Goal: Task Accomplishment & Management: Use online tool/utility

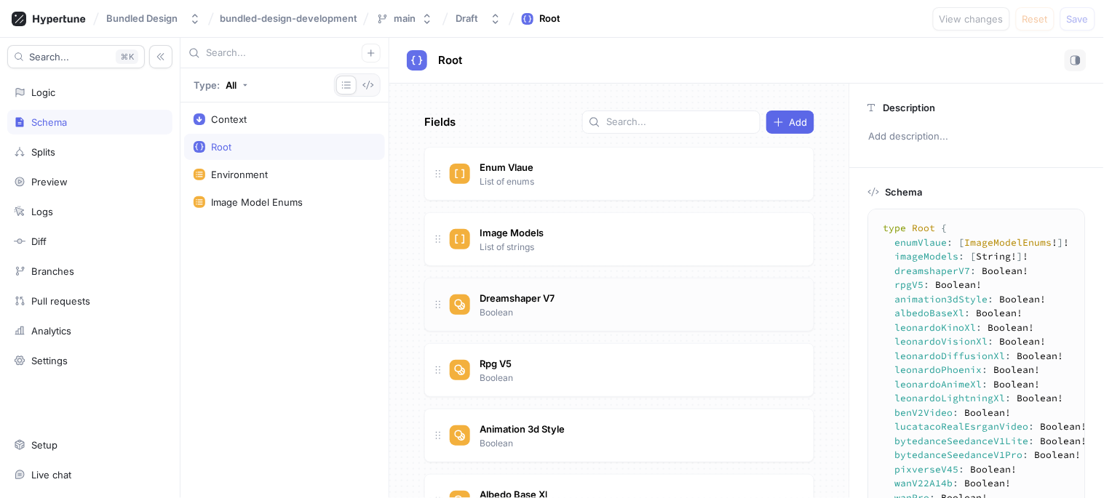
click at [462, 306] on icon at bounding box center [460, 305] width 11 height 11
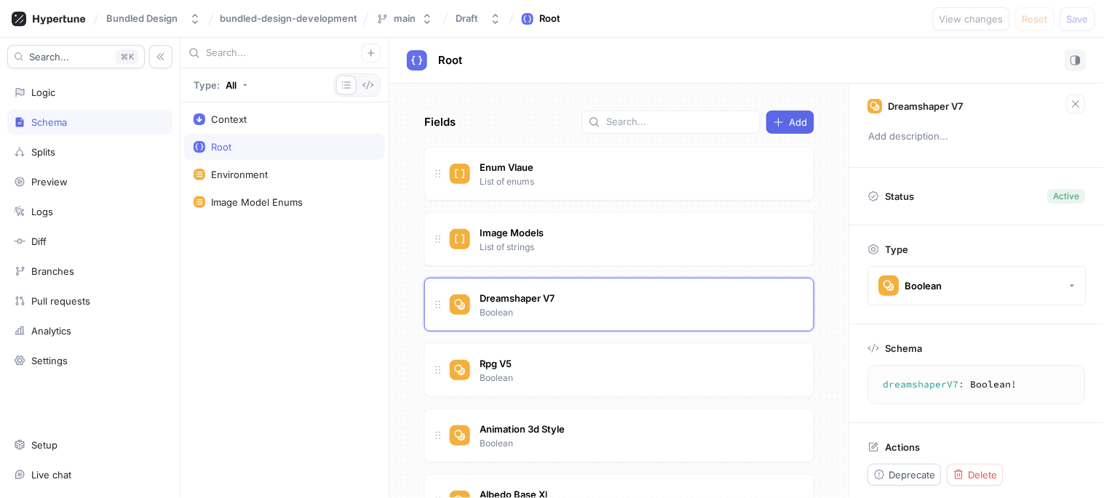
scroll to position [5, 0]
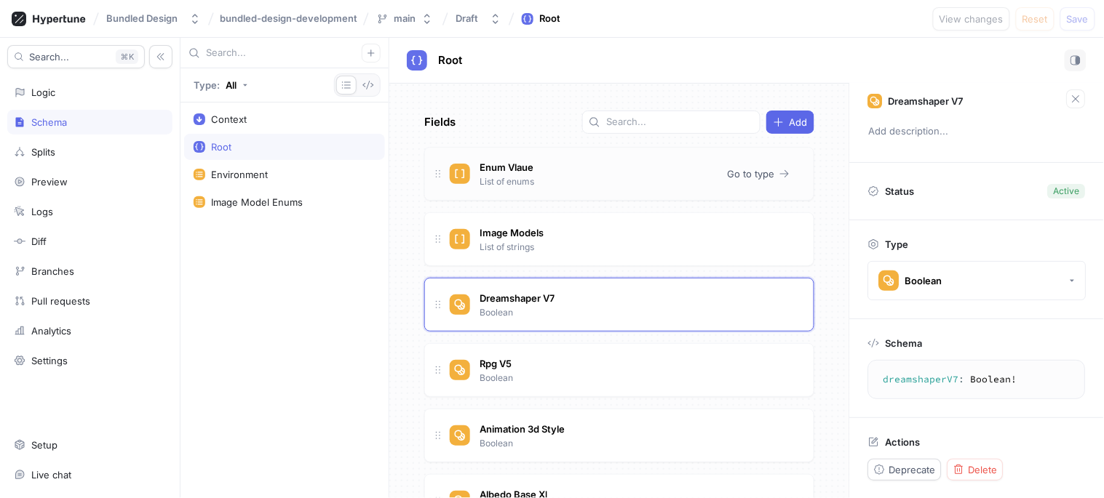
type textarea "x"
type textarea "enumVlaue: [ImageModelEnums!]!"
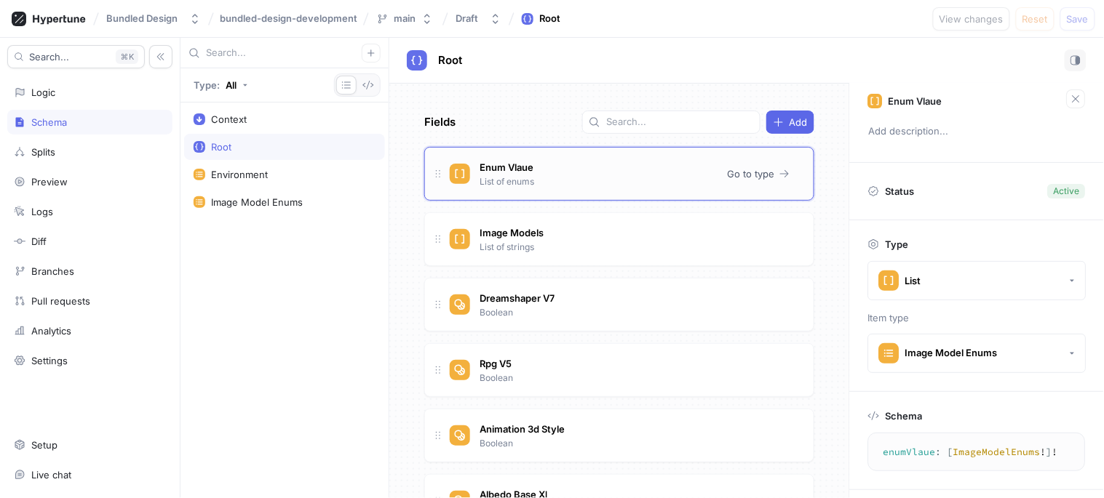
drag, startPoint x: 621, startPoint y: 172, endPoint x: 578, endPoint y: 175, distance: 43.0
click at [578, 175] on div "Enum Vlaue List of enums" at bounding box center [583, 173] width 266 height 29
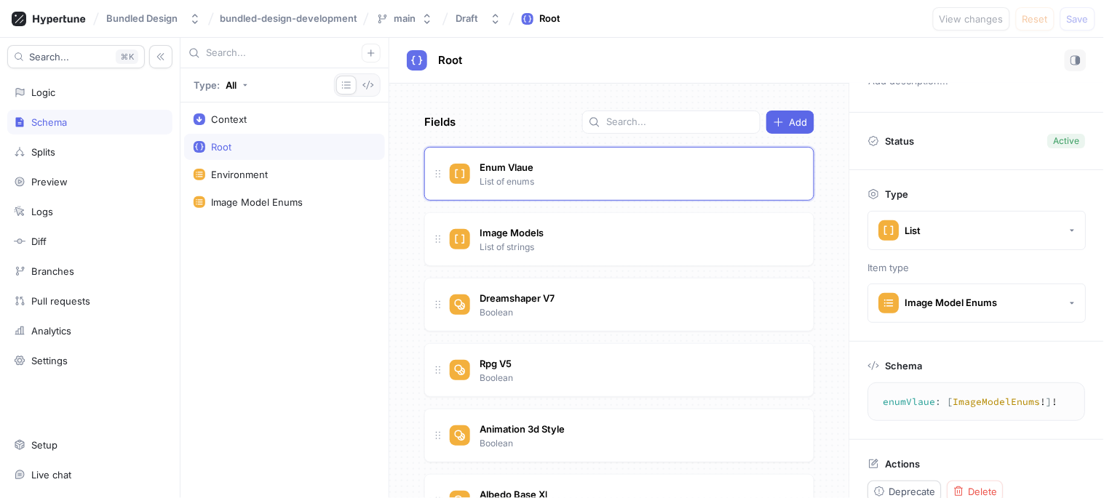
scroll to position [78, 0]
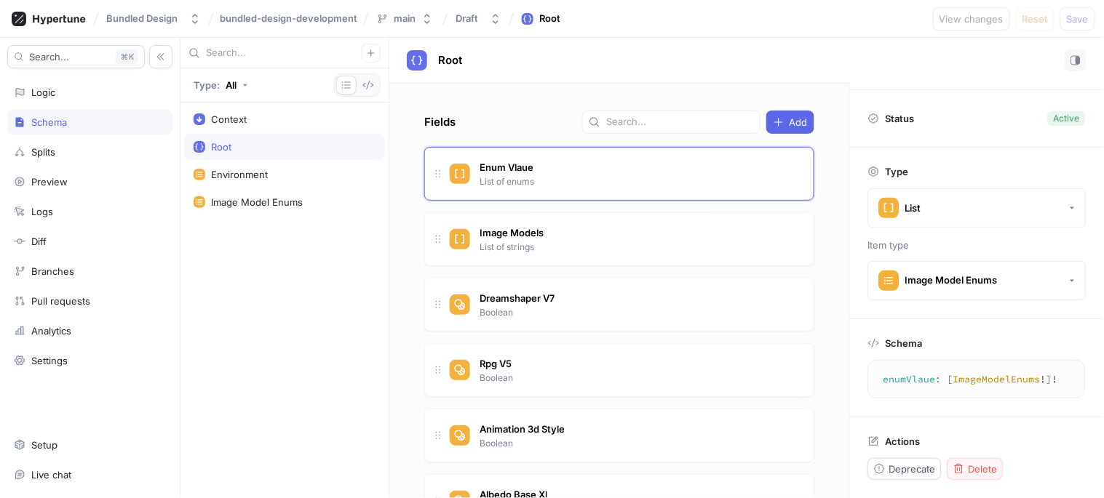
click at [977, 470] on span "Delete" at bounding box center [982, 469] width 29 height 9
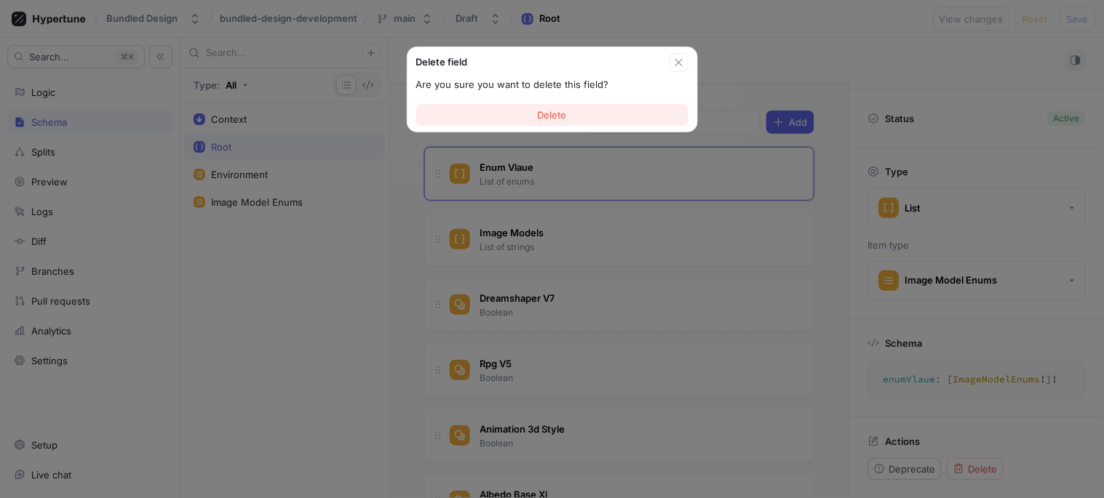
click at [547, 105] on button "Delete" at bounding box center [552, 115] width 272 height 22
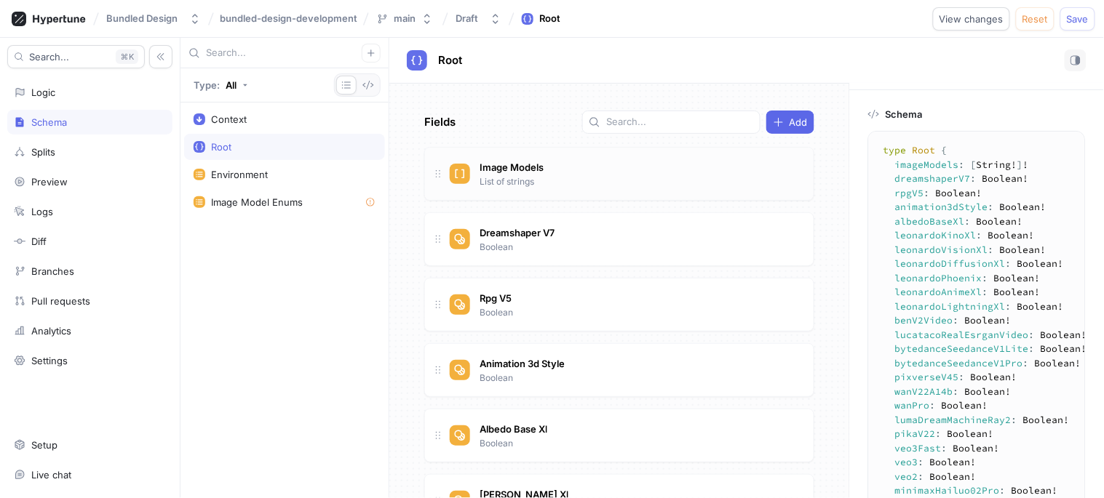
click at [560, 185] on div "Image Models List of strings" at bounding box center [626, 173] width 352 height 29
type textarea "x"
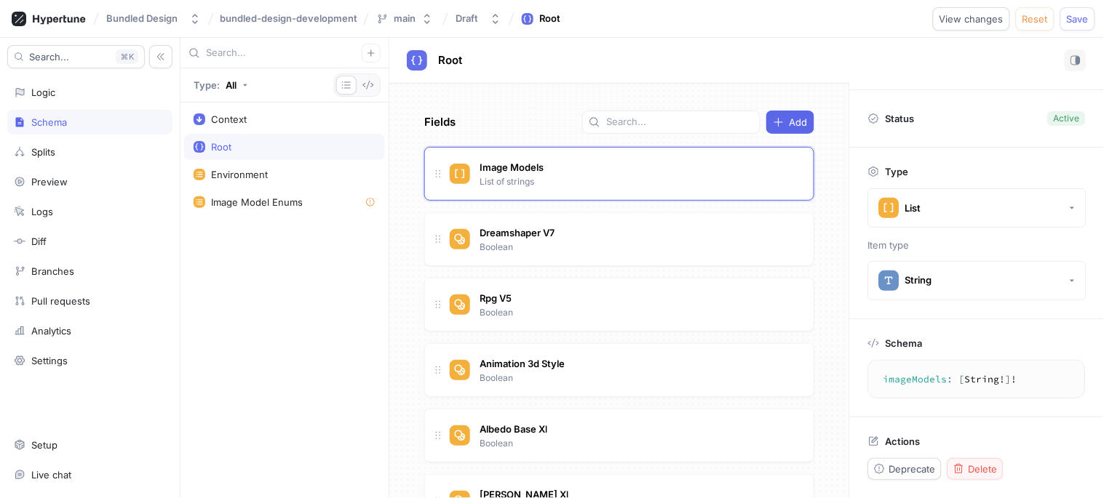
click at [986, 473] on span "Delete" at bounding box center [982, 469] width 29 height 9
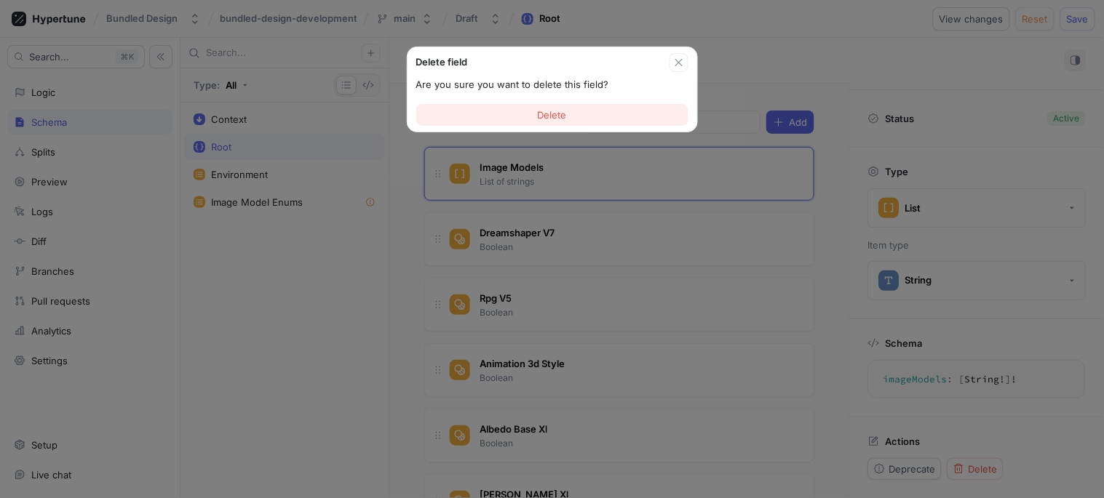
click at [571, 113] on button "Delete" at bounding box center [552, 115] width 272 height 22
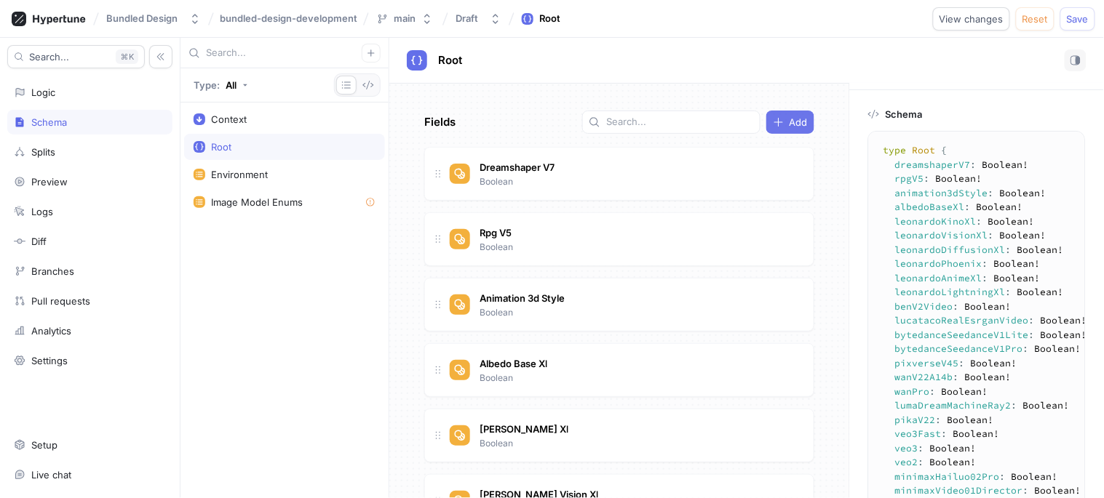
click at [773, 121] on icon "button" at bounding box center [779, 122] width 12 height 12
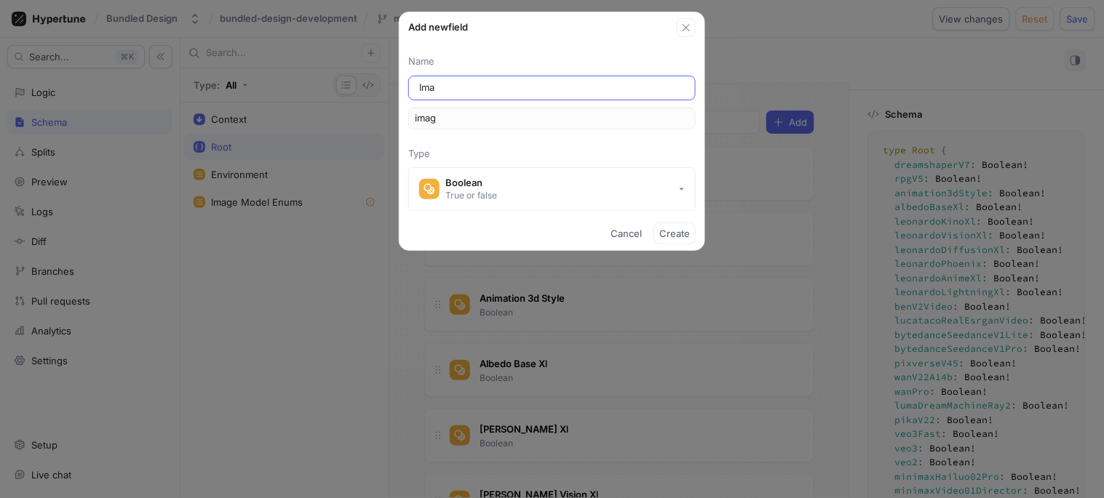
type input "Imag"
type input "imag"
type input "Image"
type input "image"
type input "ImageM"
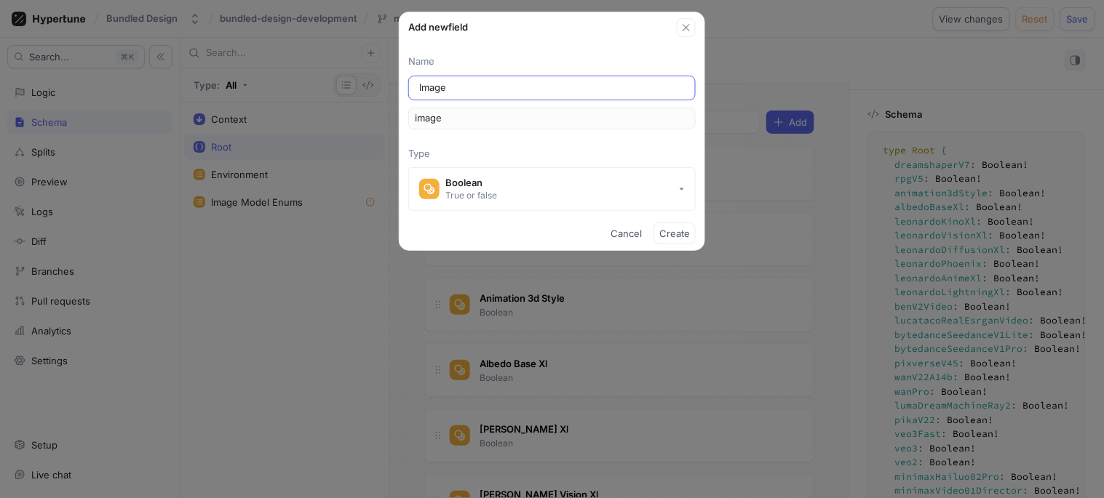
type input "imageM"
type input "ImageMo"
type input "imageMo"
type input "ImageMod"
type input "imageMod"
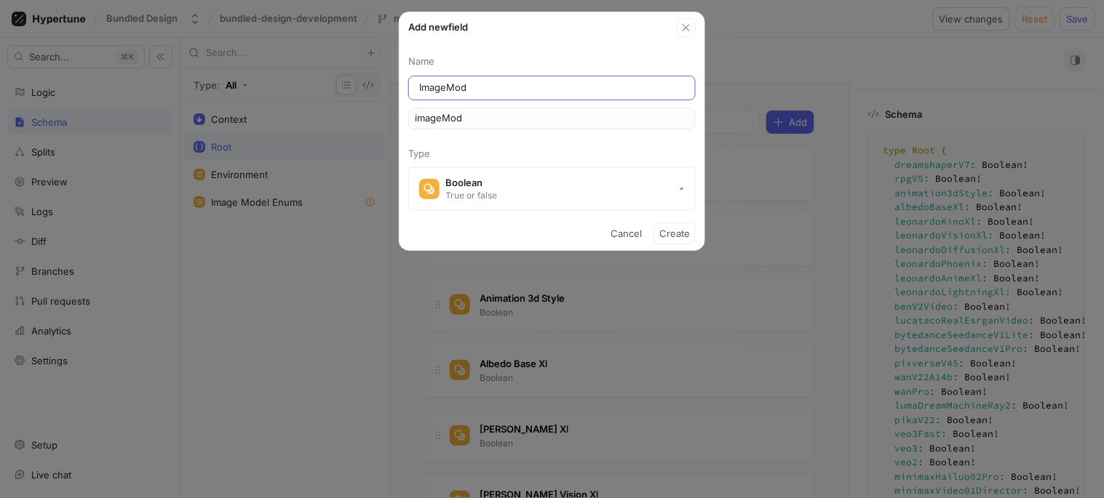
type input "ImageMode"
type input "imageMode"
type input "ImageModel"
type input "imageModel"
type input "ImageModels"
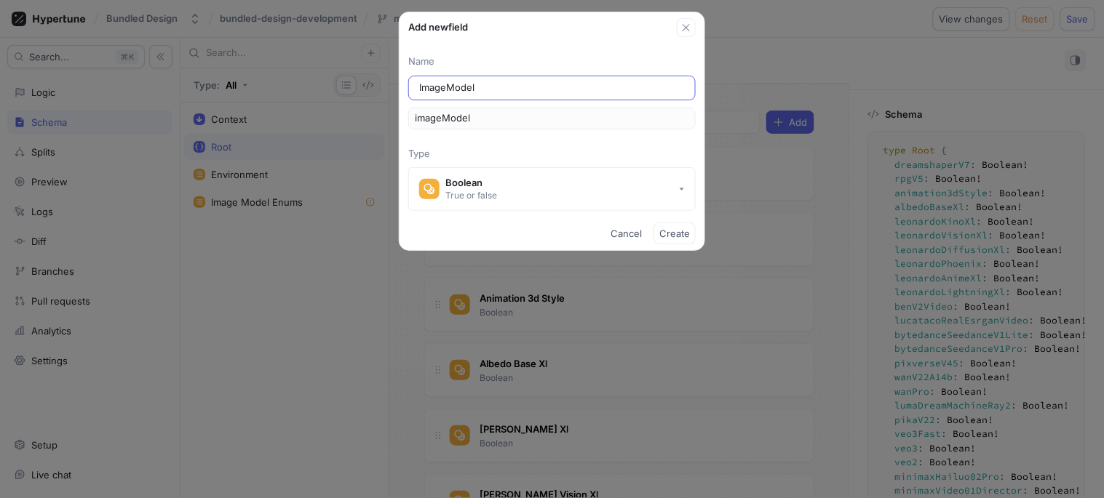
type input "imageModels"
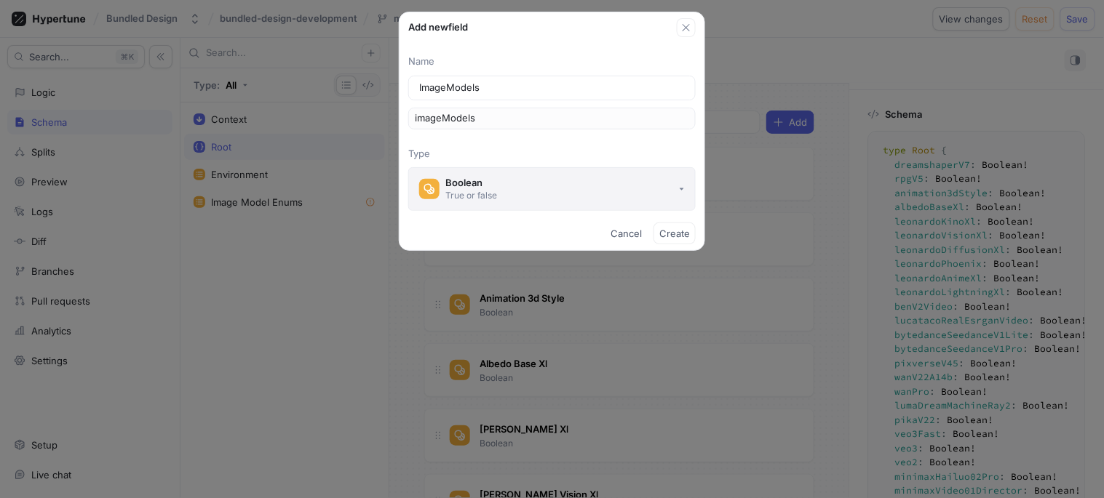
click at [487, 192] on div "True or false" at bounding box center [471, 195] width 52 height 12
type input "ImageModels"
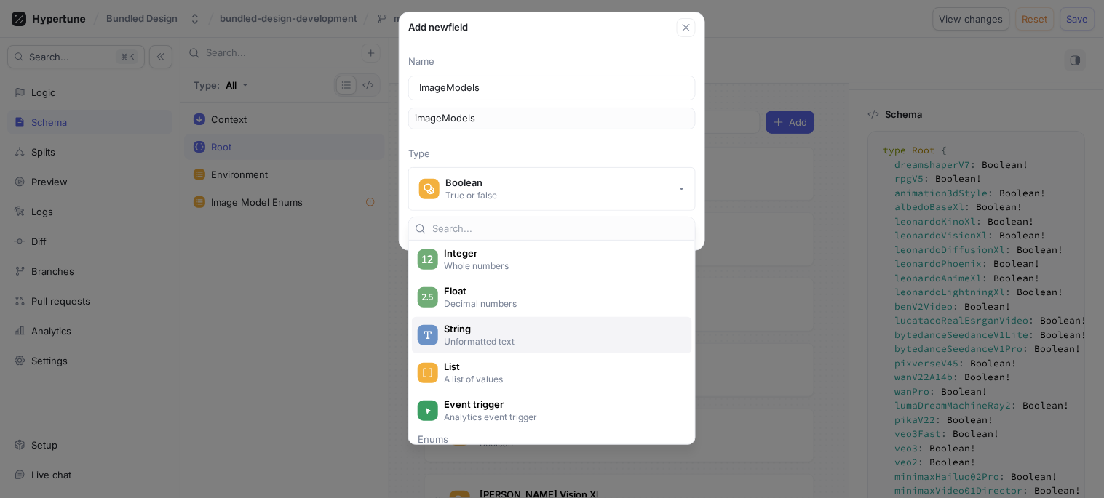
scroll to position [81, 0]
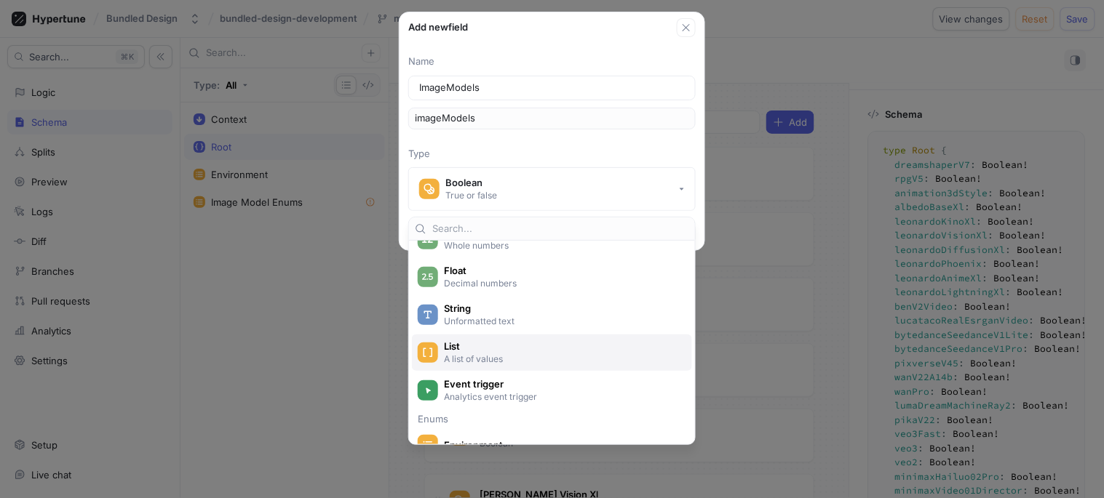
click at [468, 347] on span "List" at bounding box center [561, 346] width 235 height 12
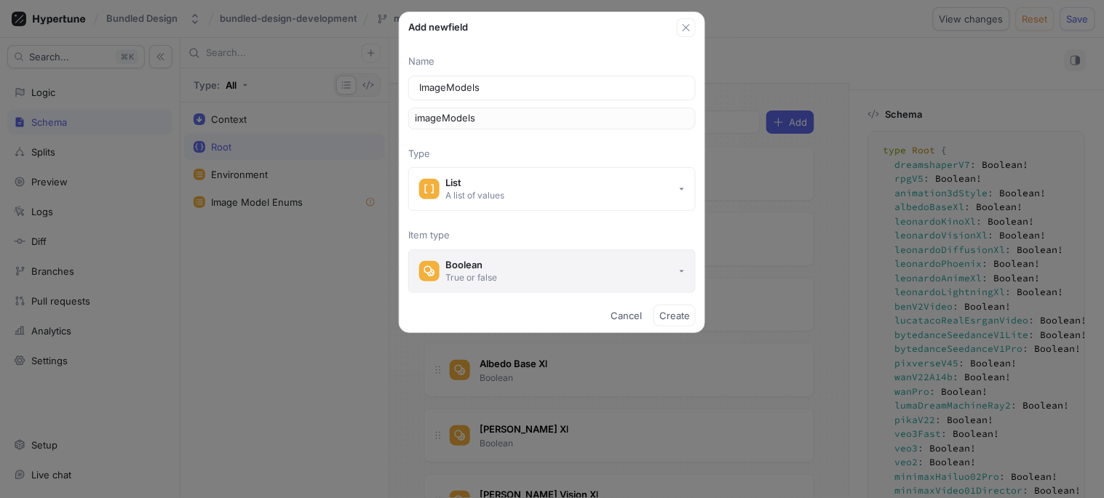
click at [467, 286] on button "Boolean True or false" at bounding box center [551, 272] width 287 height 44
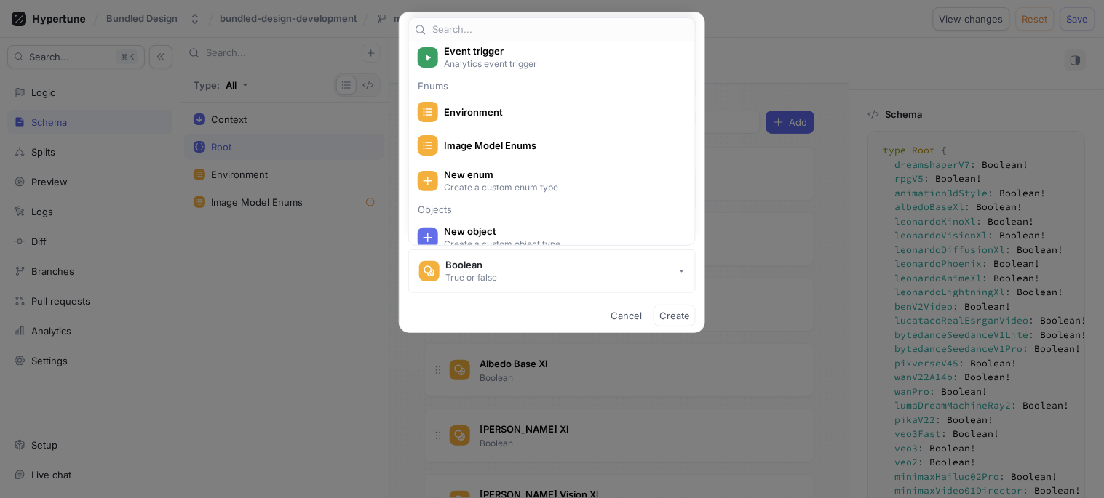
scroll to position [242, 0]
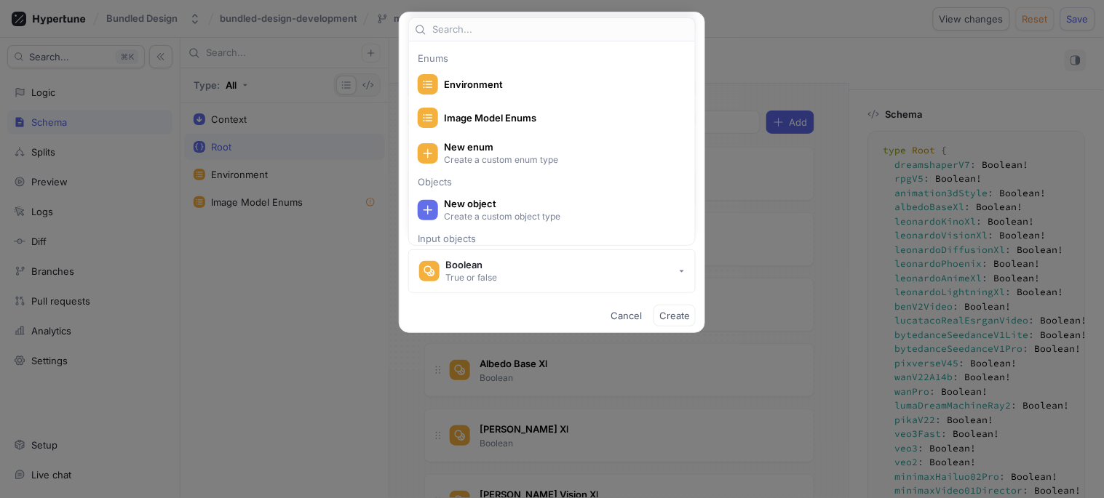
click at [295, 277] on div "Add new field Name ImageModels imageModels Type List A list of values Item type…" at bounding box center [552, 249] width 1104 height 498
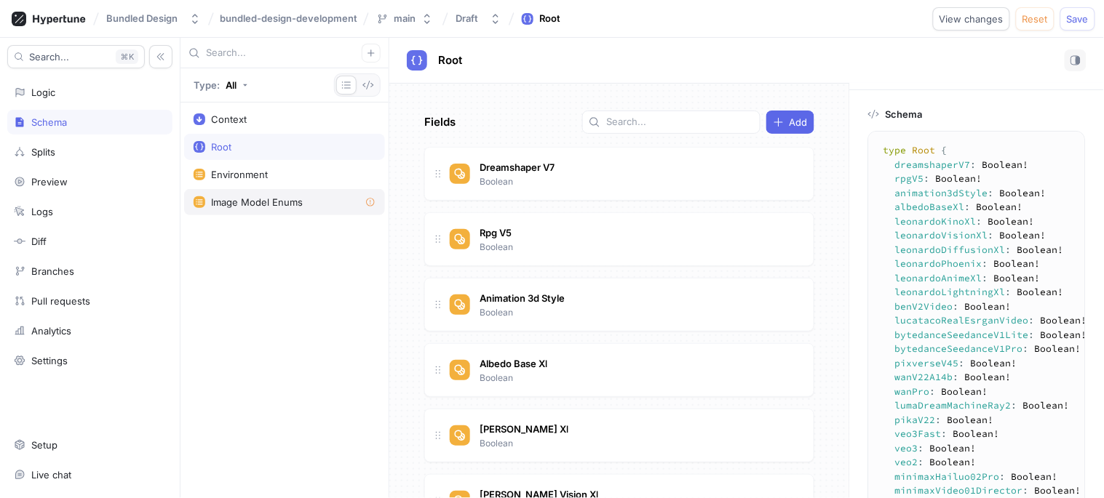
click at [247, 201] on div "Image Model Enums" at bounding box center [257, 202] width 92 height 12
type textarea "enum ImageModelEnums { b, a, ImageModelEnums1 }"
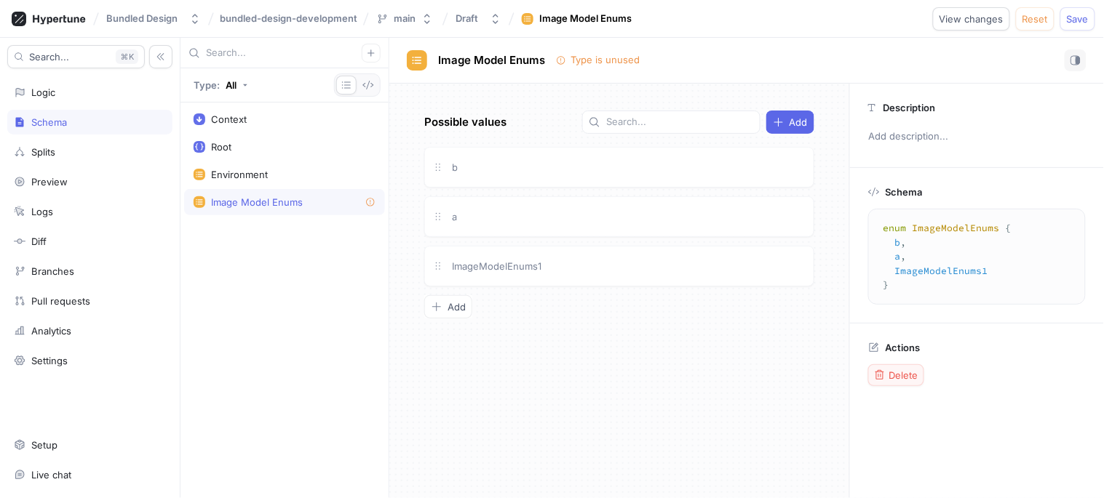
click at [888, 373] on div "Delete" at bounding box center [896, 376] width 44 height 12
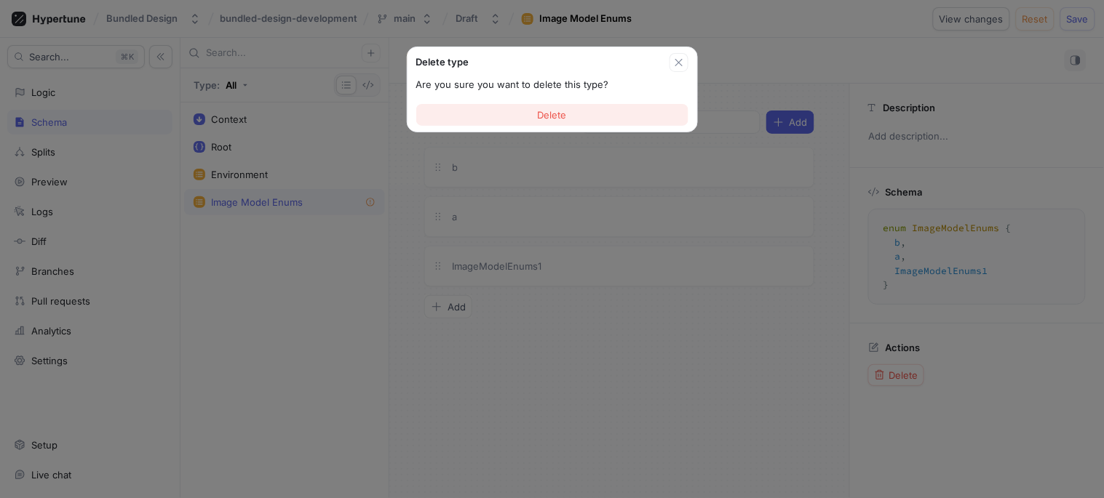
click at [571, 113] on button "Delete" at bounding box center [552, 115] width 272 height 22
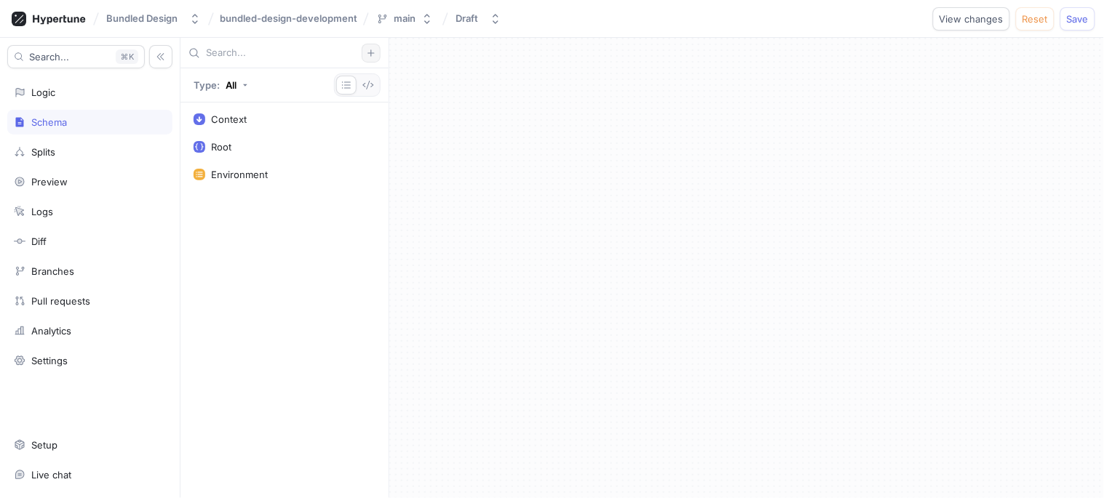
click at [369, 56] on icon "button" at bounding box center [371, 53] width 9 height 9
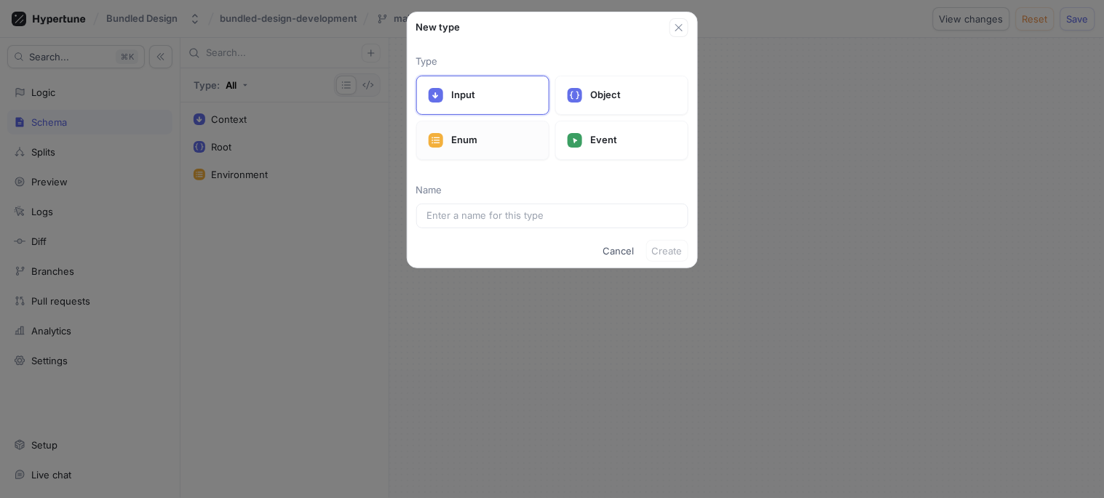
click at [469, 132] on div "Enum" at bounding box center [482, 140] width 133 height 39
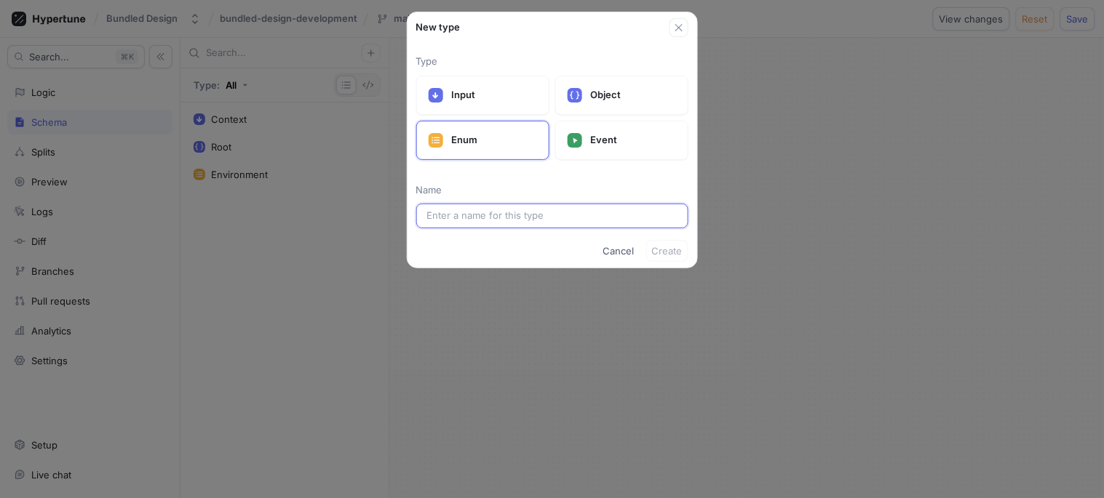
click at [474, 216] on input "text" at bounding box center [552, 216] width 250 height 15
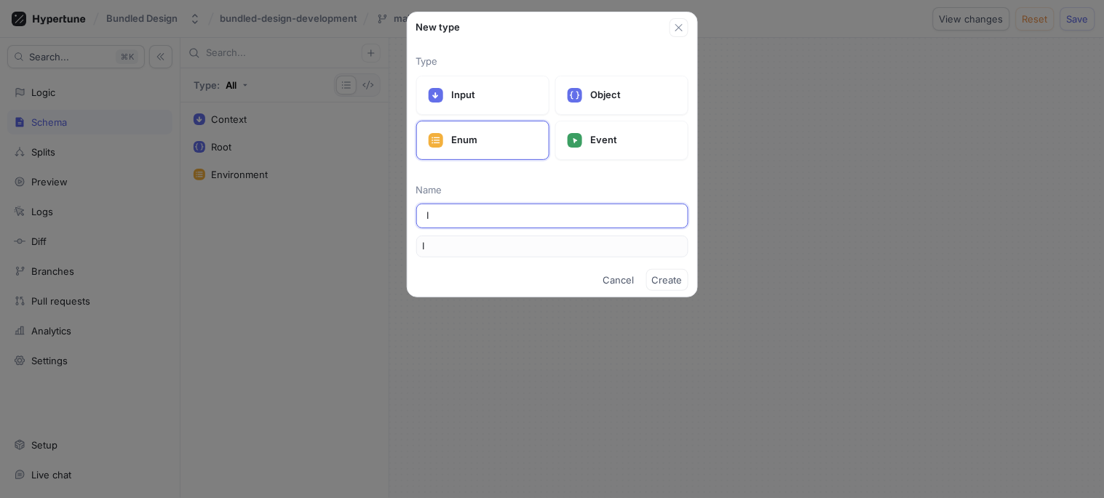
type input "Im"
type input "Ima"
type input "Image"
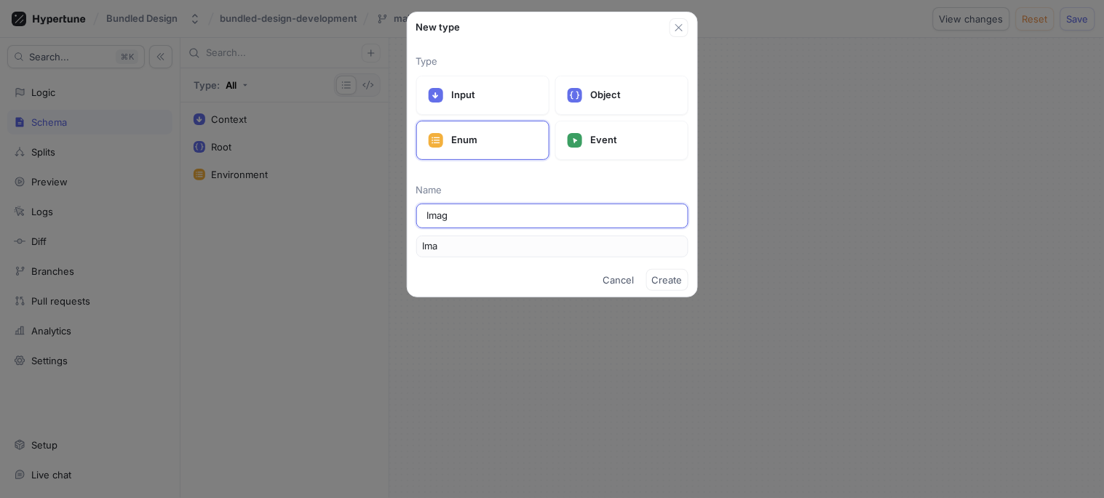
type input "Image"
type input "ImageM"
type input "ImageMo"
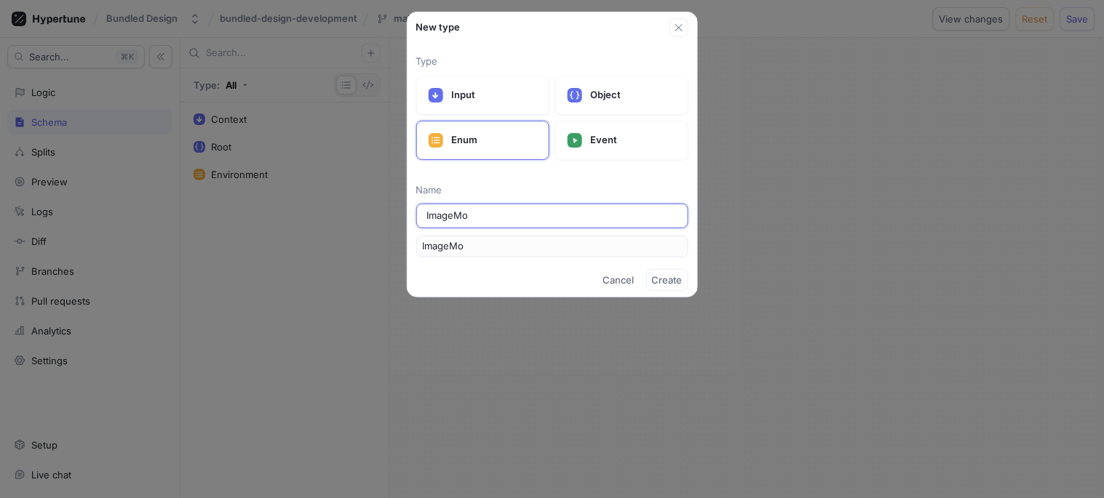
type input "ImageMod"
type input "ImageMode"
type input "ImageModel"
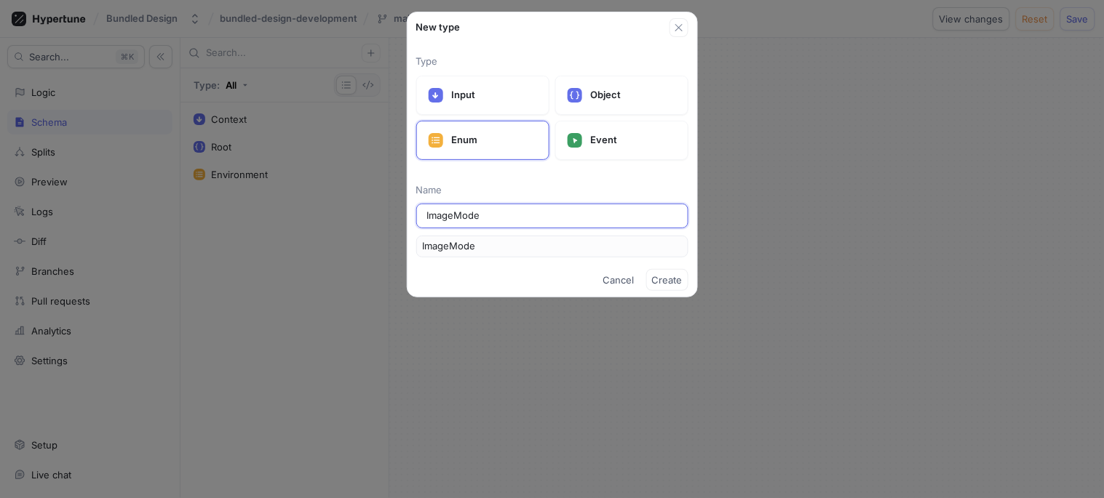
type input "ImageModel"
type input "ImageModels"
type input "ImageModelsE"
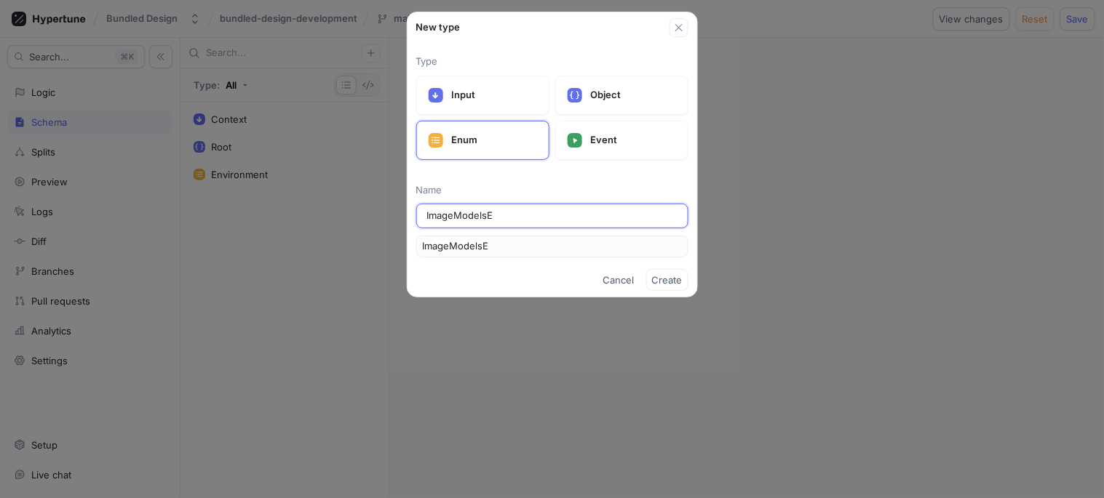
type input "ImageModelsEn"
type input "ImageModelsEnu"
type input "ImageModelsEnum"
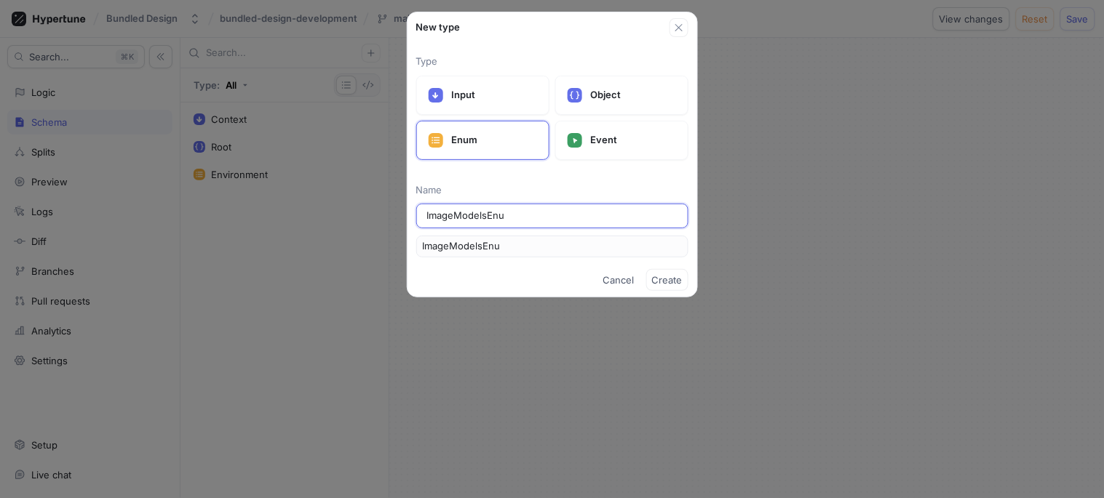
type input "ImageModelsEnum"
click at [660, 276] on span "Create" at bounding box center [667, 280] width 31 height 9
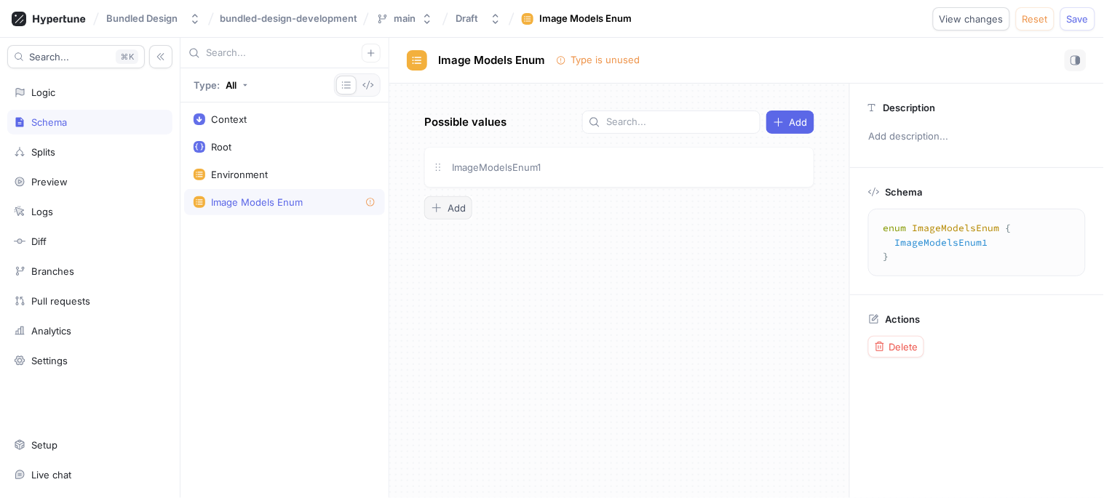
click at [466, 206] on button "Add" at bounding box center [448, 207] width 48 height 23
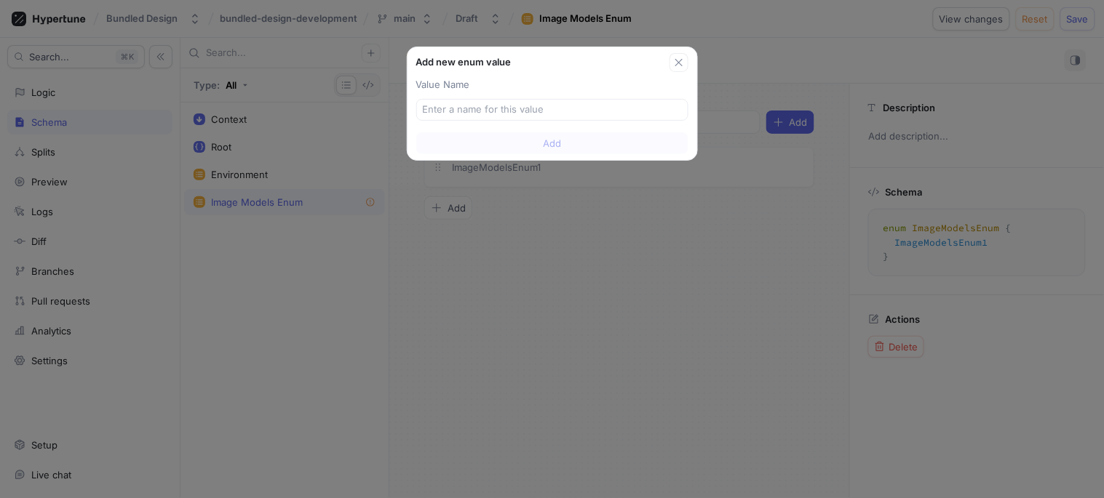
type input "flux-dev"
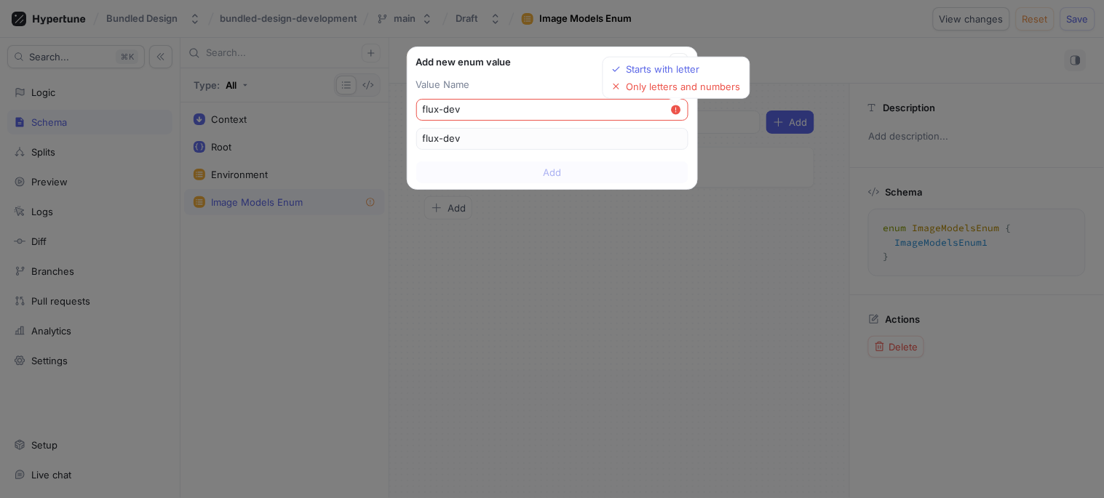
drag, startPoint x: 549, startPoint y: 105, endPoint x: 375, endPoint y: 111, distance: 174.7
click at [375, 111] on div "Add new enum value Value Name flux-dev Starts with letter Only letters and numb…" at bounding box center [552, 249] width 1104 height 498
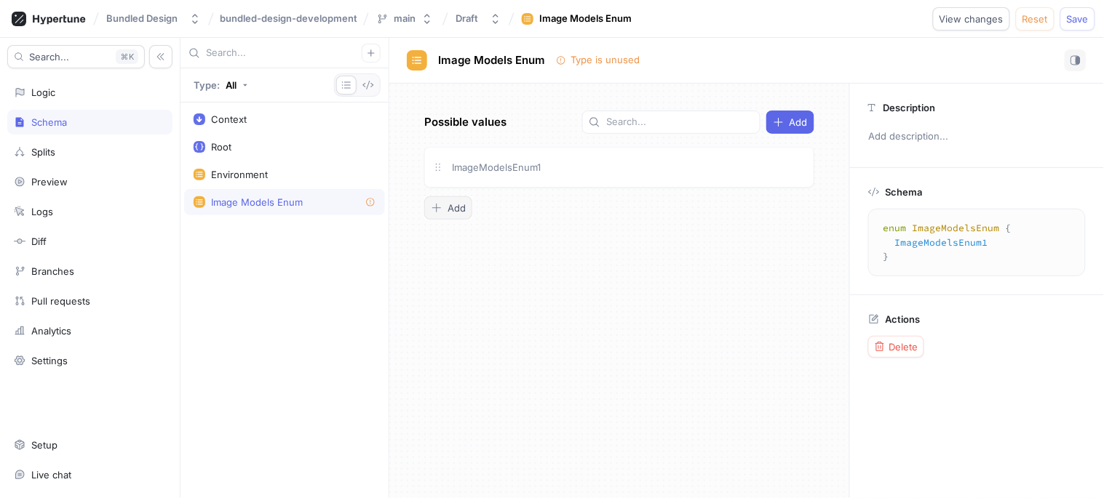
click at [469, 207] on button "Add" at bounding box center [448, 207] width 48 height 23
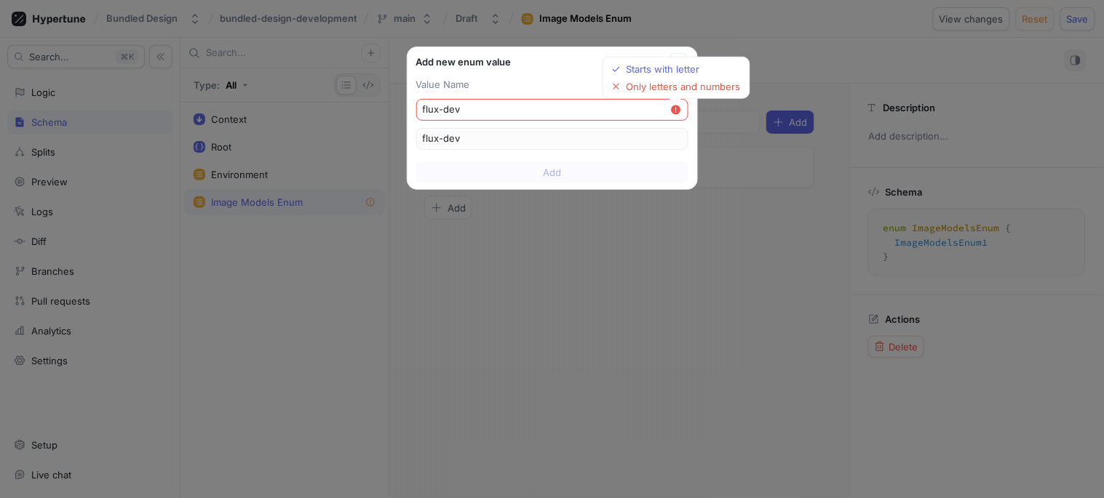
click at [477, 109] on input "flux-dev" at bounding box center [546, 110] width 247 height 15
drag, startPoint x: 477, startPoint y: 109, endPoint x: 423, endPoint y: 99, distance: 54.8
click at [423, 99] on div "flux-dev Starts with letter Only letters and numbers" at bounding box center [552, 110] width 272 height 22
click at [439, 103] on input "flux-dev" at bounding box center [546, 110] width 247 height 15
type input "flux-ev"
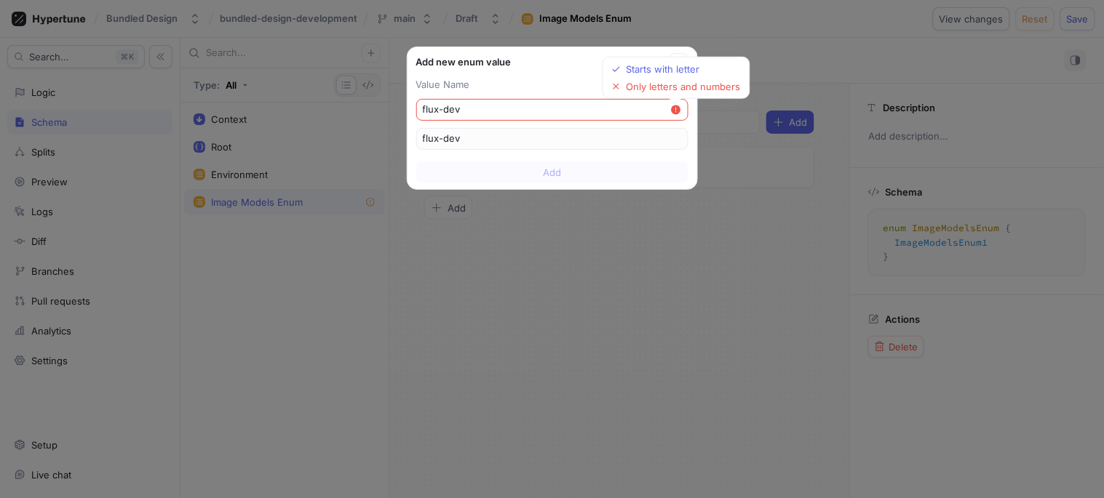
type input "flux-ev"
type input "fluxev"
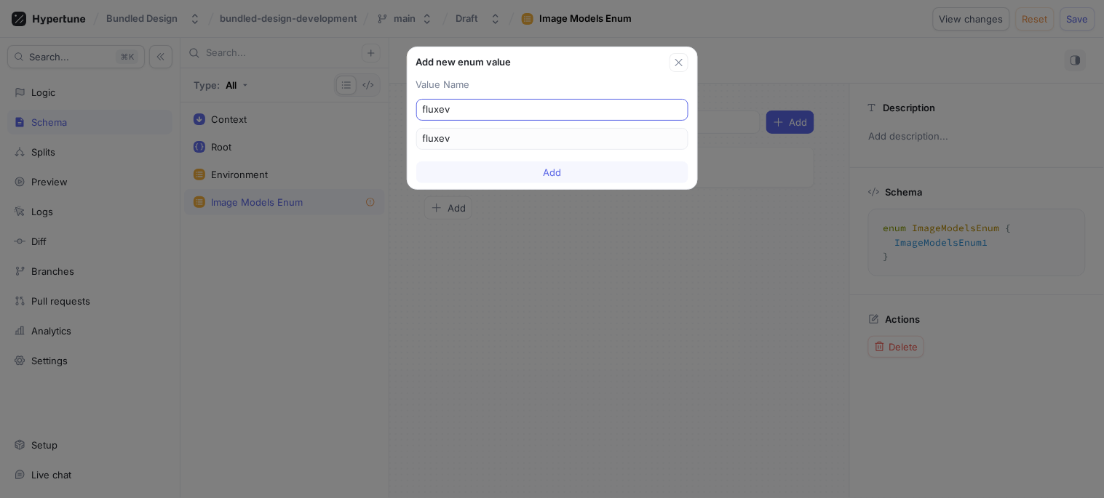
type input "fluxdev"
click at [670, 63] on button "button" at bounding box center [678, 62] width 19 height 19
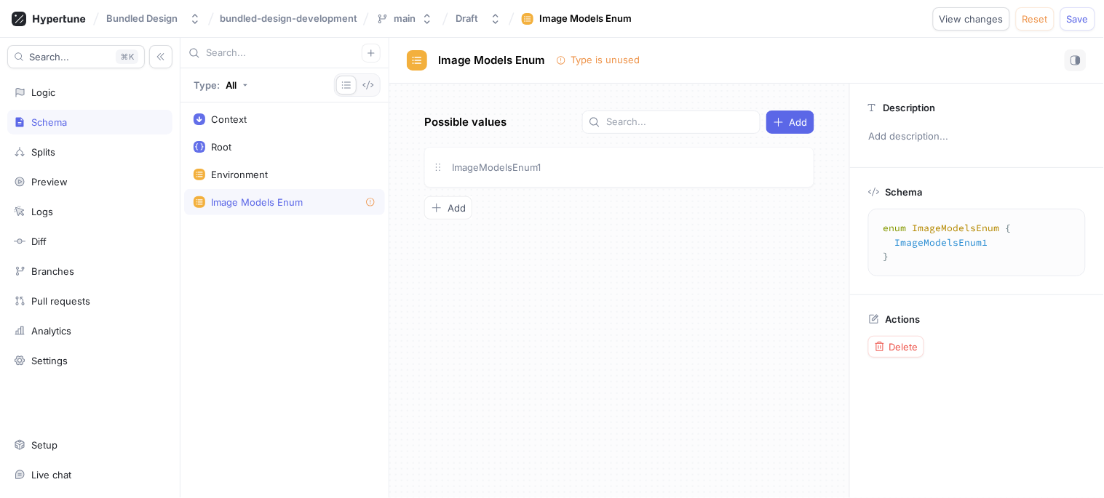
click at [979, 229] on textarea "enum ImageModelsEnum { ImageModelsEnum1 }" at bounding box center [976, 242] width 204 height 55
click at [912, 343] on span "Delete" at bounding box center [903, 347] width 29 height 9
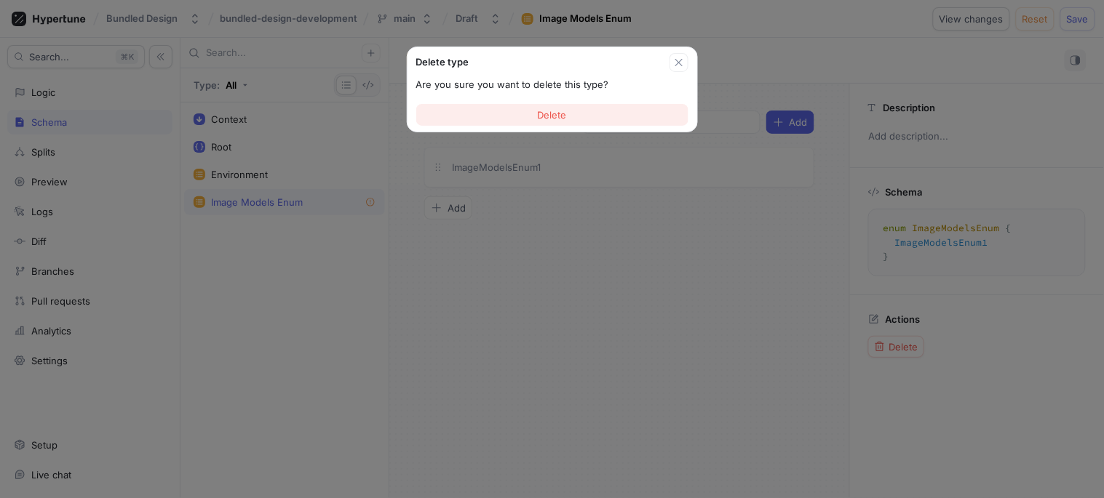
click at [549, 114] on span "Delete" at bounding box center [552, 115] width 29 height 9
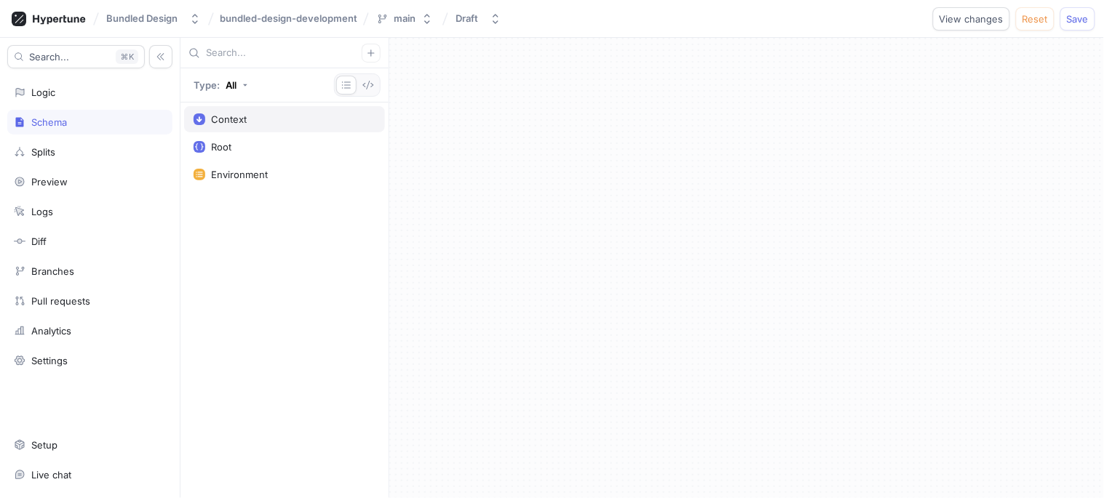
click at [228, 129] on div "Context" at bounding box center [284, 119] width 201 height 26
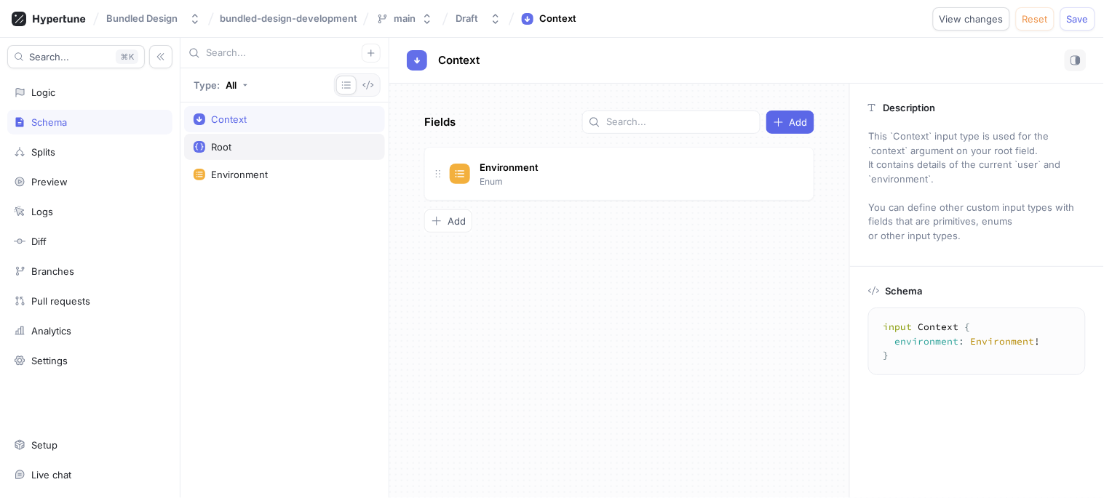
click at [231, 144] on div "Root" at bounding box center [285, 147] width 182 height 12
type textarea "type Root { dreamshaperV7: Boolean! rpgV5: Boolean! animation3dStyle: Boolean! …"
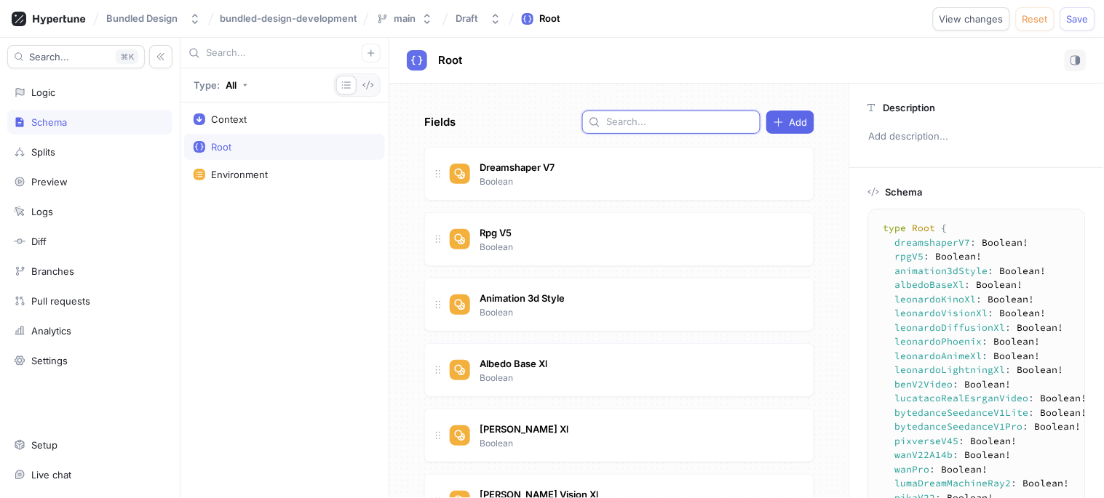
click at [658, 127] on input "text" at bounding box center [680, 122] width 148 height 15
type input "m"
type input "imag"
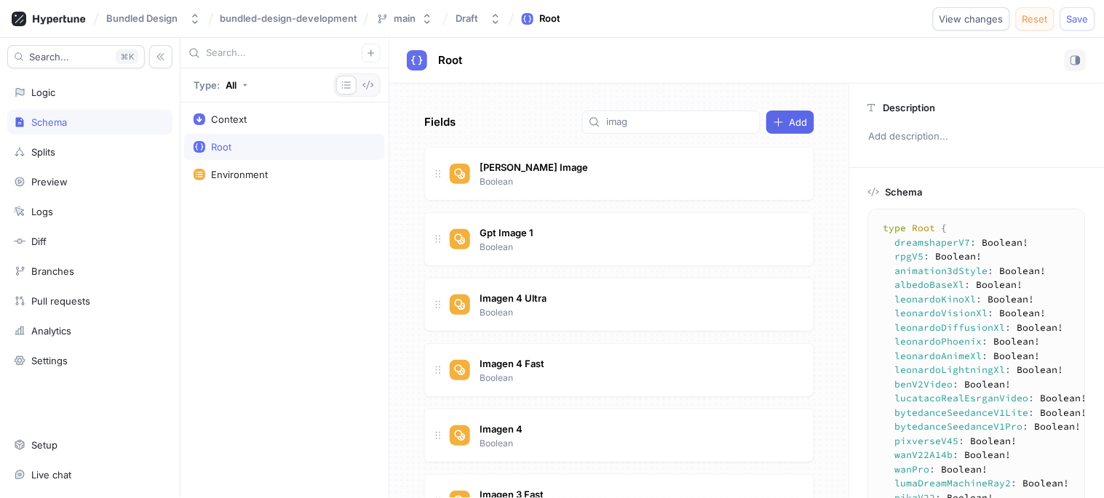
click at [1044, 18] on span "Reset" at bounding box center [1034, 19] width 25 height 9
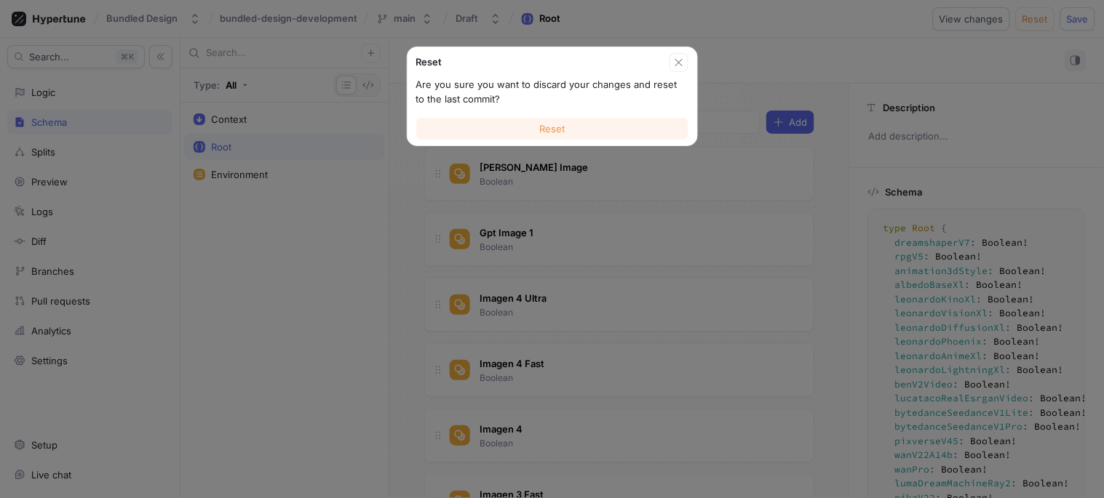
click at [587, 127] on button "Reset" at bounding box center [552, 129] width 272 height 22
type textarea "x"
type textarea "type Root { enumVlaue: [ImageModelEnums!]! imageModels: [String!]! dreamshaperV…"
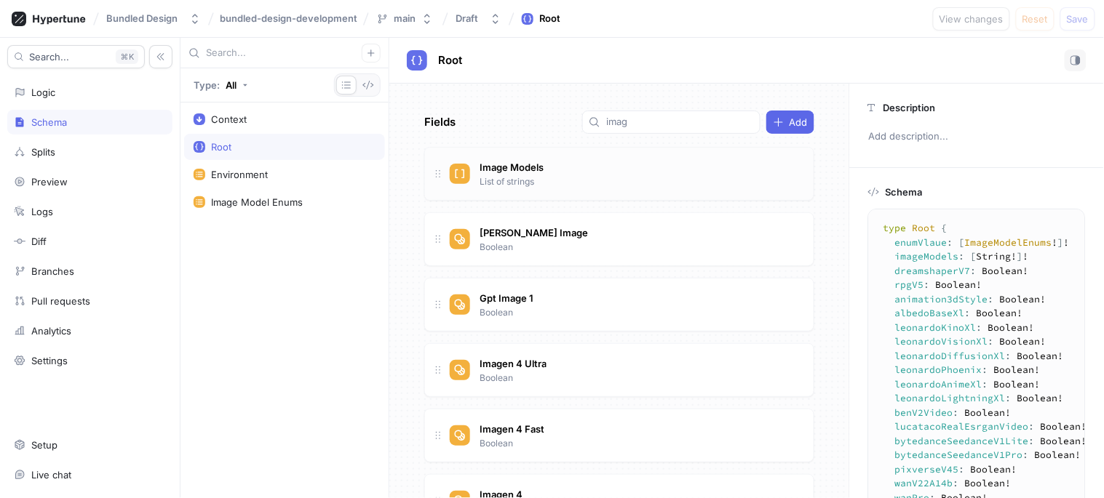
click at [570, 179] on div "Image Models List of strings" at bounding box center [626, 173] width 352 height 29
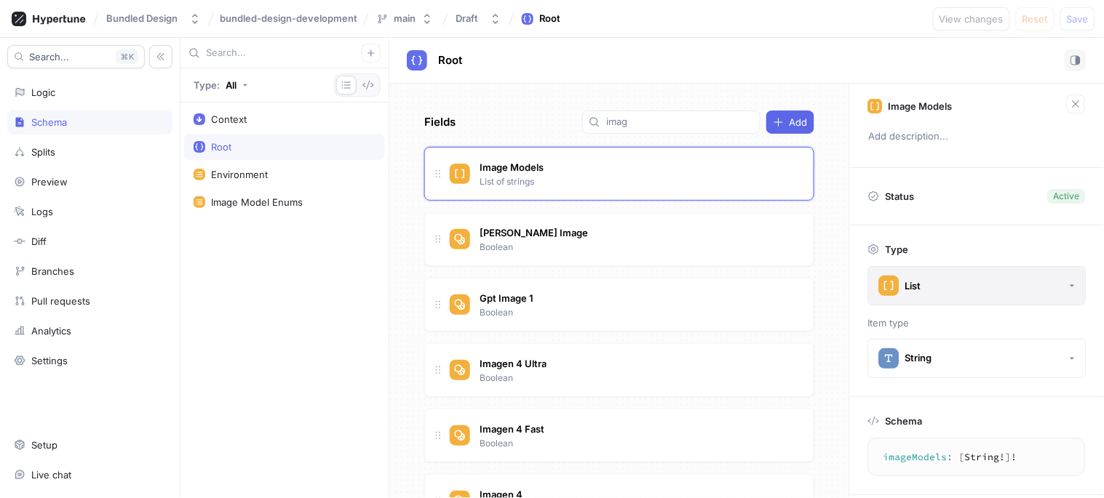
scroll to position [78, 0]
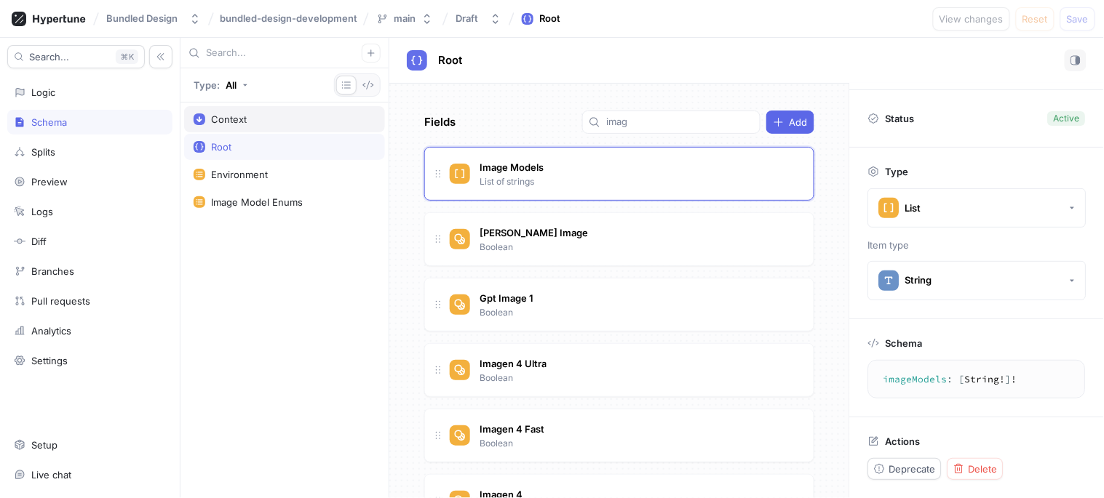
click at [227, 119] on div "Context" at bounding box center [229, 119] width 36 height 12
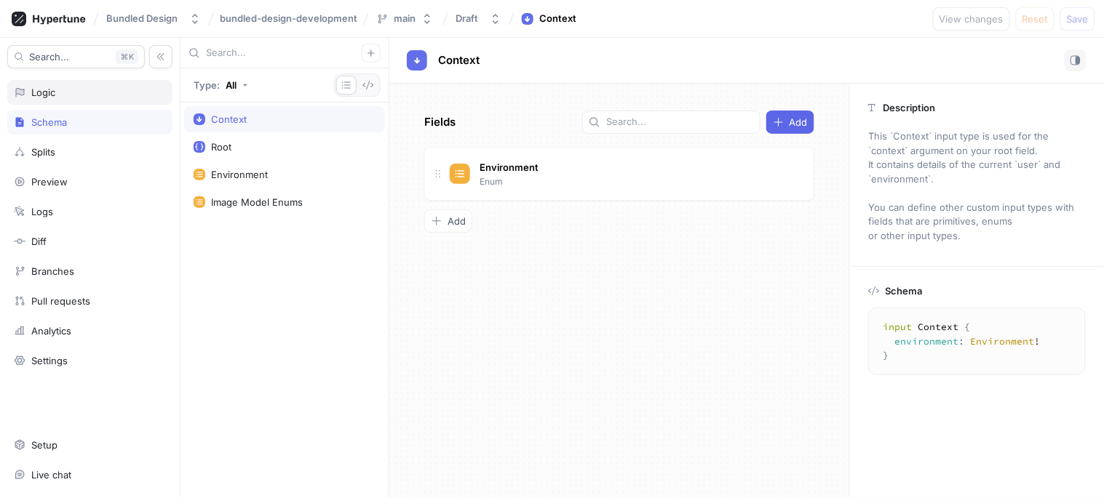
click at [81, 103] on div "Logic" at bounding box center [89, 92] width 165 height 25
type textarea "x"
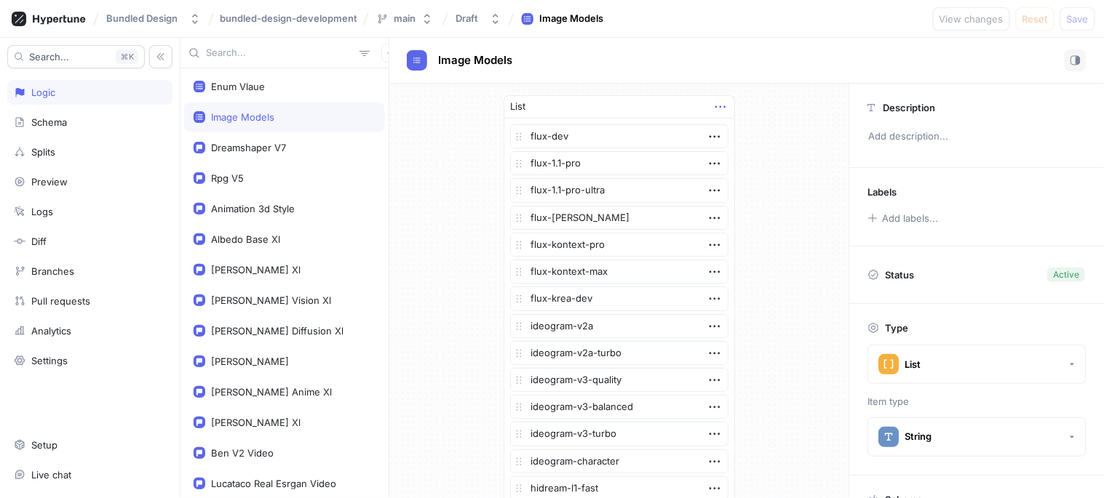
click at [720, 105] on icon "button" at bounding box center [720, 107] width 16 height 16
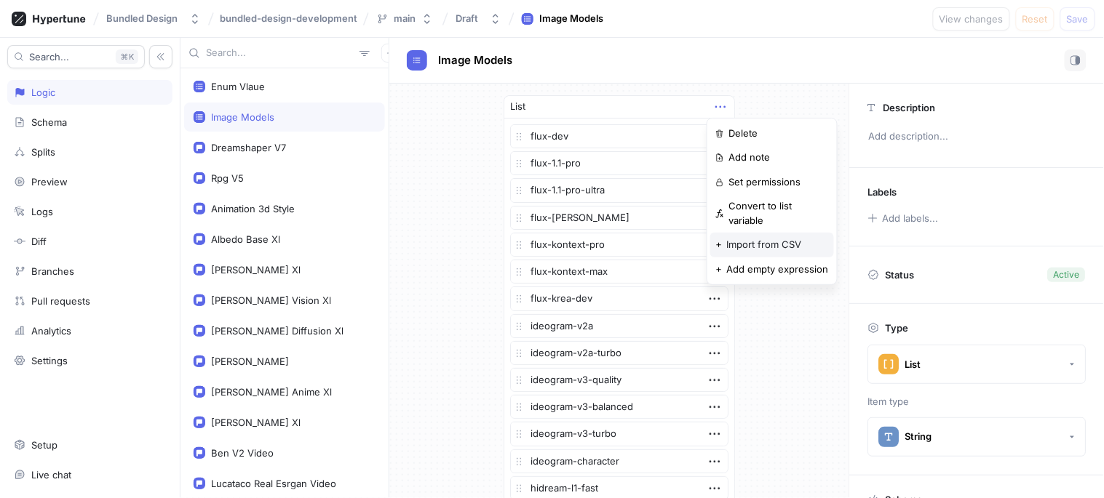
click at [761, 238] on p "Import from CSV" at bounding box center [764, 245] width 75 height 15
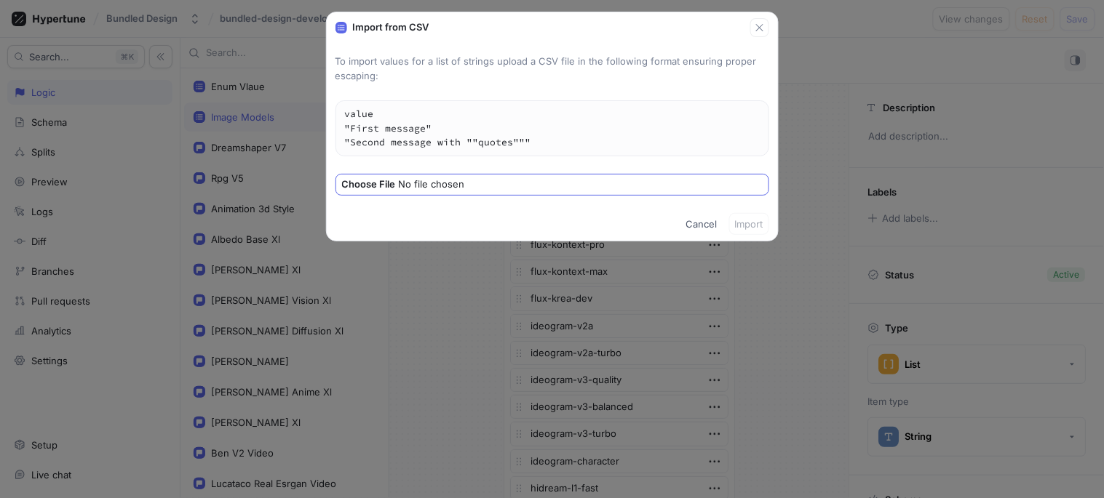
click at [373, 193] on div at bounding box center [552, 185] width 434 height 22
click at [373, 190] on input "file" at bounding box center [553, 185] width 423 height 15
type input "C:\fakepath\models.csv"
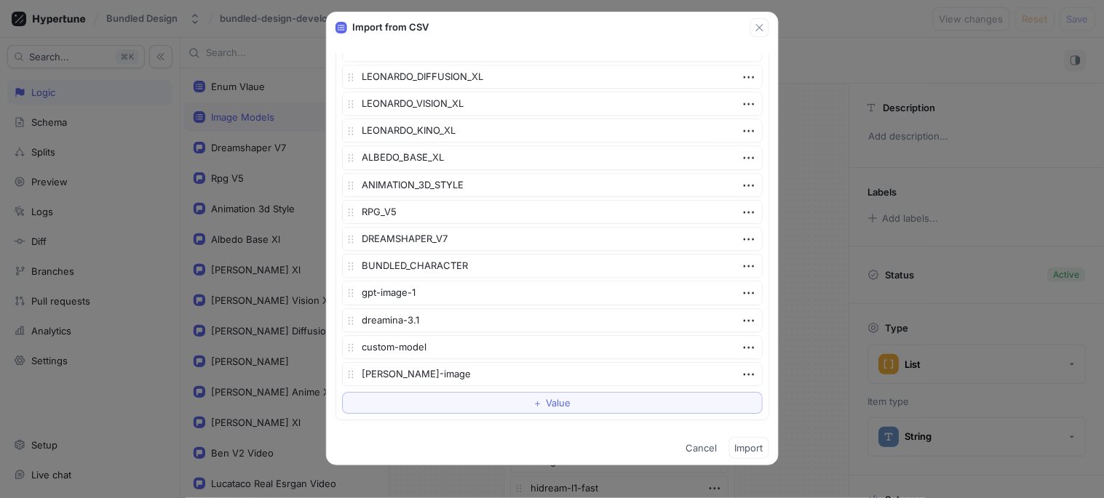
scroll to position [870, 0]
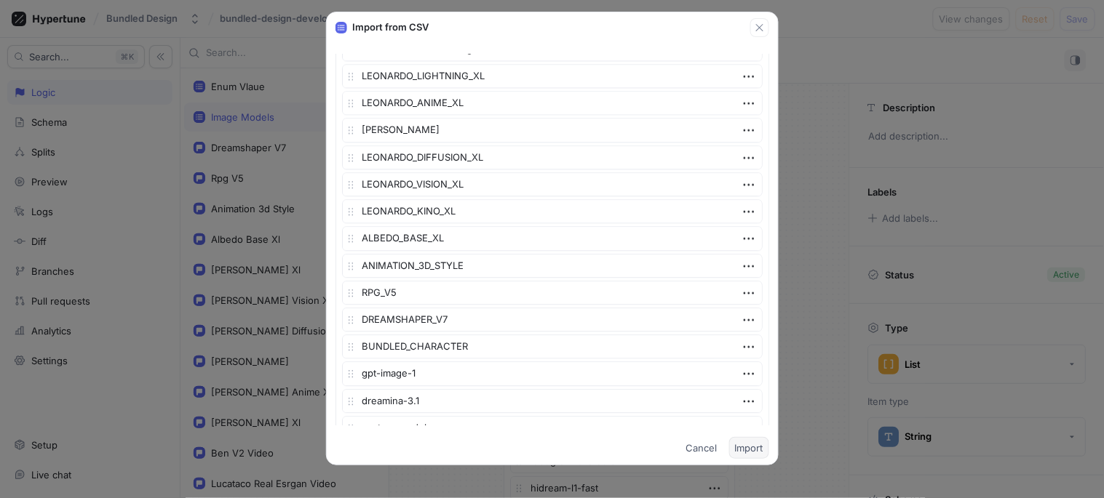
click at [746, 451] on span "Import" at bounding box center [749, 448] width 28 height 9
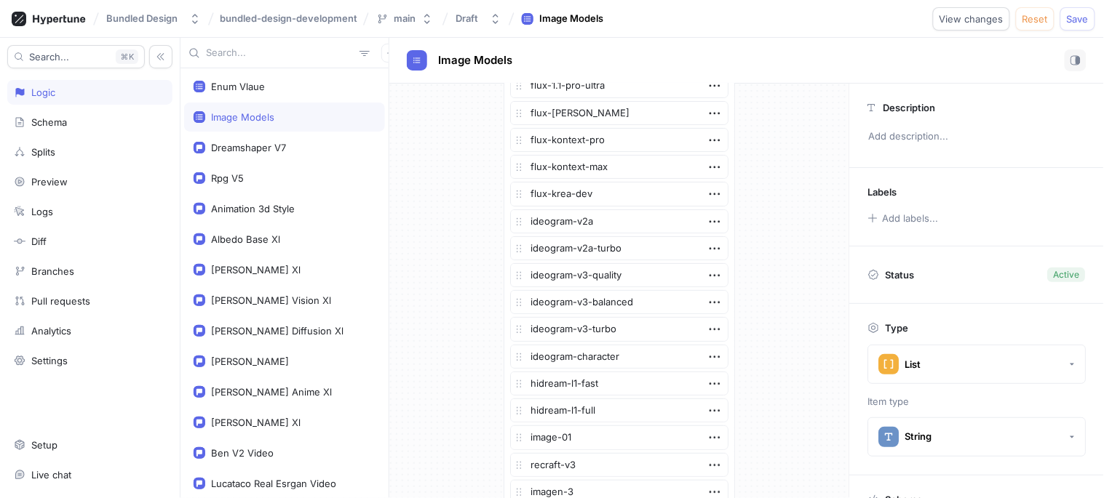
scroll to position [0, 0]
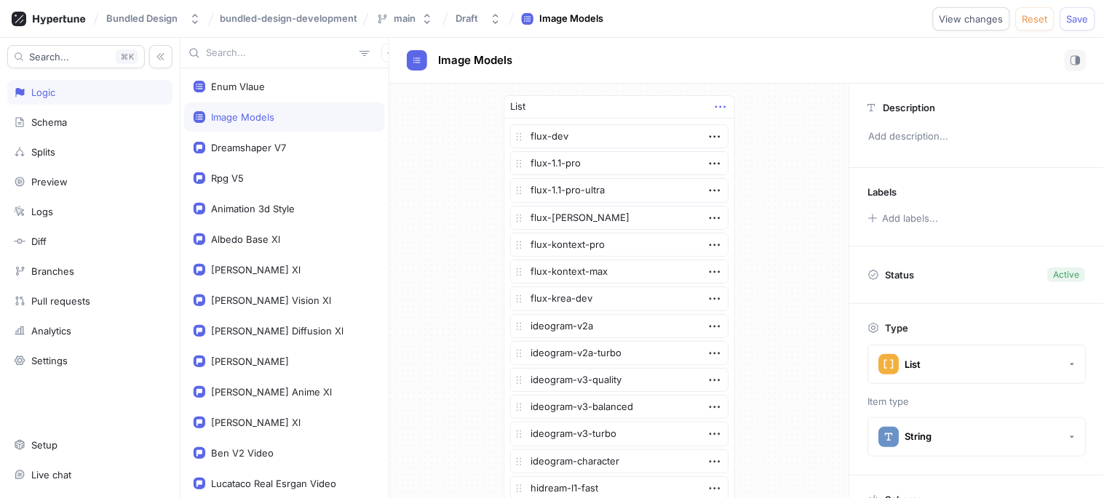
click at [713, 112] on icon "button" at bounding box center [720, 107] width 16 height 16
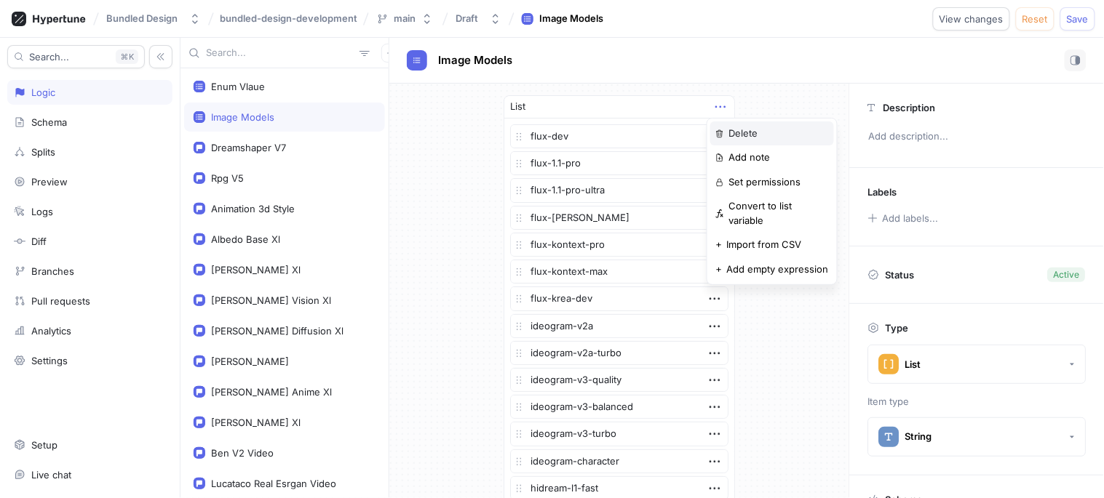
click at [749, 132] on p "Delete" at bounding box center [742, 134] width 29 height 15
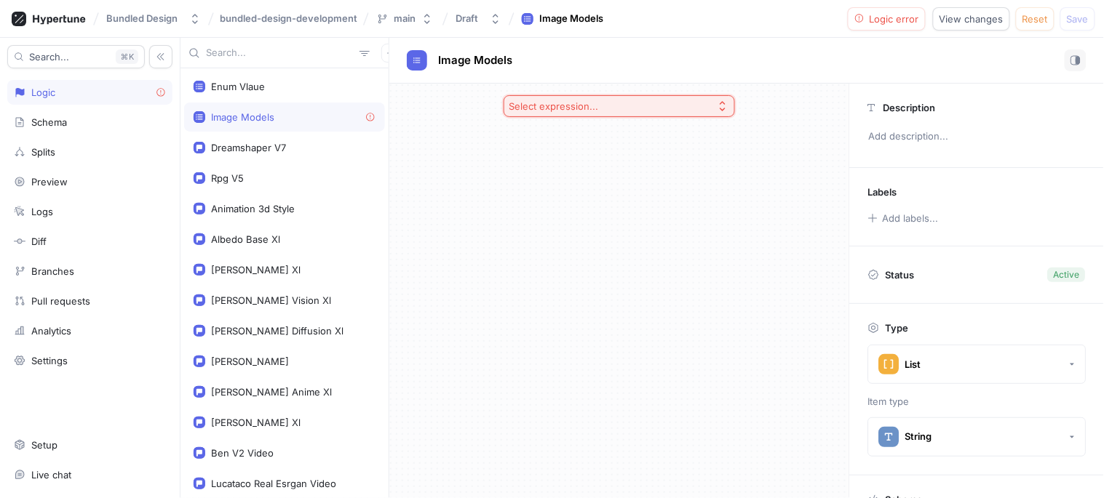
click at [561, 103] on div "Select expression..." at bounding box center [553, 106] width 89 height 12
click at [550, 165] on div "List" at bounding box center [619, 159] width 224 height 24
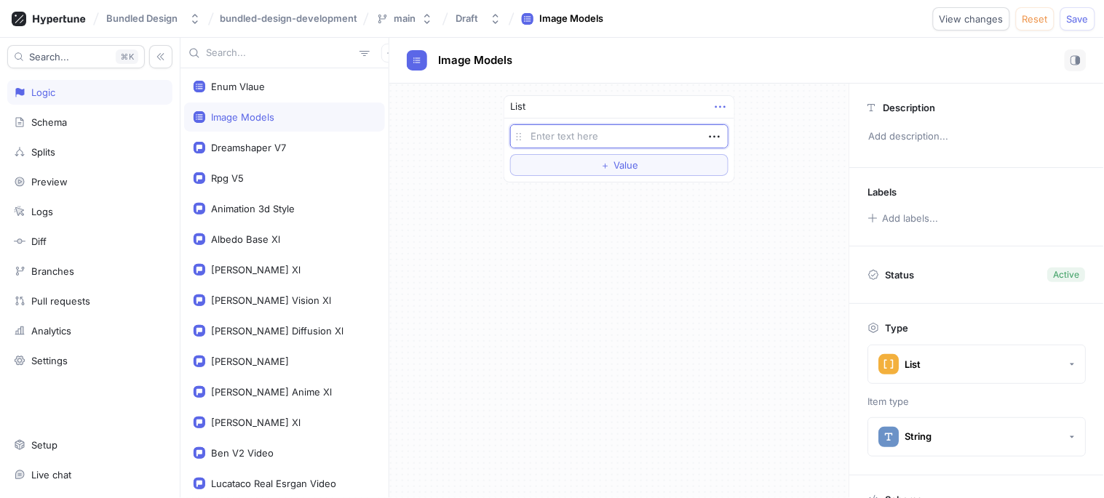
type textarea "x"
click at [725, 99] on icon "button" at bounding box center [720, 107] width 16 height 16
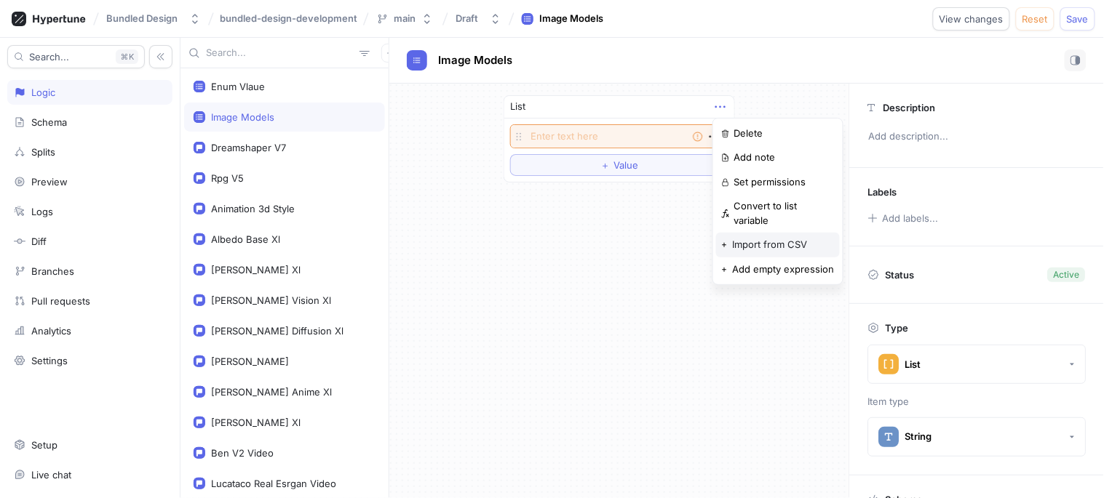
click at [769, 238] on p "Import from CSV" at bounding box center [769, 245] width 75 height 15
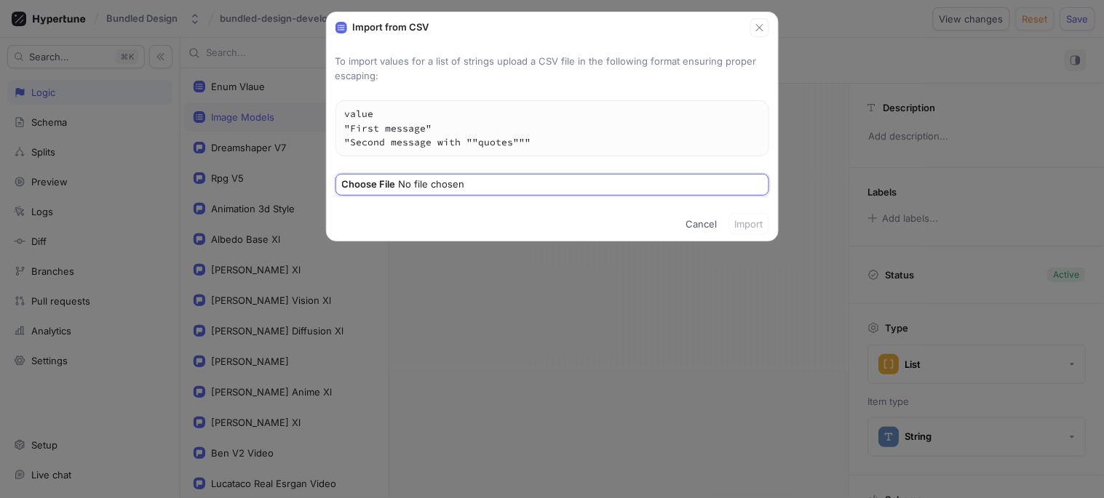
click at [434, 184] on input "file" at bounding box center [553, 185] width 423 height 15
type input "C:\fakepath\models.csv"
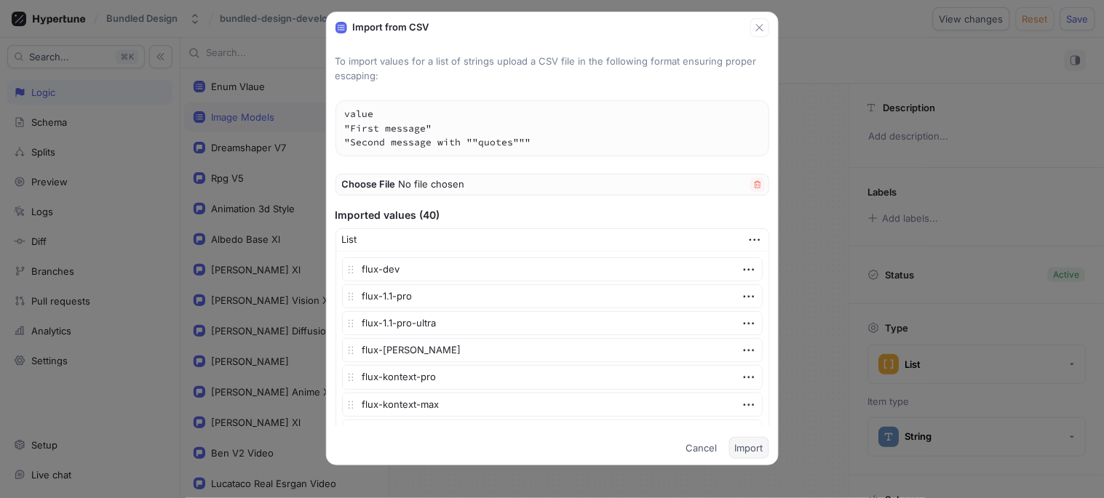
click at [762, 440] on button "Import" at bounding box center [749, 448] width 40 height 22
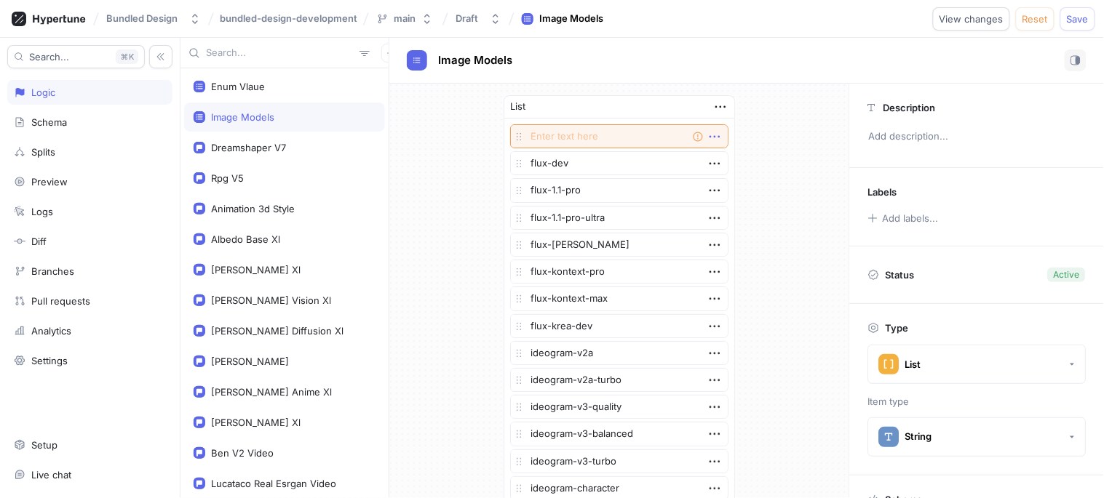
click at [706, 135] on icon "button" at bounding box center [714, 137] width 16 height 16
click at [738, 166] on p "Delete" at bounding box center [736, 163] width 29 height 15
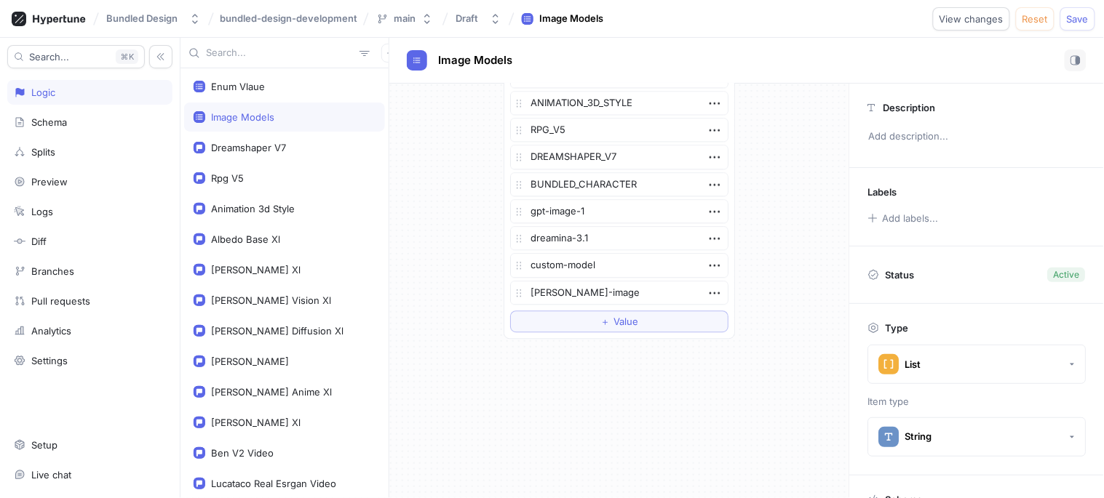
scroll to position [901, 0]
click at [1068, 15] on span "Save" at bounding box center [1078, 19] width 22 height 9
type textarea "x"
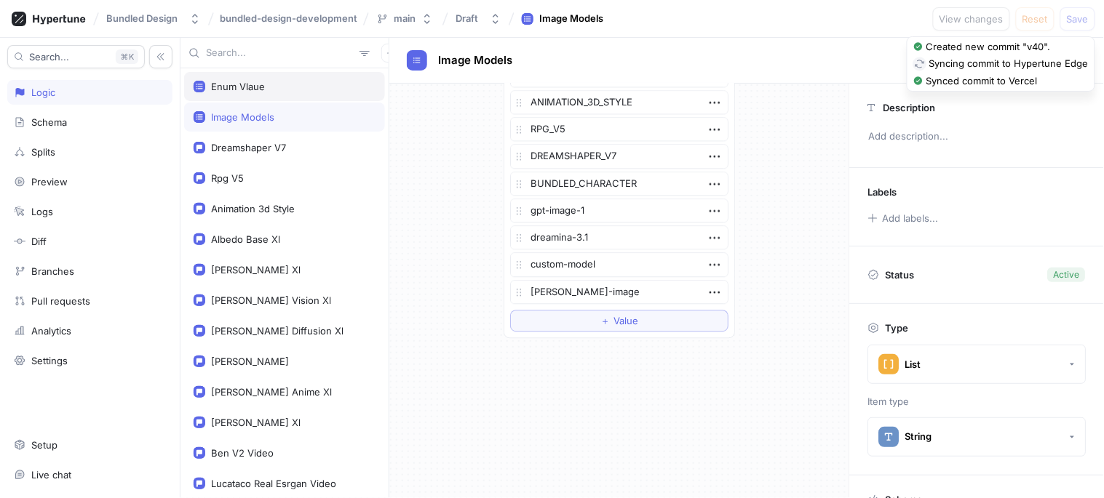
click at [220, 76] on div "Enum Vlaue" at bounding box center [284, 86] width 201 height 29
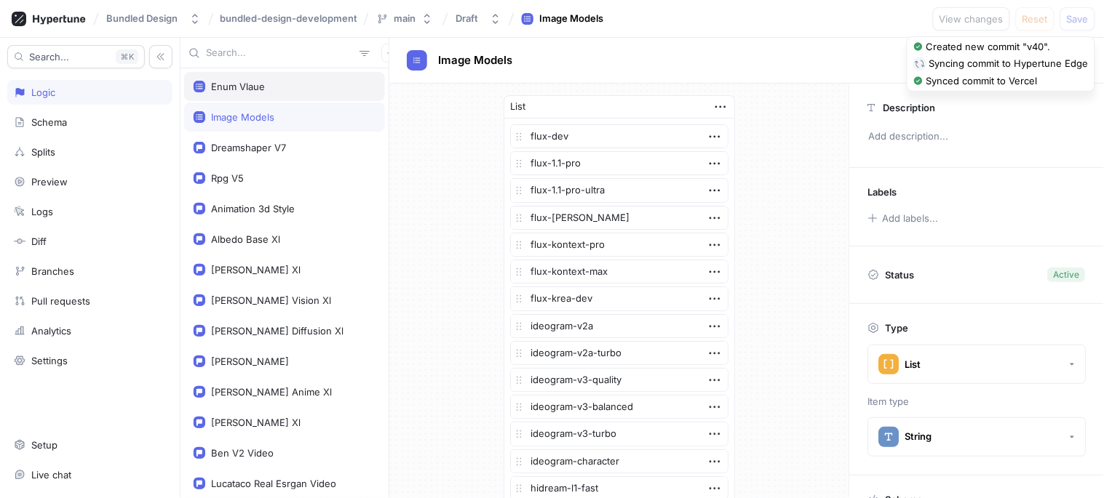
type textarea "enumVlaue: [ImageModelEnums!]!"
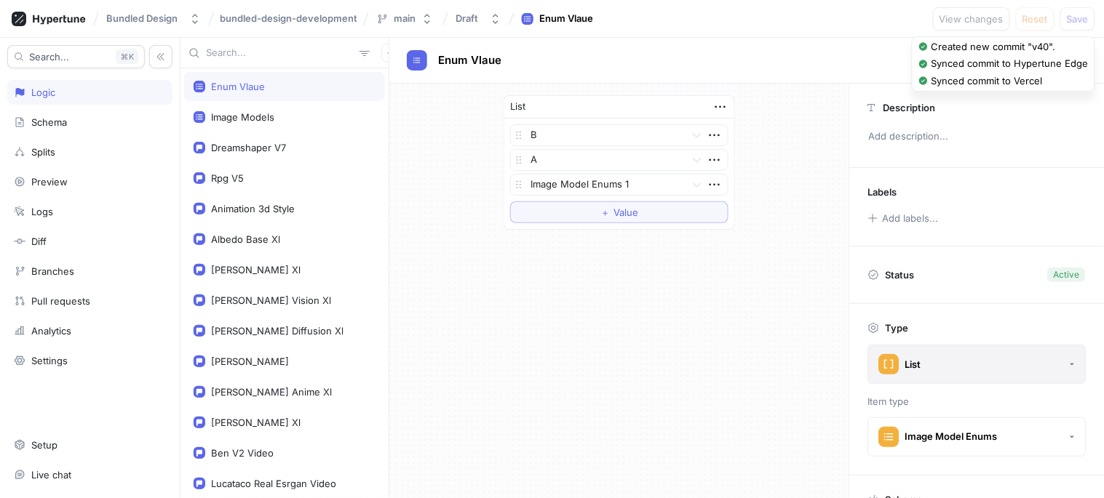
drag, startPoint x: 262, startPoint y: 78, endPoint x: 1030, endPoint y: 350, distance: 815.0
click at [1030, 351] on button "List" at bounding box center [977, 364] width 218 height 39
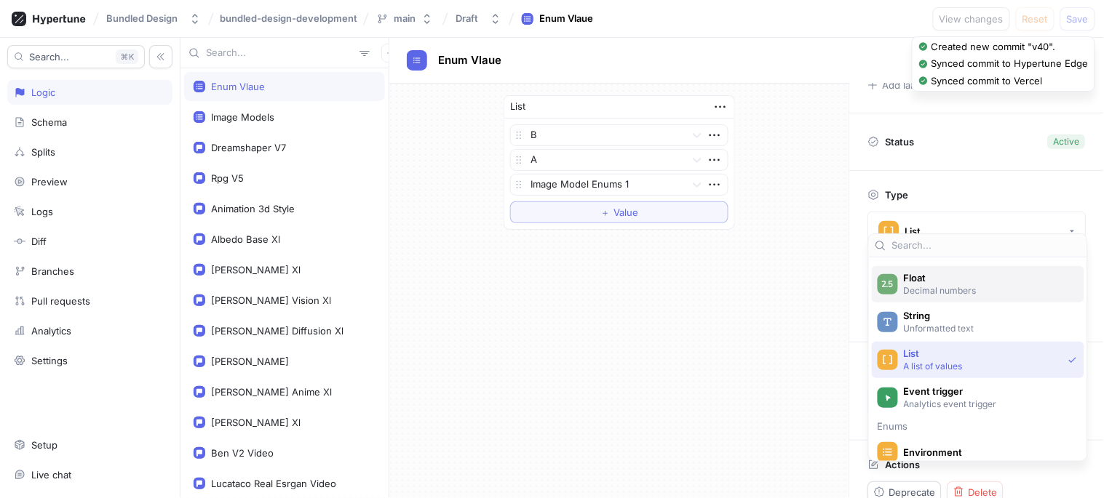
scroll to position [156, 0]
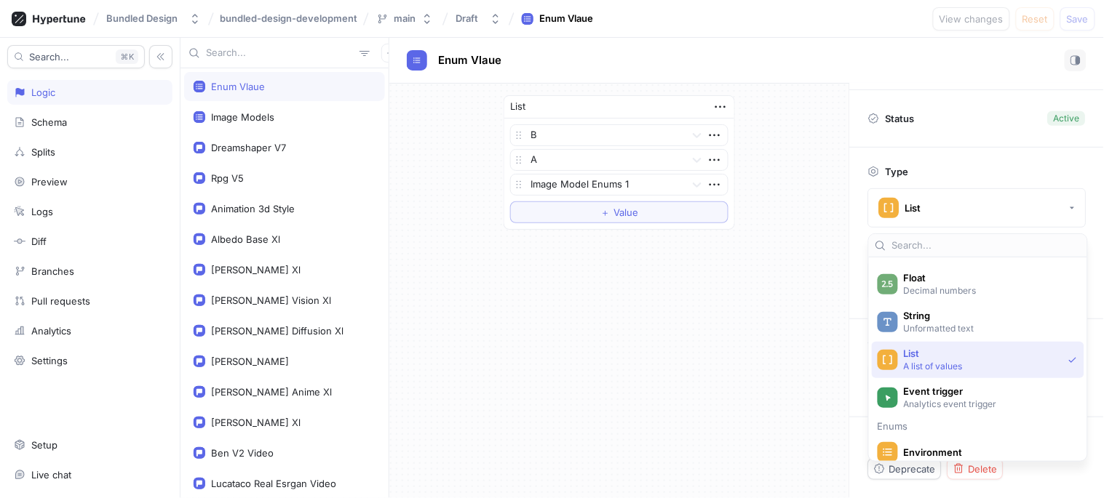
click at [772, 295] on div "List B A Image Model Enums 1 To pick up a draggable item, press the space bar. …" at bounding box center [619, 291] width 460 height 415
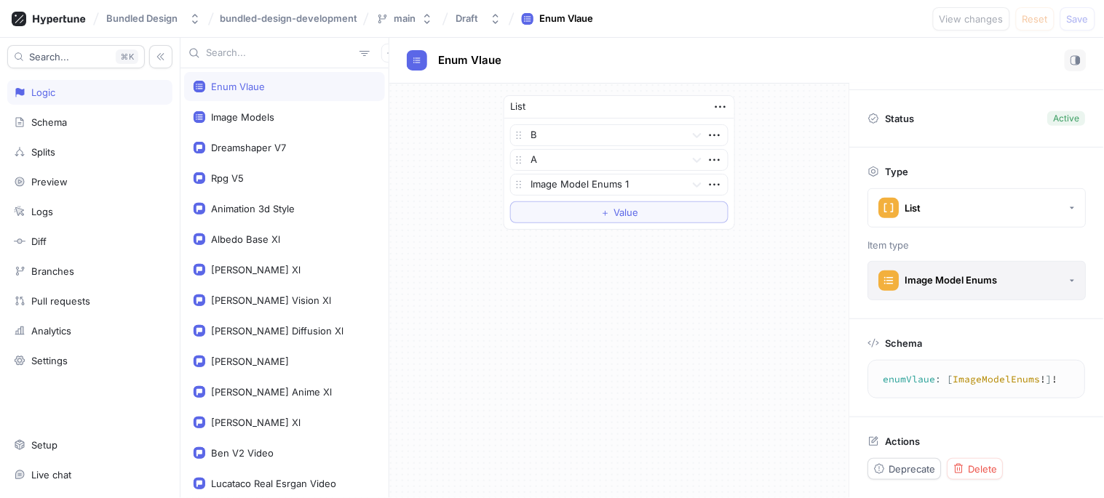
click at [941, 277] on div "Image Model Enums" at bounding box center [951, 280] width 92 height 12
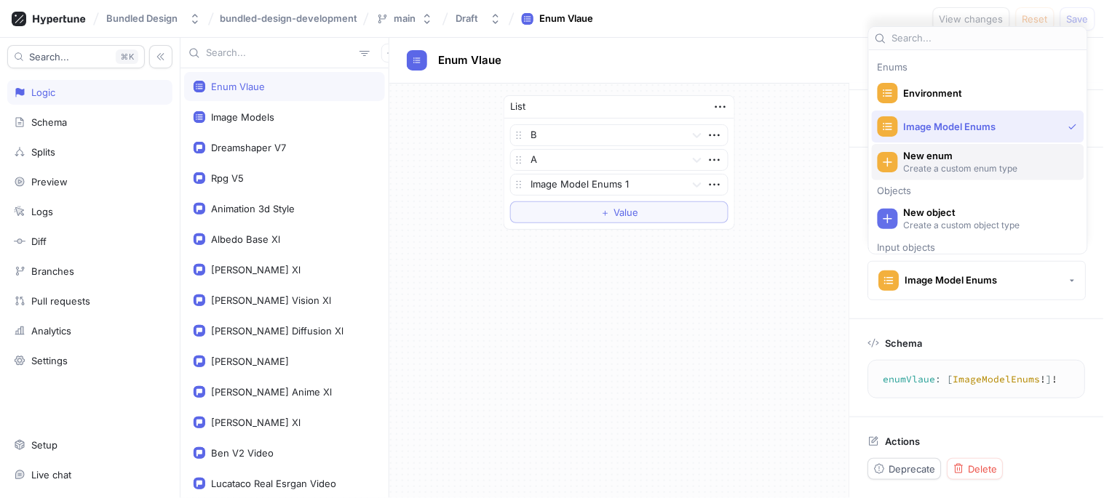
scroll to position [322, 0]
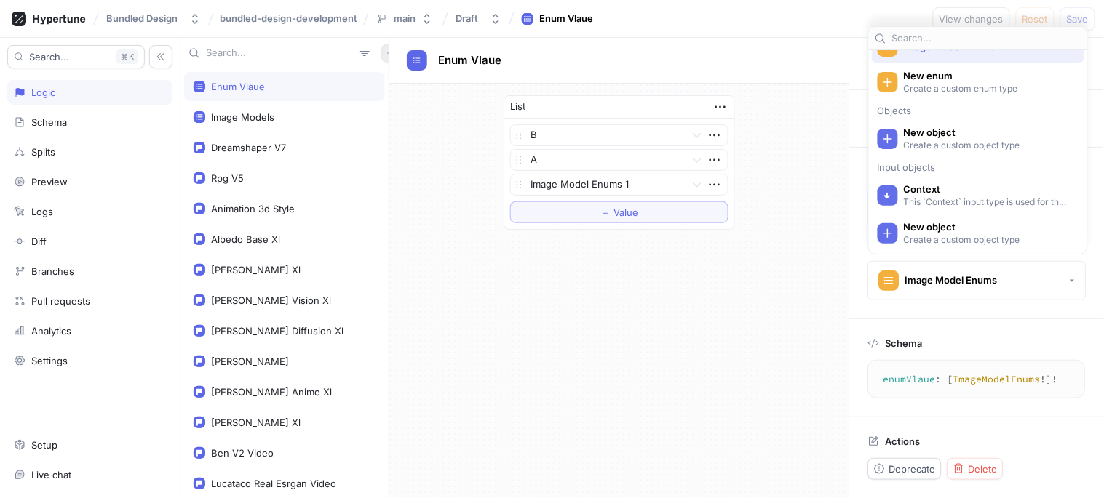
click at [381, 59] on button "button" at bounding box center [390, 53] width 19 height 19
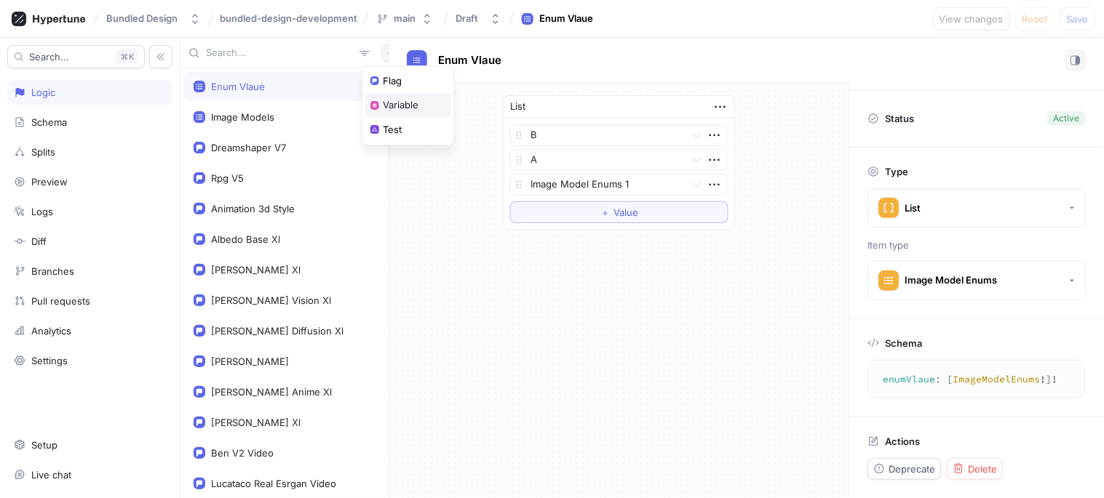
click at [410, 113] on div "Variable" at bounding box center [408, 105] width 86 height 25
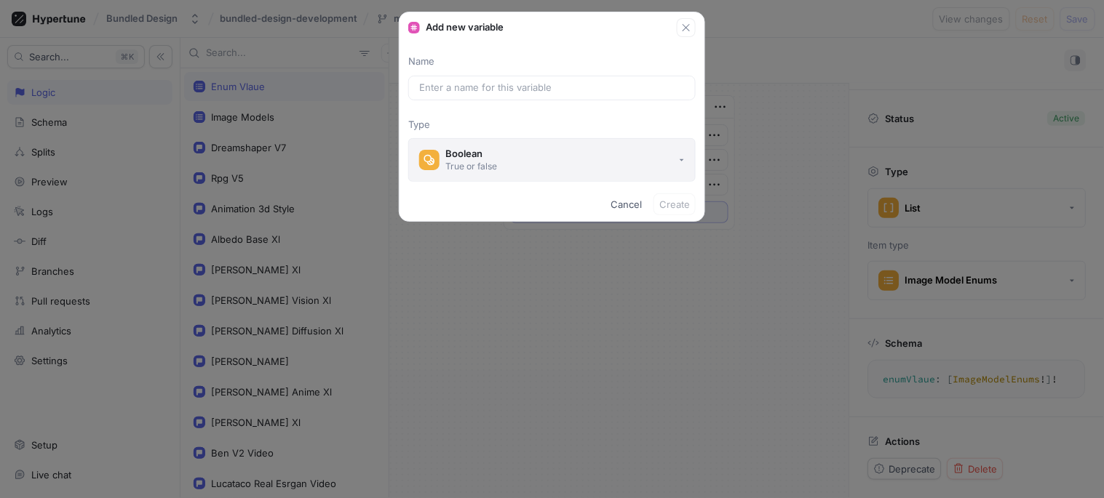
click at [456, 151] on div "Boolean" at bounding box center [471, 154] width 52 height 12
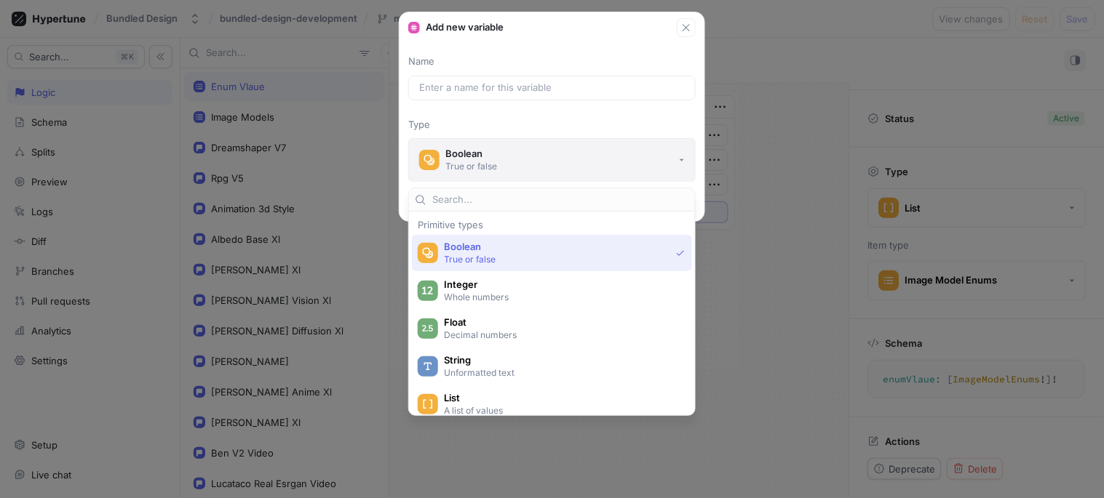
click at [456, 151] on div "Boolean" at bounding box center [471, 154] width 52 height 12
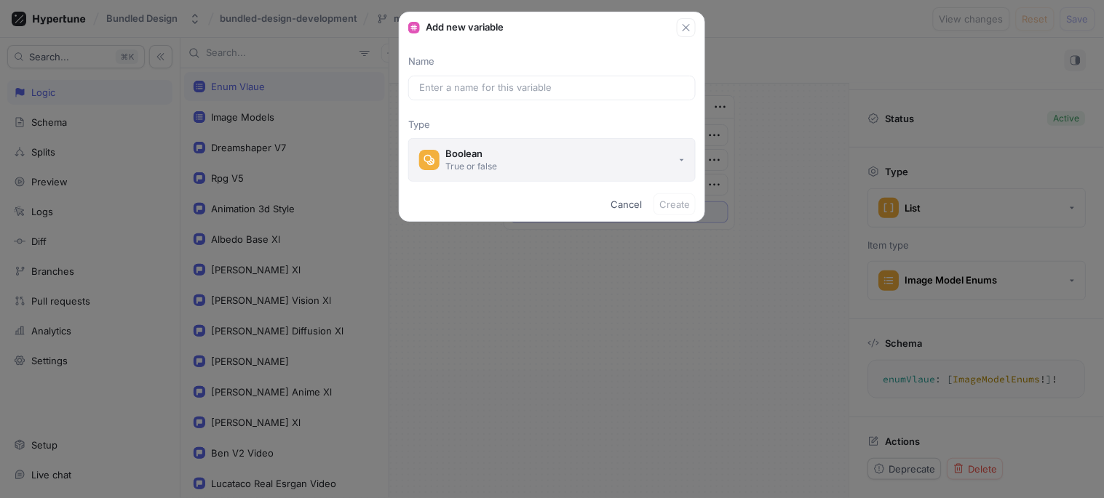
click at [456, 151] on div "Boolean" at bounding box center [471, 154] width 52 height 12
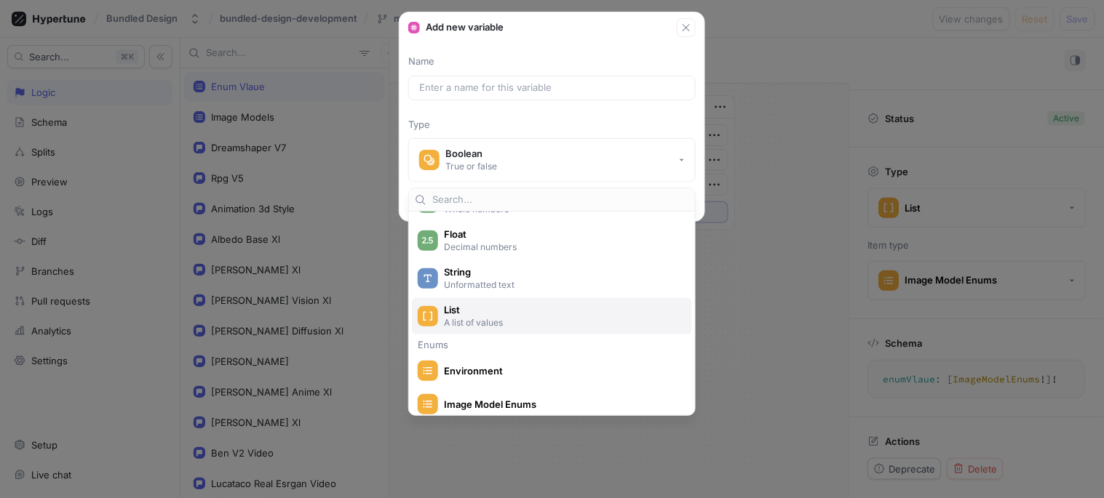
scroll to position [0, 0]
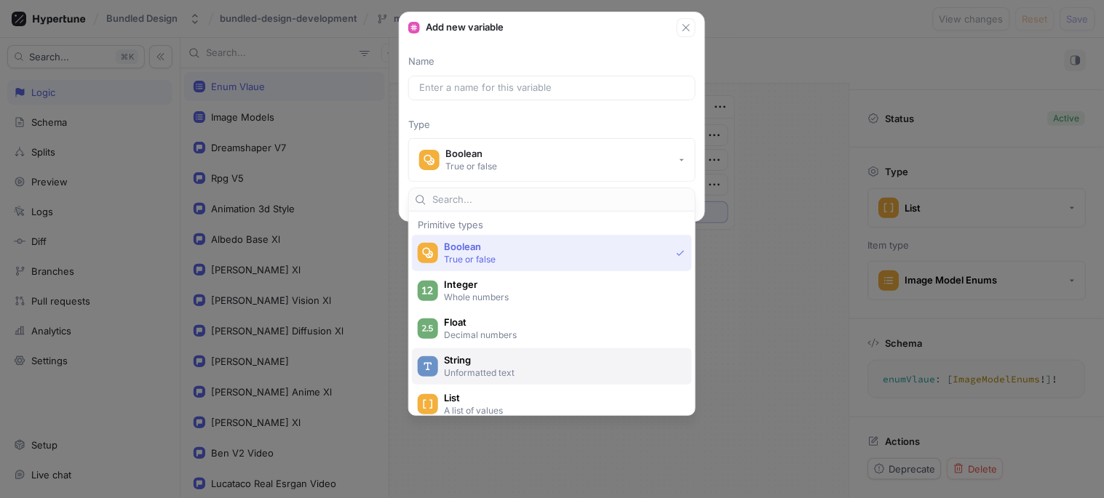
click at [498, 369] on p "Unformatted text" at bounding box center [560, 373] width 233 height 12
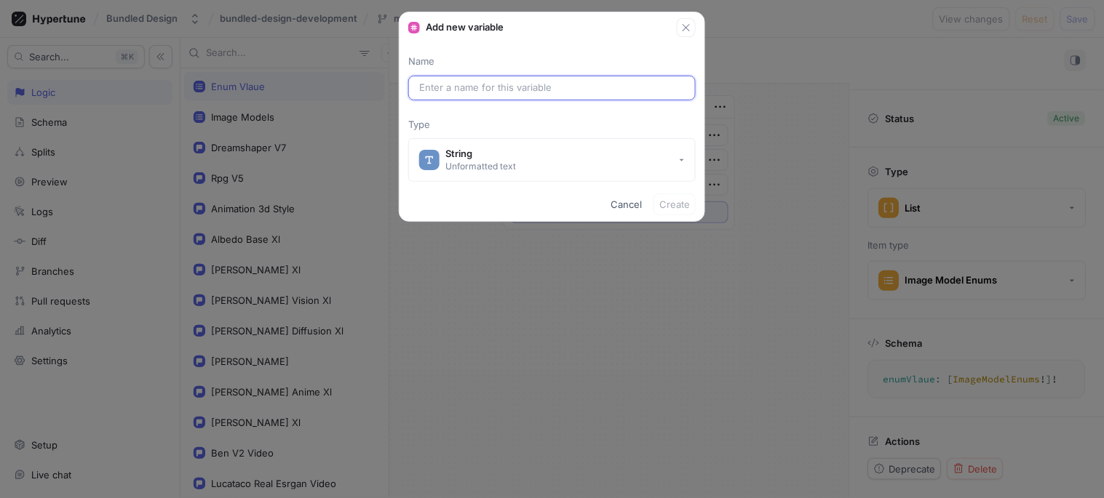
click at [565, 89] on input "text" at bounding box center [552, 88] width 266 height 15
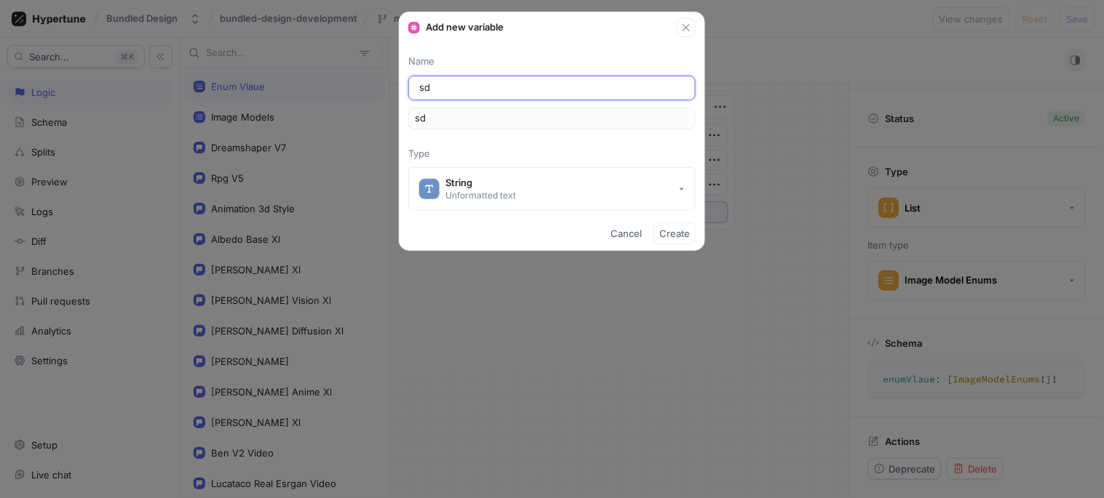
type input "sds"
type input "sds f"
type input "sdsF"
type input "sds fd"
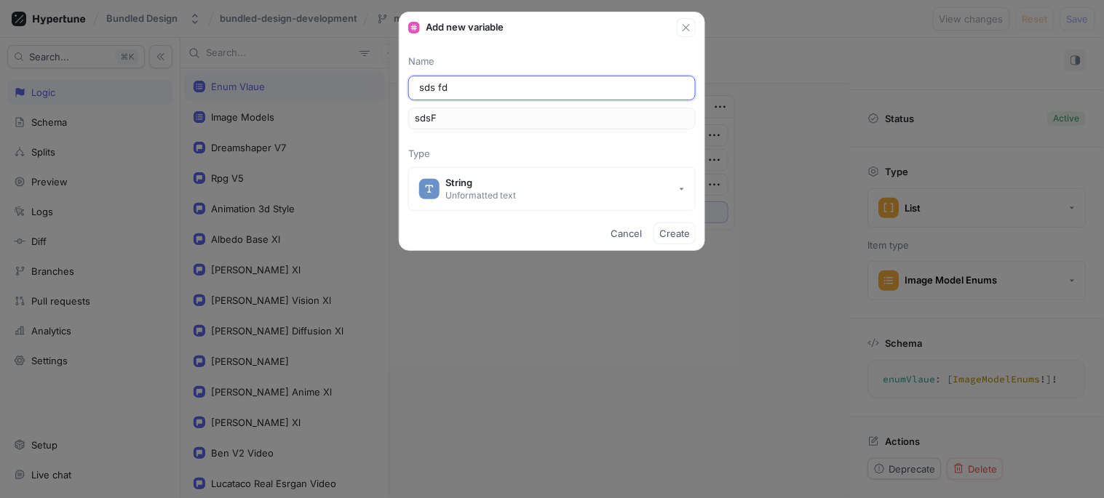
type input "sdsFd"
type input "sds fds"
type input "sdsFds"
type input "sds fds"
click at [694, 253] on div "Add new variable Name sds fds sdsFds Type String Unformatted text Cancel Create" at bounding box center [552, 249] width 1104 height 498
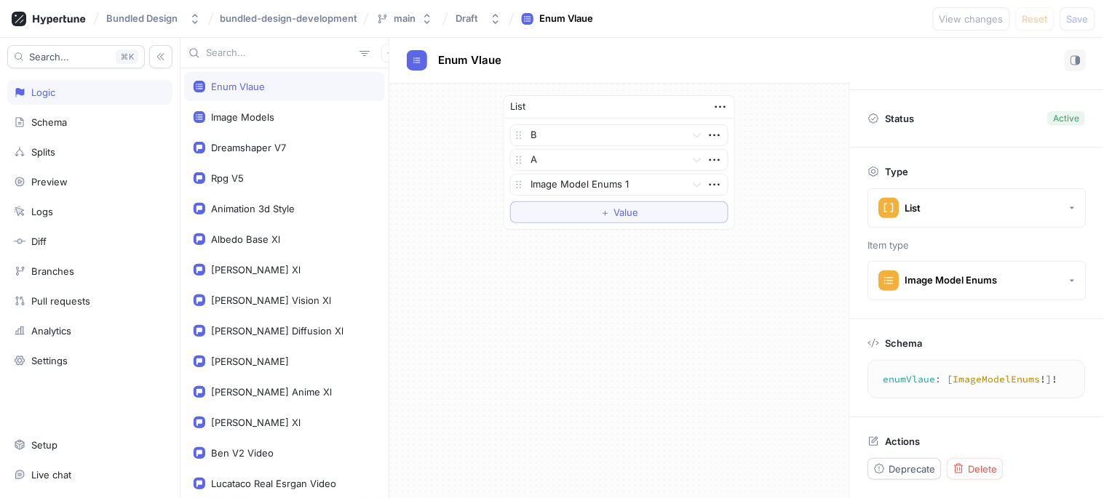
click at [682, 223] on div "B A Image Model Enums 1 To pick up a draggable item, press the space bar. While…" at bounding box center [619, 174] width 230 height 111
click at [381, 57] on button "button" at bounding box center [390, 53] width 19 height 19
click at [398, 81] on p "Flag" at bounding box center [392, 81] width 19 height 15
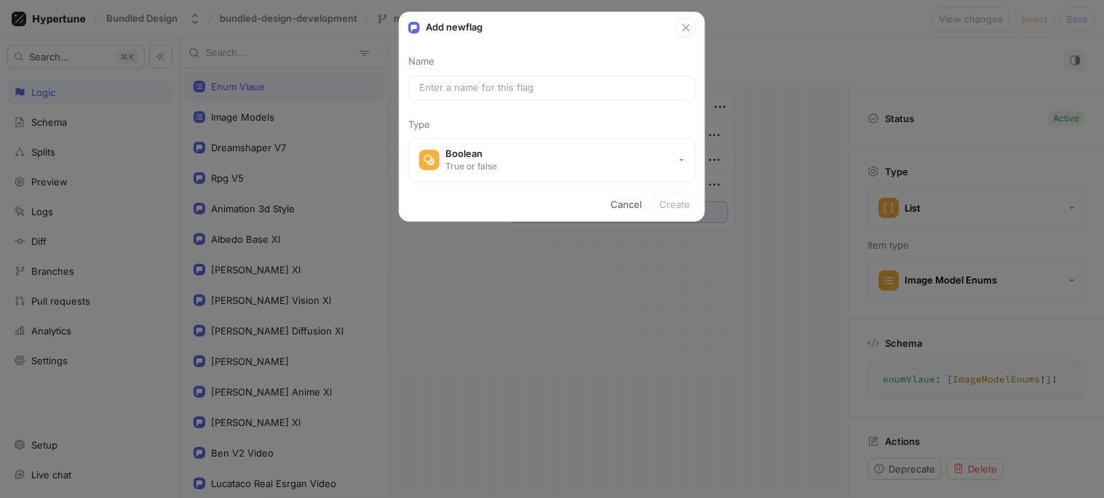
click at [616, 200] on span "Cancel" at bounding box center [625, 204] width 31 height 9
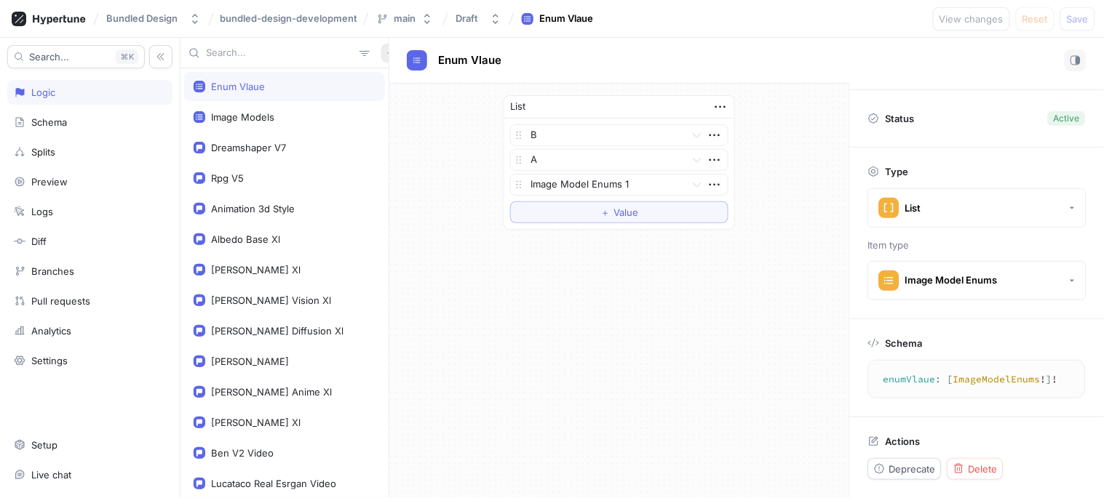
click at [381, 58] on button "button" at bounding box center [390, 53] width 19 height 19
click at [423, 105] on div "Variable" at bounding box center [408, 105] width 86 height 25
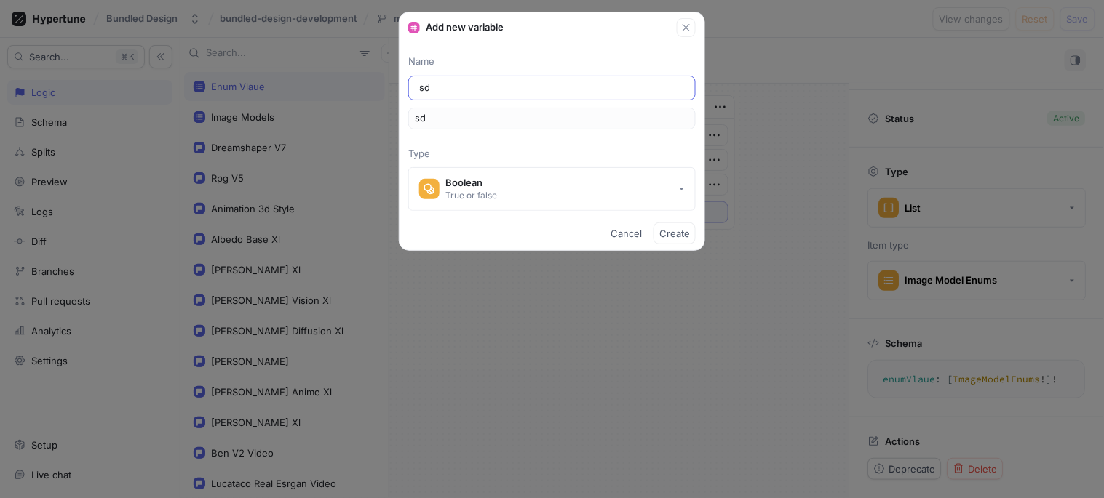
type input "sds"
type input "sdsd"
type input "sdsds"
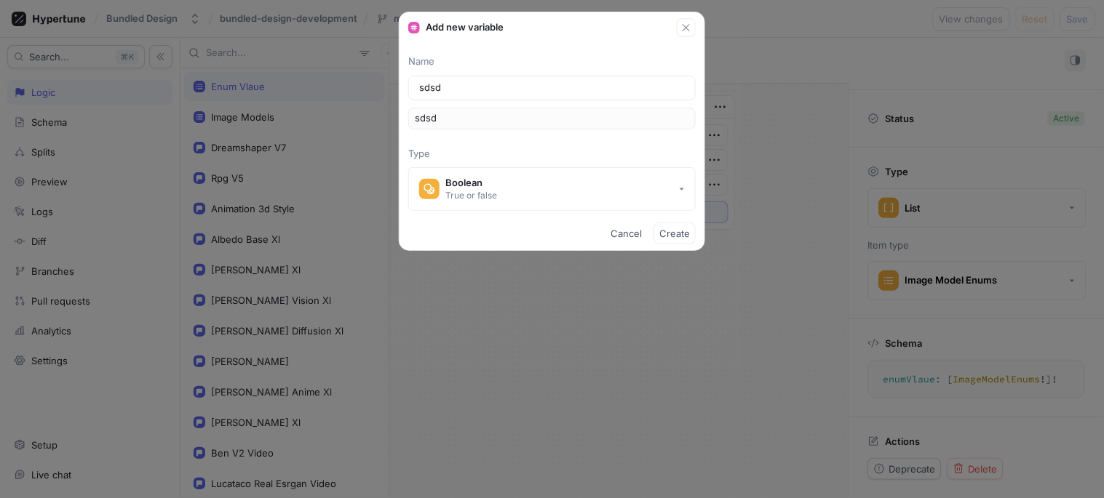
type input "sdsds"
type input "sdsdsd"
type input "sdsdsds"
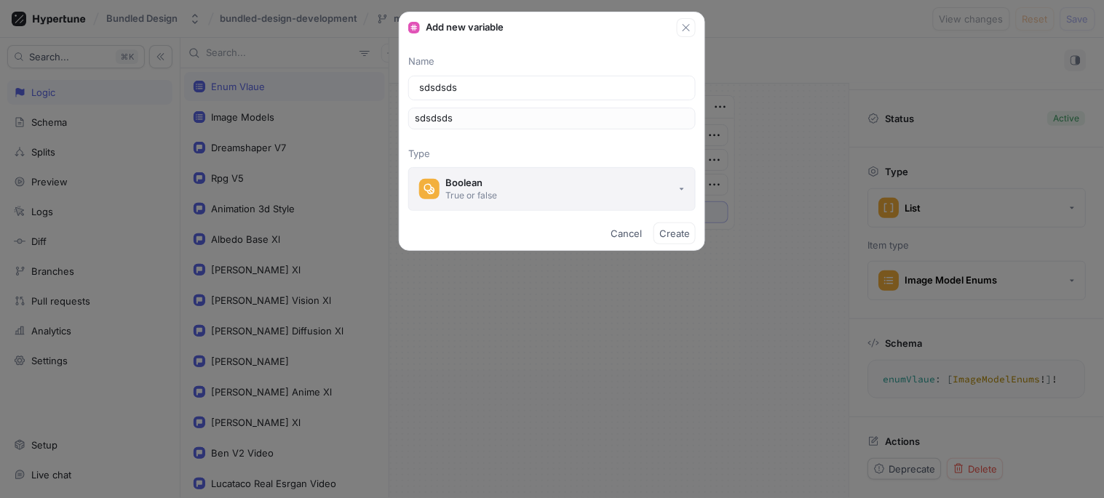
click at [478, 183] on div "Boolean" at bounding box center [471, 183] width 52 height 12
type input "sdsdsds"
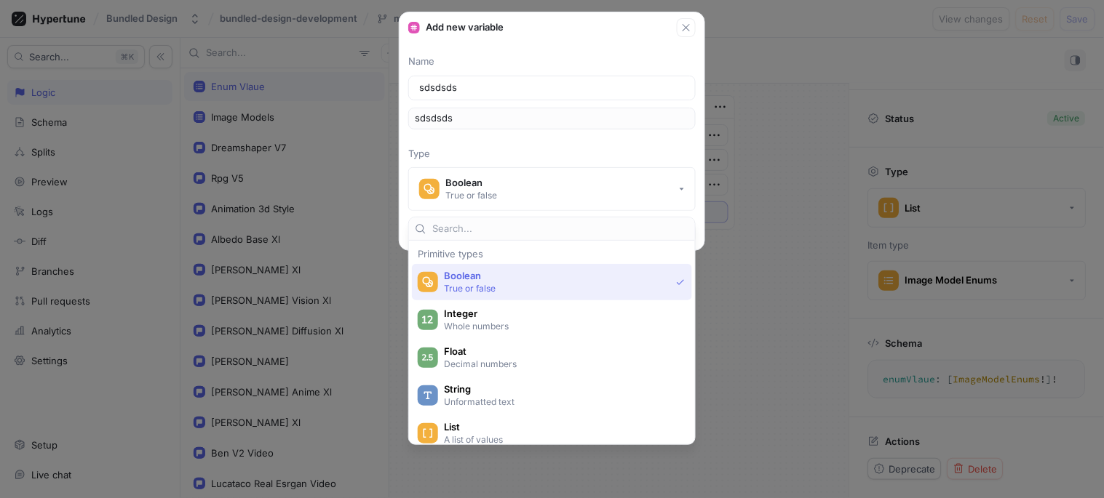
click at [459, 383] on span "String" at bounding box center [561, 389] width 235 height 12
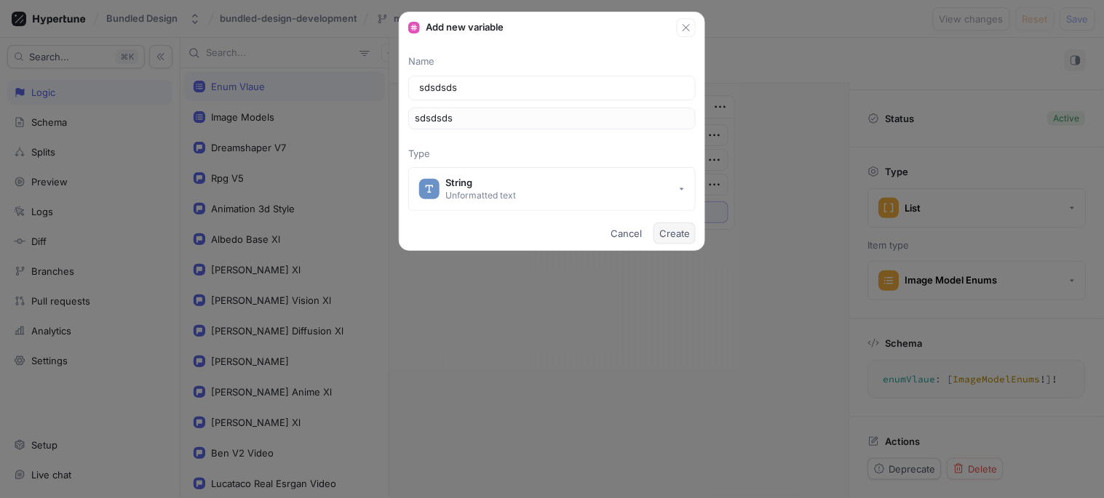
click at [663, 231] on span "Create" at bounding box center [674, 233] width 31 height 9
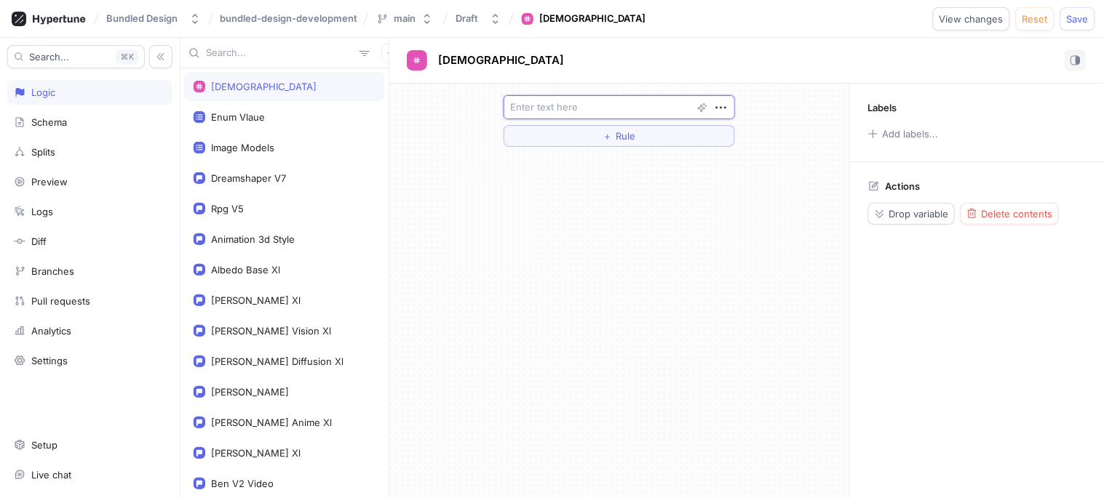
click at [536, 109] on textarea at bounding box center [618, 107] width 231 height 24
type textarea "x"
type textarea "s"
type textarea "x"
type textarea "sds"
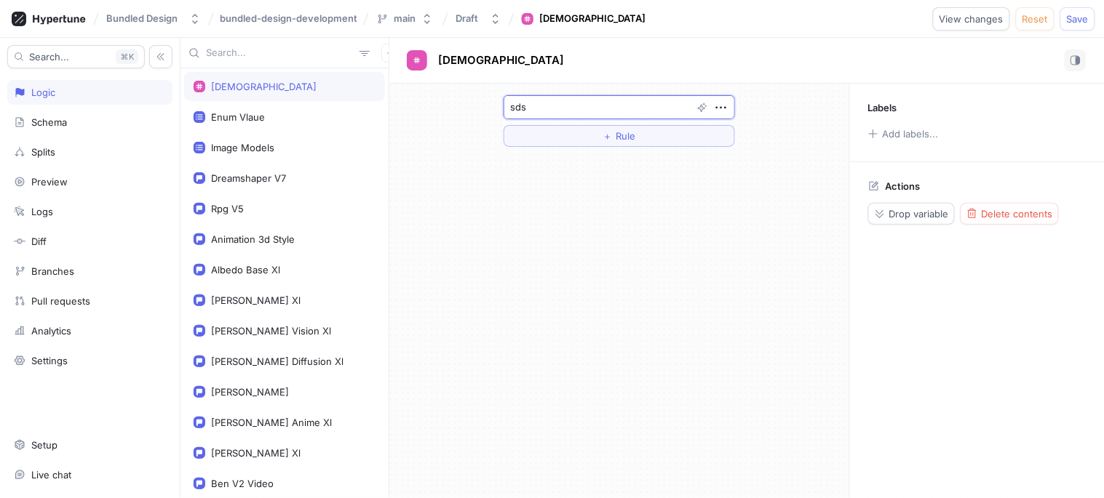
type textarea "x"
type textarea "sdsd"
type textarea "x"
type textarea "sdsds"
click at [411, 149] on div "sdsds ＋ Rule" at bounding box center [619, 121] width 460 height 75
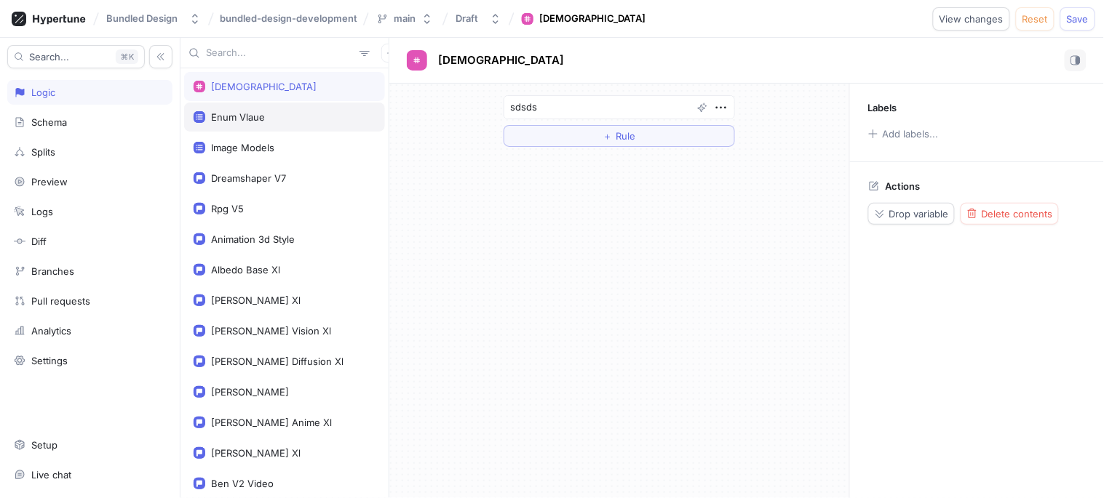
click at [292, 121] on div "Enum Vlaue" at bounding box center [285, 117] width 182 height 12
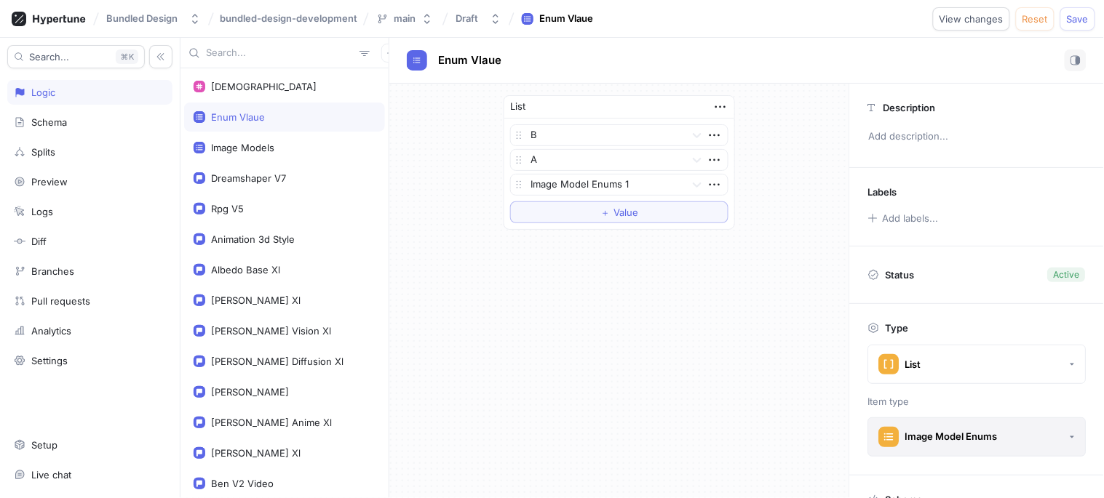
click at [931, 428] on div "Image Model Enums" at bounding box center [938, 437] width 119 height 20
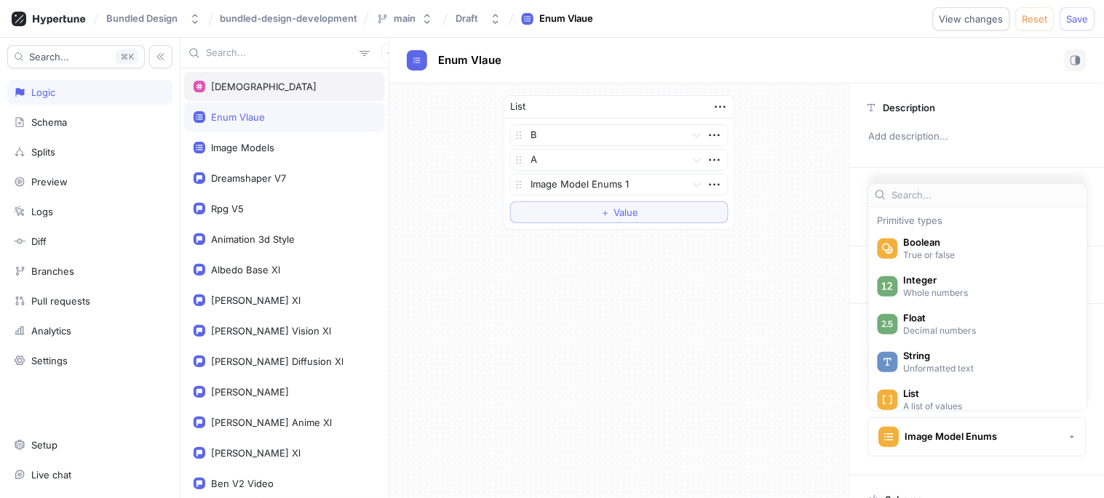
click at [315, 90] on div "[DEMOGRAPHIC_DATA]" at bounding box center [285, 87] width 182 height 12
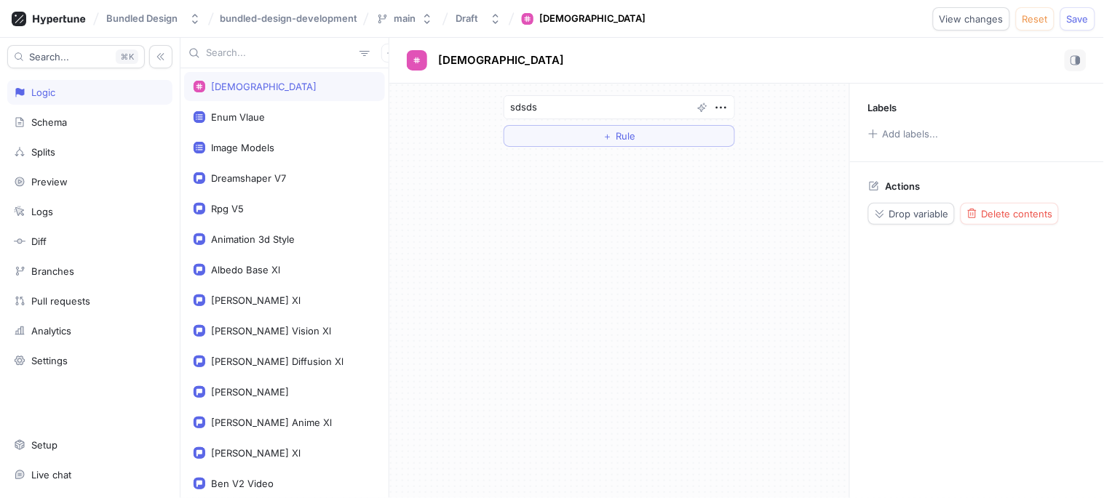
drag, startPoint x: 1012, startPoint y: 223, endPoint x: 867, endPoint y: 192, distance: 148.1
click at [867, 192] on div "Actions Drop variable Delete contents" at bounding box center [977, 202] width 254 height 81
click at [925, 211] on span "Drop variable" at bounding box center [919, 214] width 60 height 9
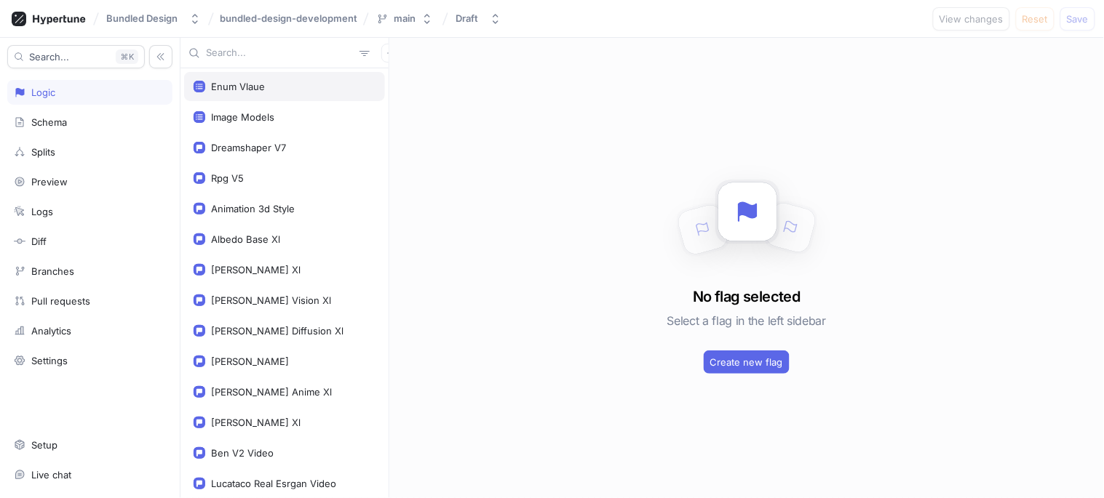
click at [265, 90] on div "Enum Vlaue" at bounding box center [285, 87] width 182 height 12
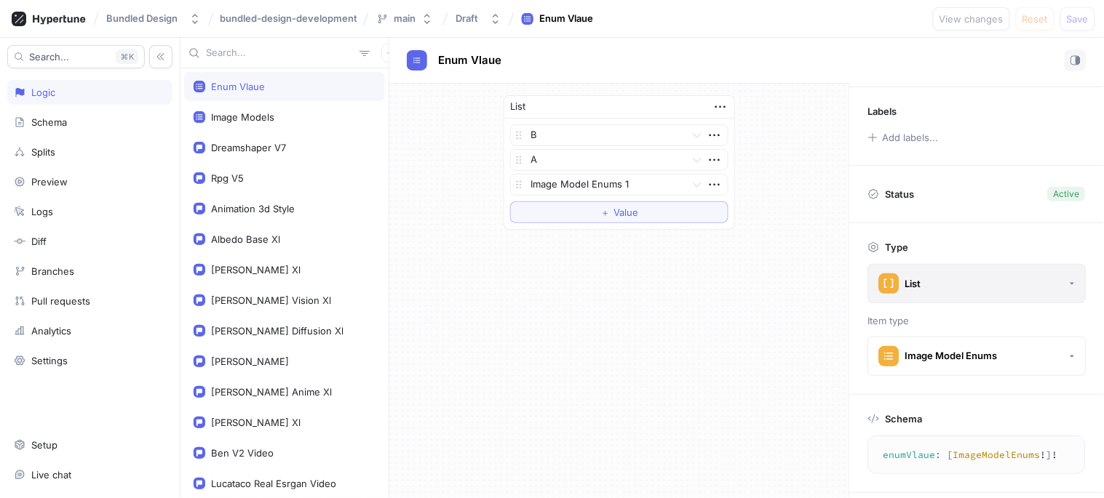
scroll to position [156, 0]
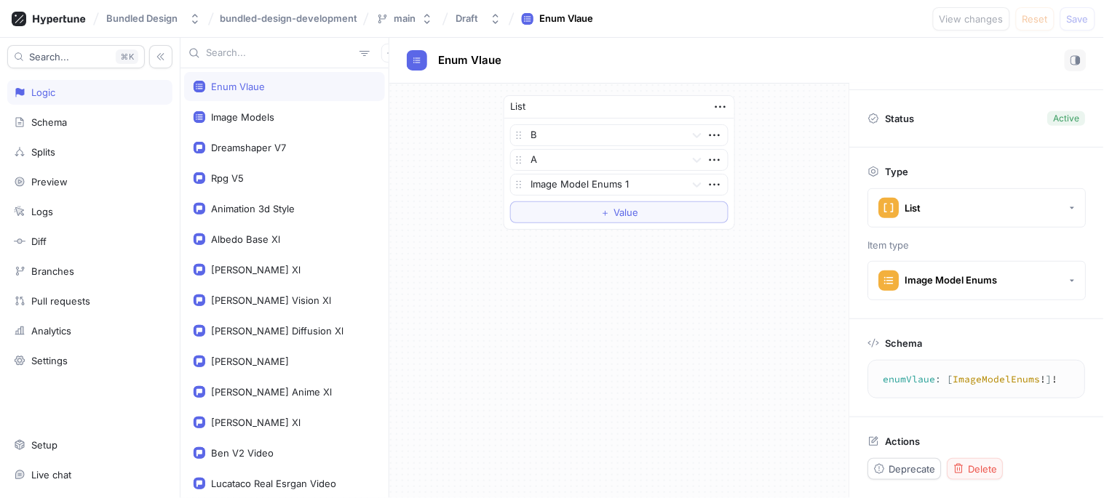
click at [966, 463] on div "Delete" at bounding box center [975, 469] width 44 height 12
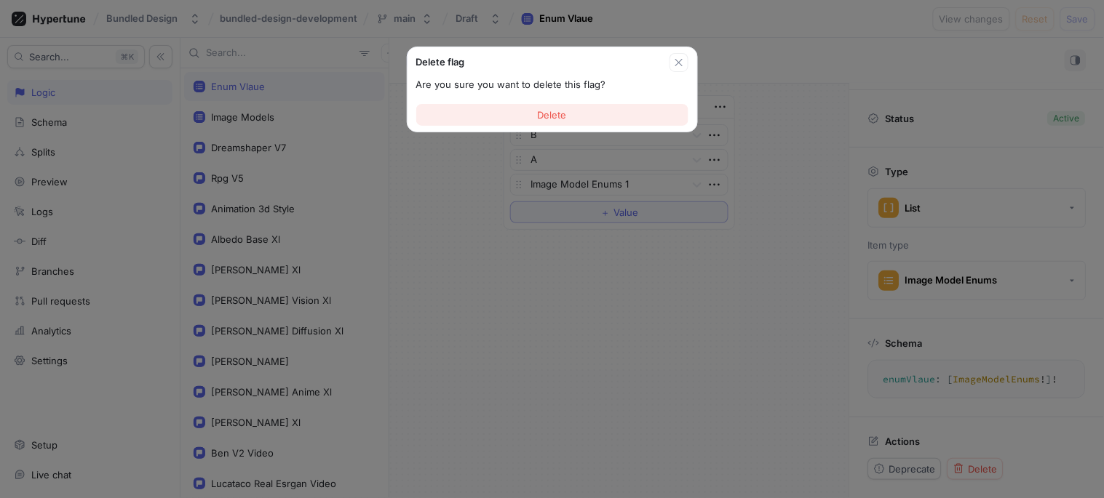
click at [541, 121] on button "Delete" at bounding box center [552, 115] width 272 height 22
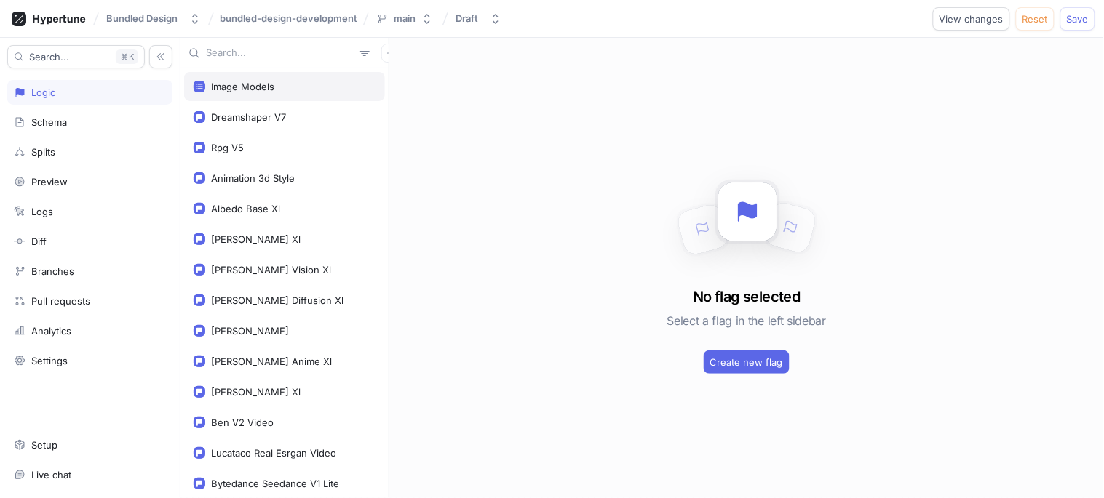
click at [262, 79] on div "Image Models" at bounding box center [284, 86] width 201 height 29
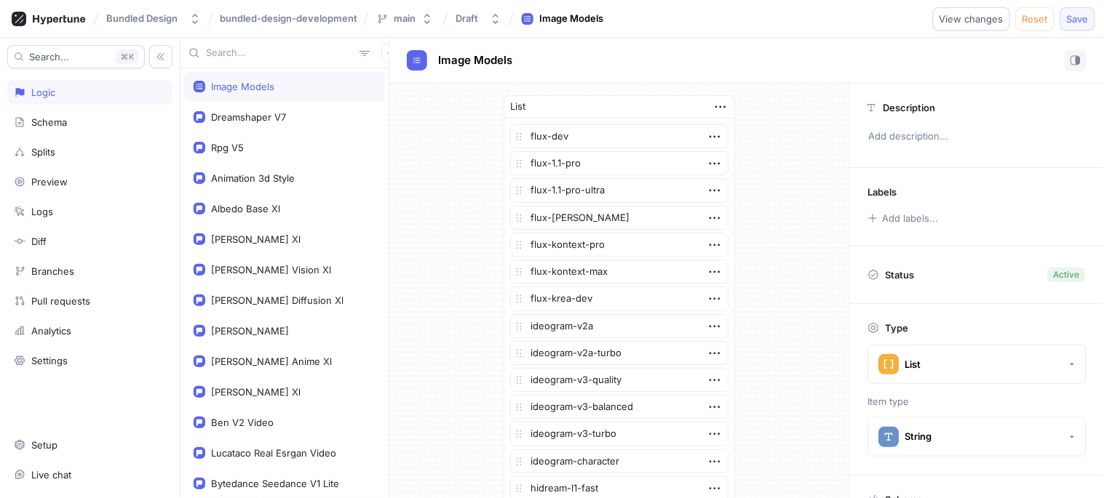
click at [1093, 17] on button "Save" at bounding box center [1077, 18] width 35 height 23
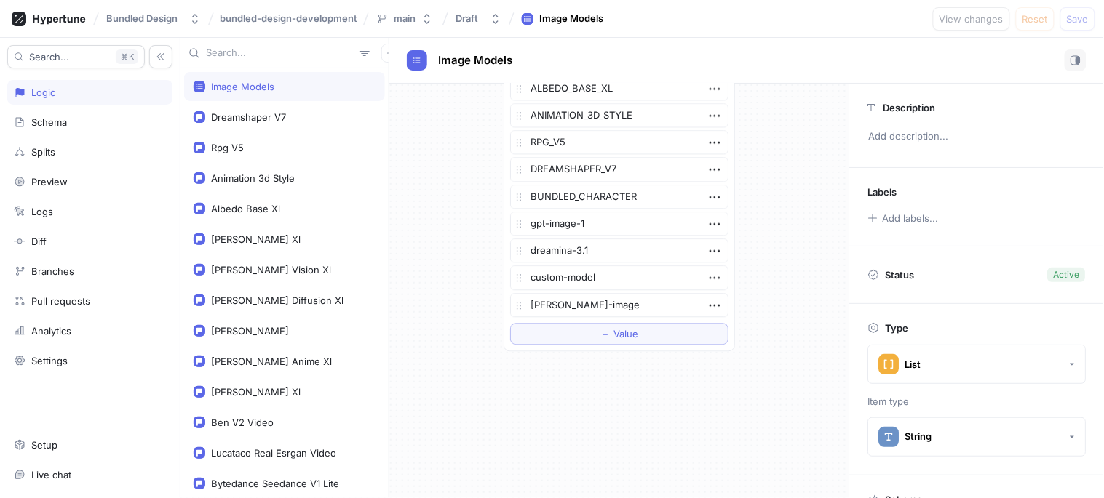
scroll to position [889, 0]
click at [714, 304] on icon "button" at bounding box center [714, 304] width 16 height 16
click at [586, 300] on div "[PERSON_NAME]-image" at bounding box center [619, 304] width 218 height 24
click at [586, 300] on textarea "[PERSON_NAME]-image" at bounding box center [619, 304] width 218 height 24
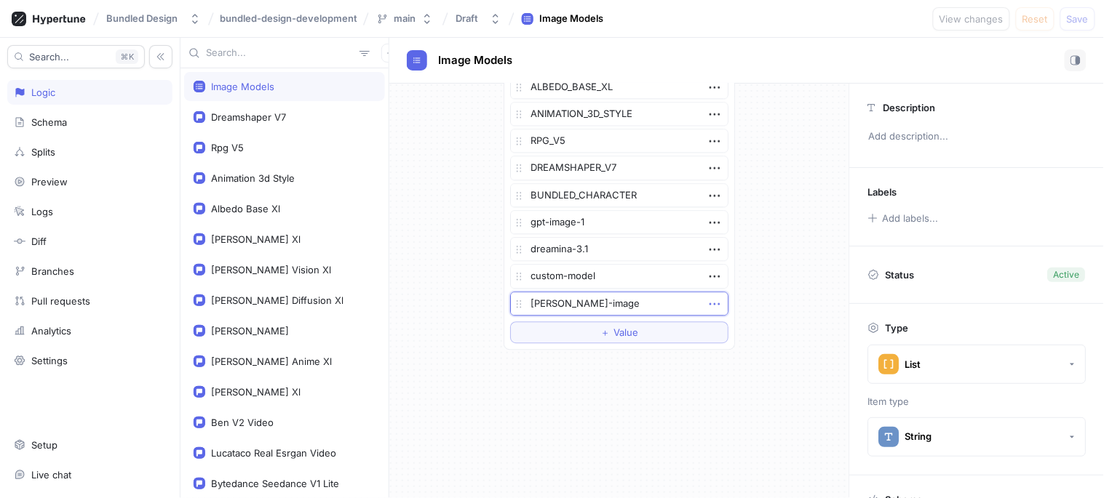
click at [709, 303] on icon "button" at bounding box center [714, 304] width 10 height 2
click at [723, 330] on p "Delete" at bounding box center [736, 330] width 29 height 15
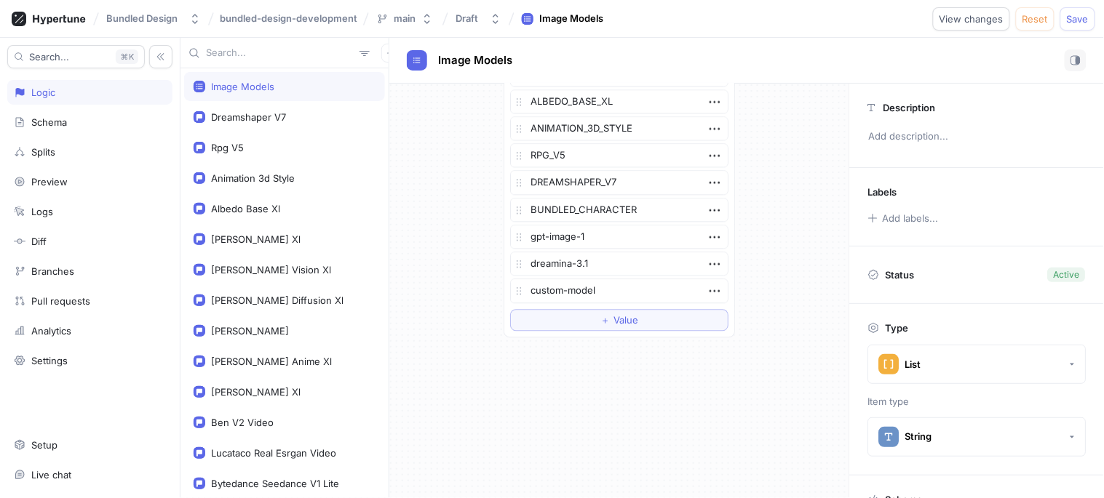
scroll to position [874, 0]
click at [1080, 30] on button "Save" at bounding box center [1077, 18] width 35 height 23
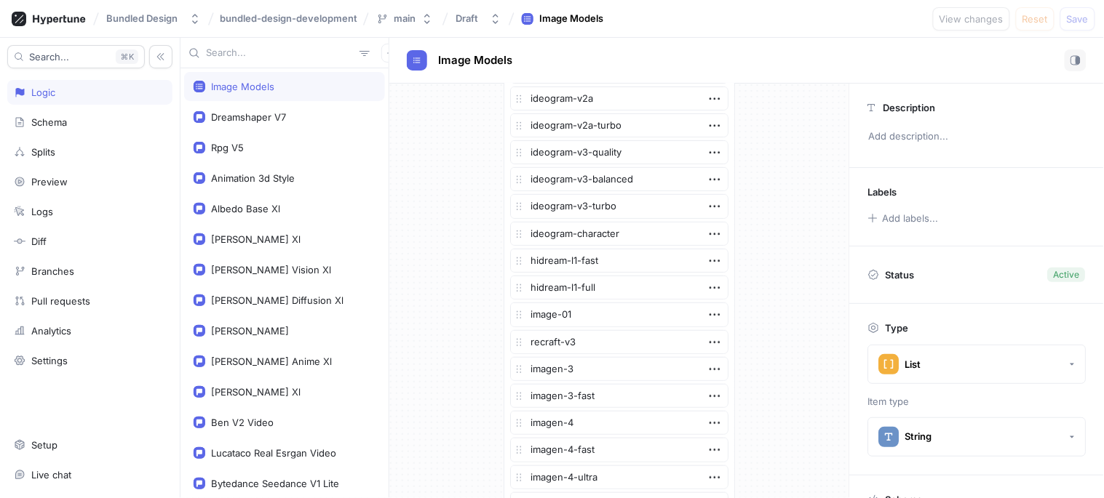
scroll to position [0, 0]
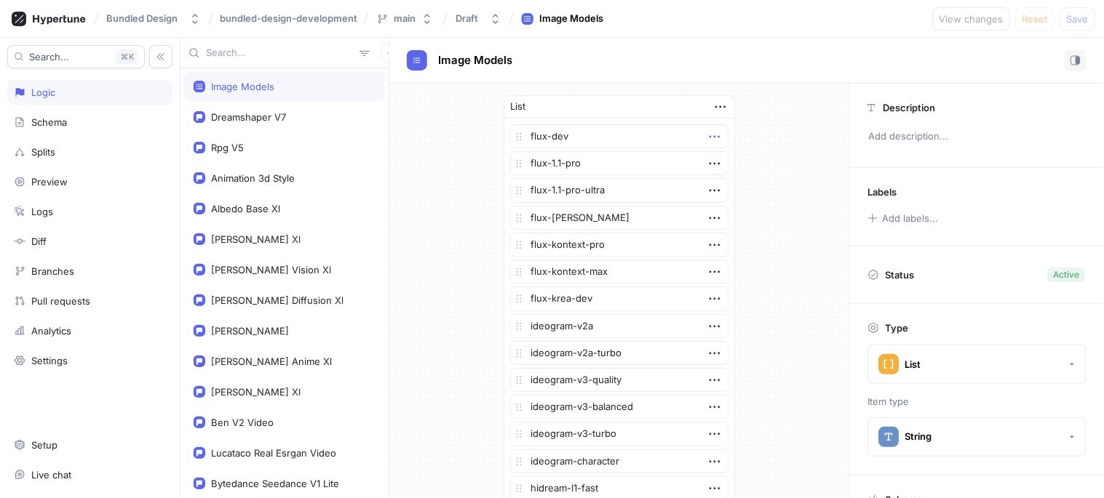
click at [709, 140] on icon "button" at bounding box center [714, 137] width 16 height 16
click at [739, 167] on p "Delete" at bounding box center [736, 163] width 29 height 15
click at [709, 274] on icon "button" at bounding box center [714, 272] width 16 height 16
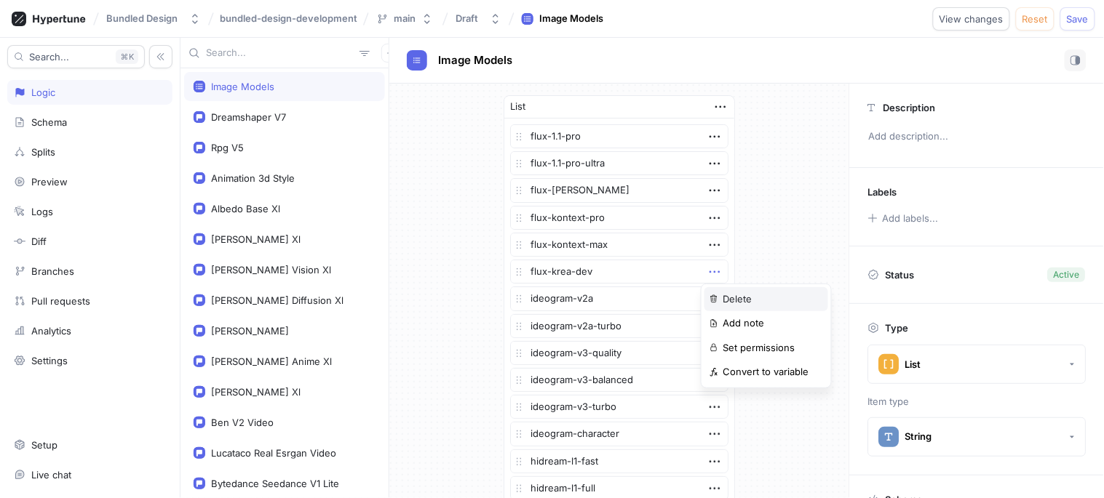
click at [724, 300] on p "Delete" at bounding box center [736, 299] width 29 height 15
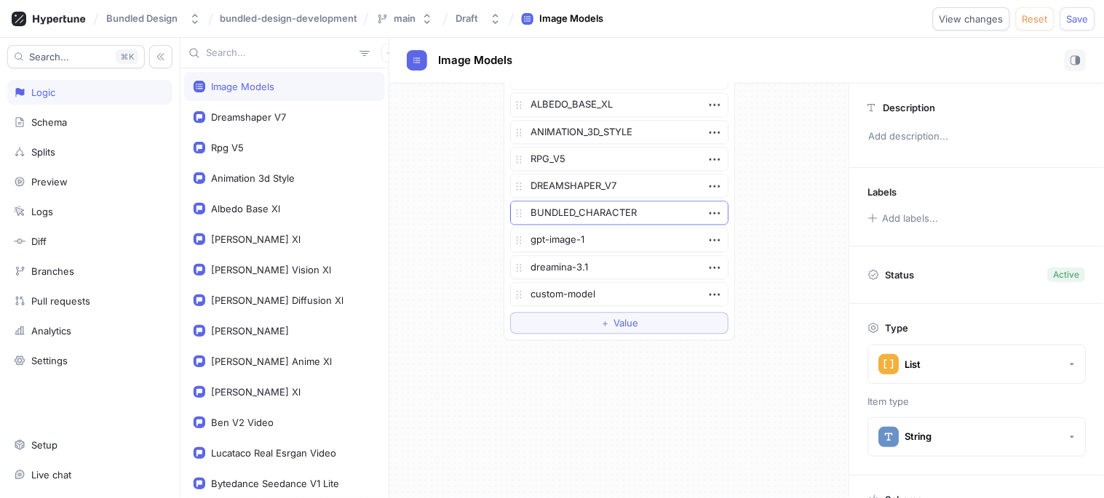
scroll to position [819, 0]
click at [1064, 19] on button "Save" at bounding box center [1077, 18] width 35 height 23
click at [633, 321] on button "＋ Value" at bounding box center [619, 321] width 218 height 22
type textarea "x"
type textarea "[PERSON_NAME]-image"
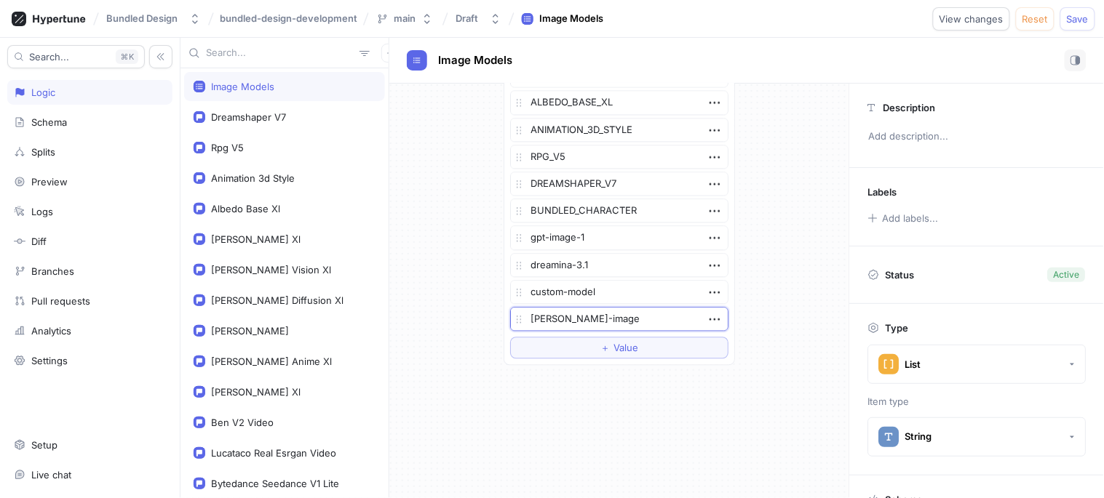
type textarea "x"
type textarea "[PERSON_NAME]-image"
click at [588, 340] on button "＋ Value" at bounding box center [619, 348] width 218 height 22
type textarea "x"
type textarea "flux-dev"
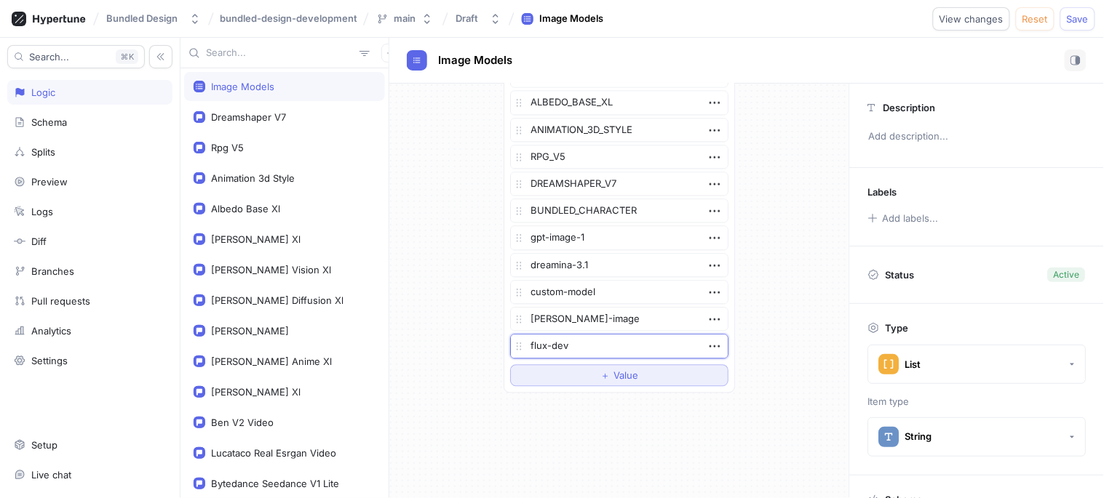
type textarea "x"
type textarea "flux-dev"
click at [592, 374] on button "＋ Value" at bounding box center [619, 375] width 218 height 22
paste textarea "flux-krea-dev"
type textarea "x"
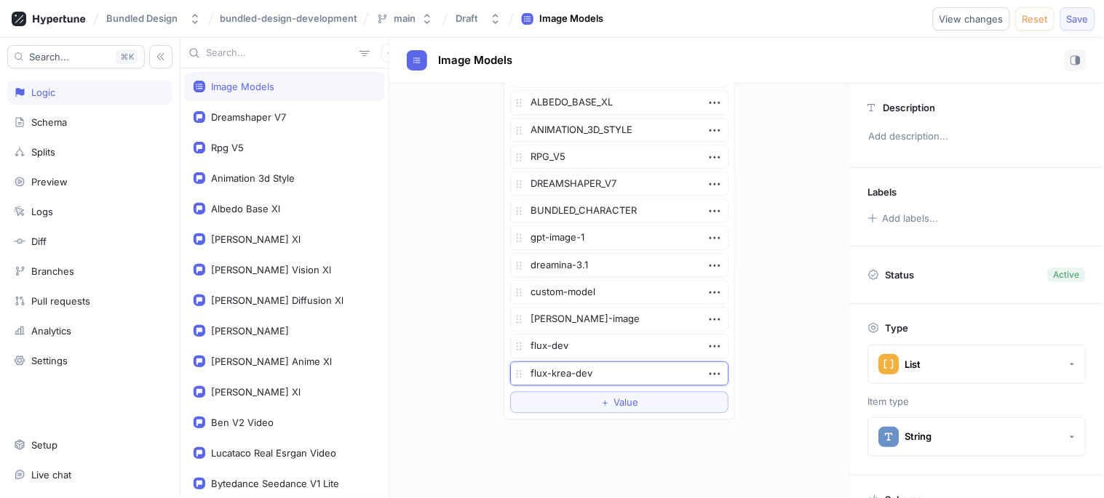
type textarea "flux-krea-dev"
click at [1087, 17] on span "Save" at bounding box center [1078, 19] width 22 height 9
type textarea "x"
click at [386, 52] on icon "button" at bounding box center [390, 53] width 9 height 9
click at [403, 80] on div "Flag" at bounding box center [408, 81] width 86 height 25
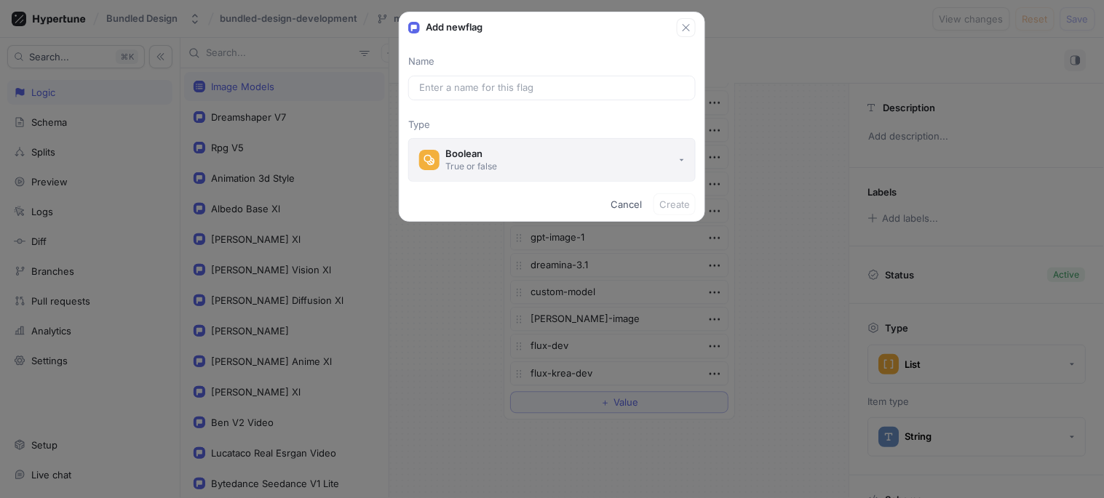
click at [467, 172] on button "Boolean True or false" at bounding box center [551, 160] width 287 height 44
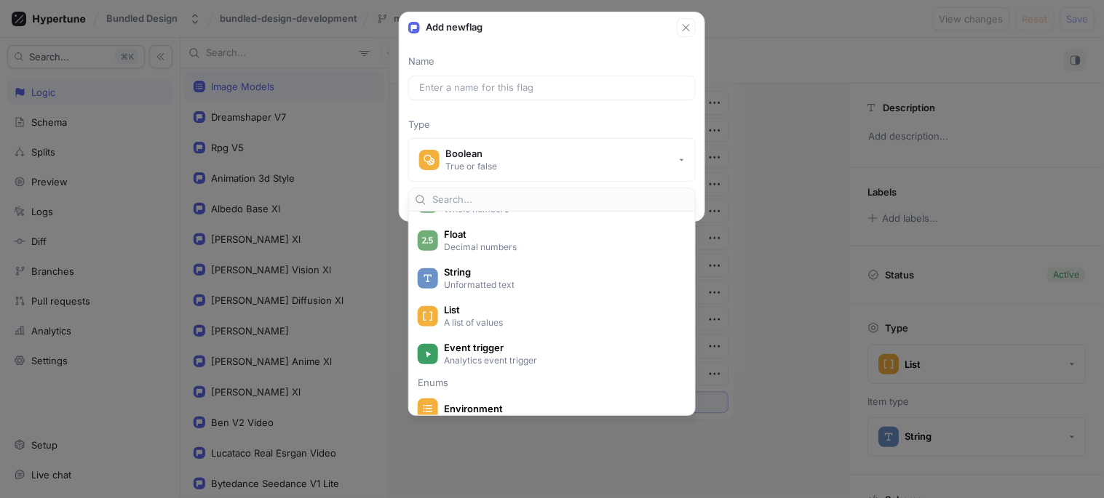
scroll to position [162, 0]
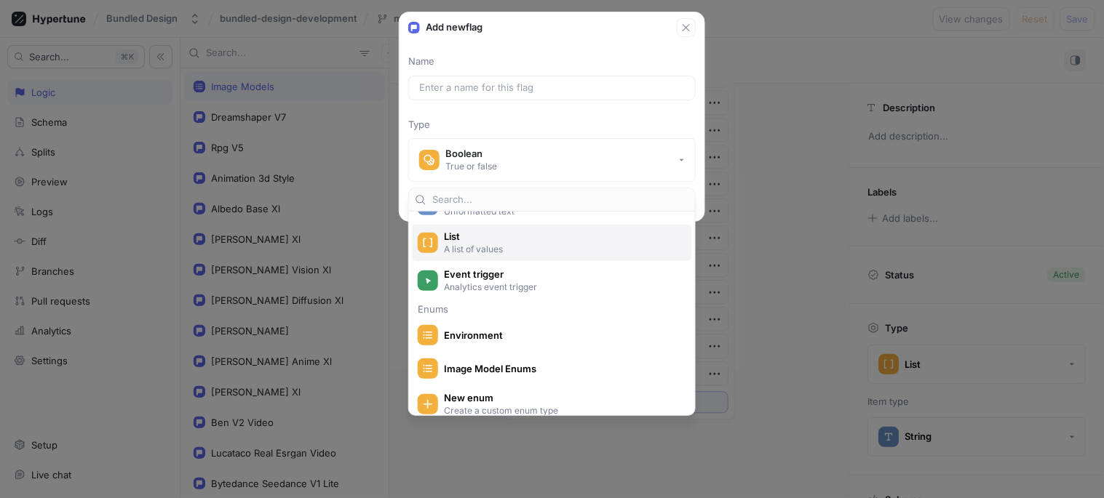
click at [462, 239] on span "List" at bounding box center [561, 237] width 235 height 12
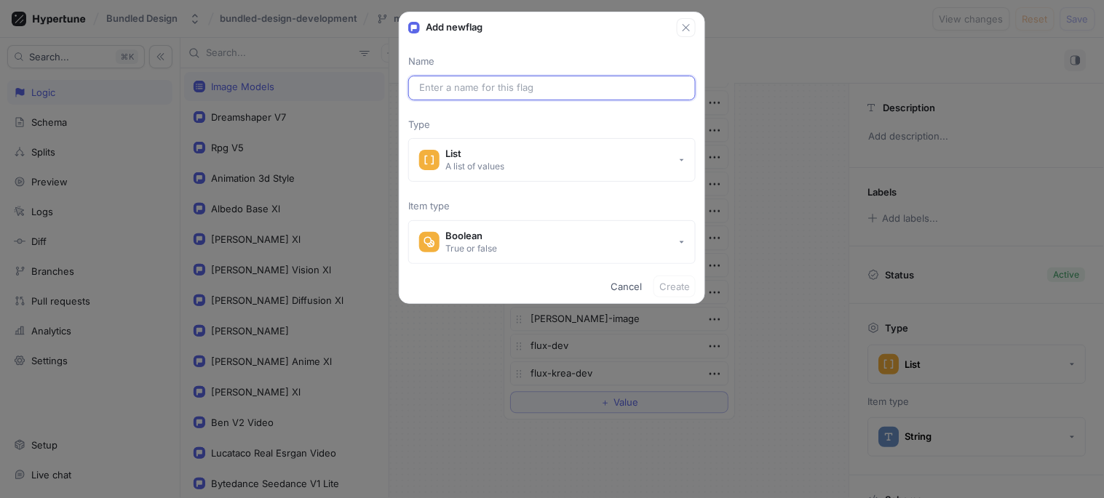
click at [469, 82] on input "text" at bounding box center [552, 88] width 266 height 15
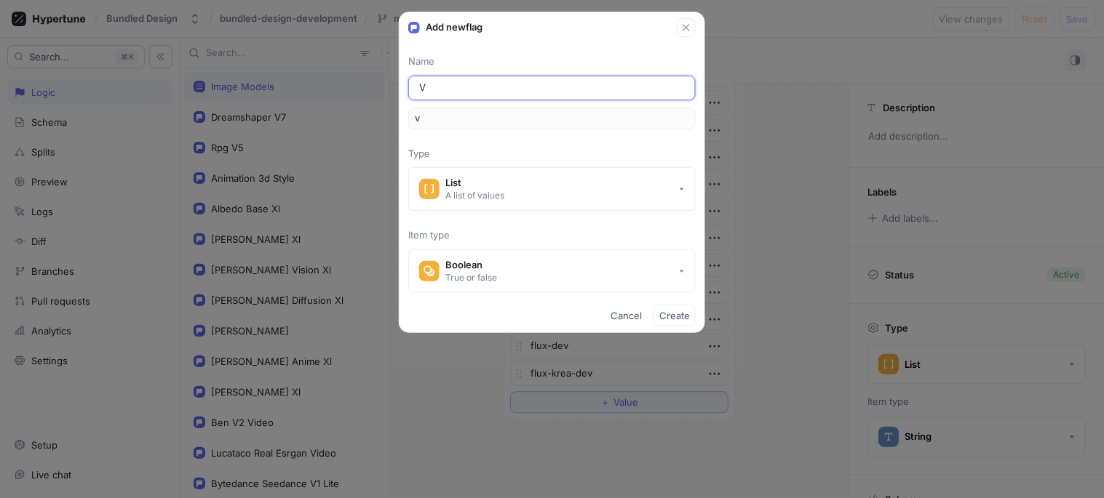
type input "Vi"
type input "vi"
type input "Vid"
type input "vid"
type input "Vide"
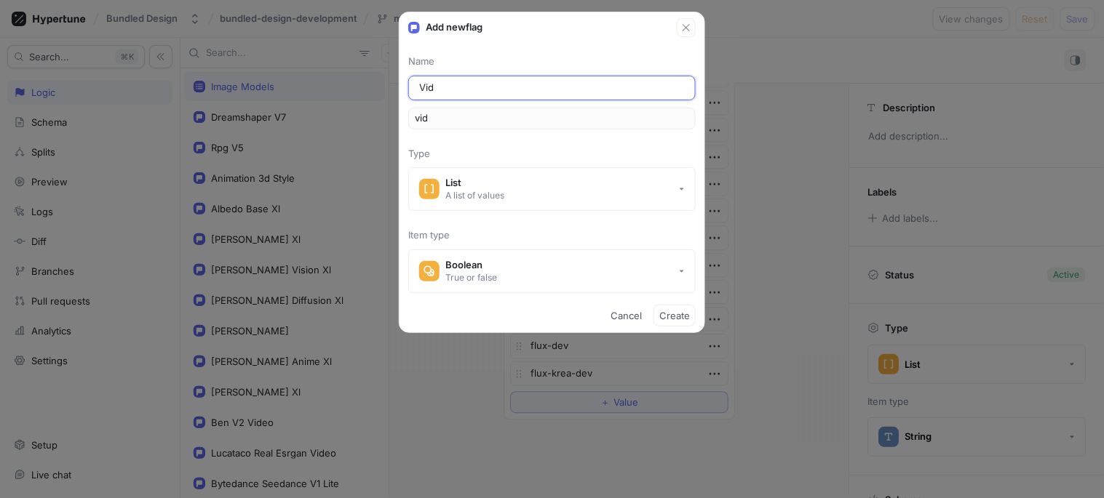
type input "vide"
type input "Video"
type input "video"
type input "Video M"
type input "videoM"
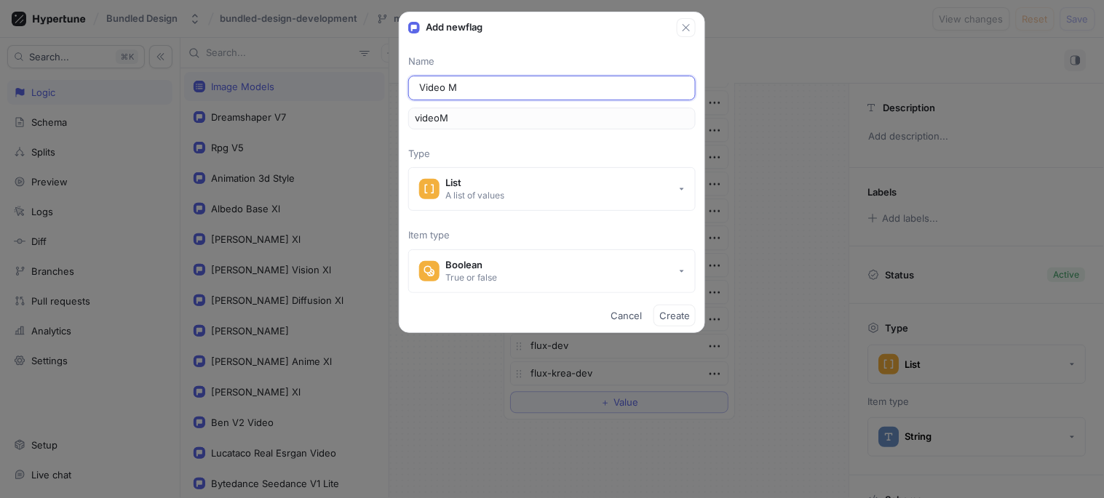
type input "Video Mo"
type input "videoMo"
type input "Video Mod"
type input "videoMod"
type input "Video Mode"
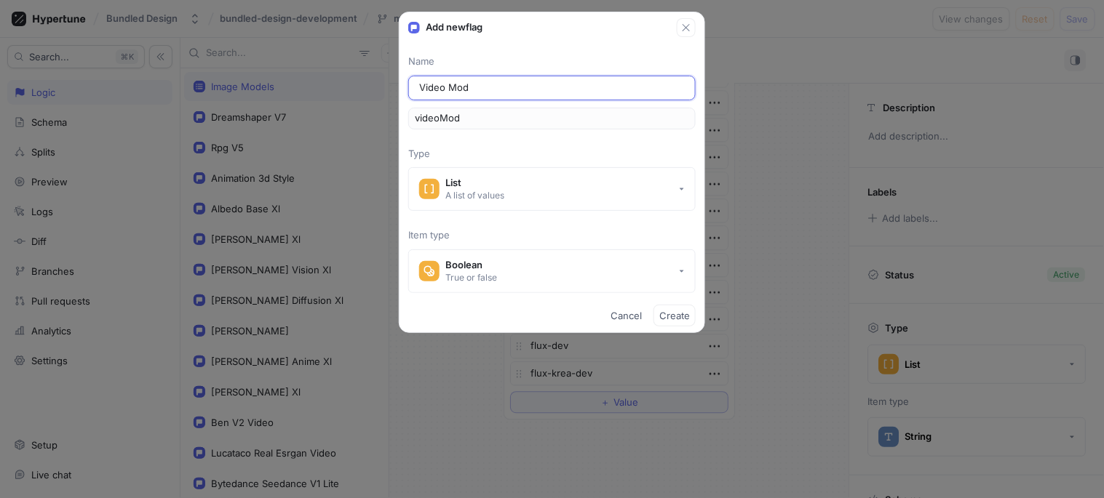
type input "videoMode"
type input "Video Model"
type input "videoModel"
type input "Video Modell"
type input "videoModell"
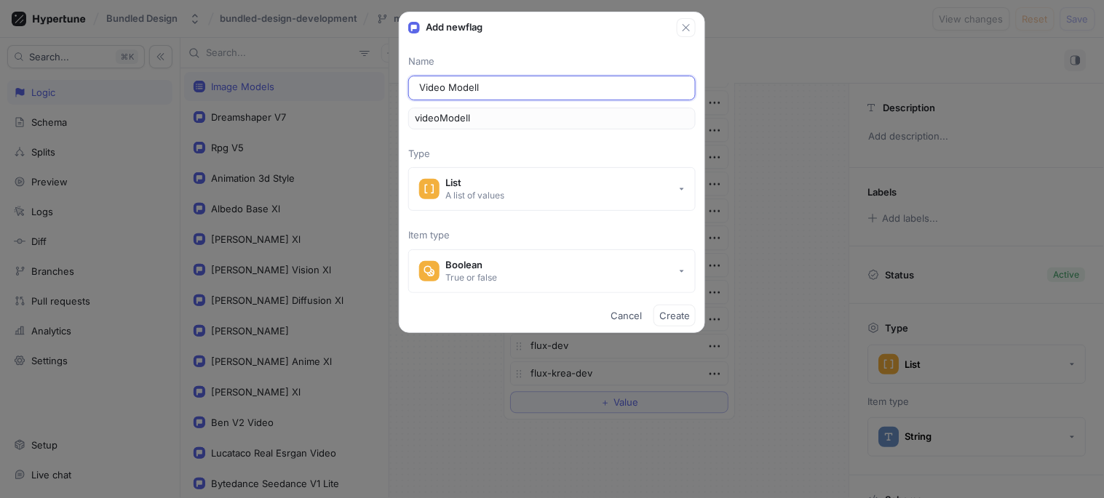
type input "Video Model"
type input "videoModel"
type input "Video Models"
type input "videoModels"
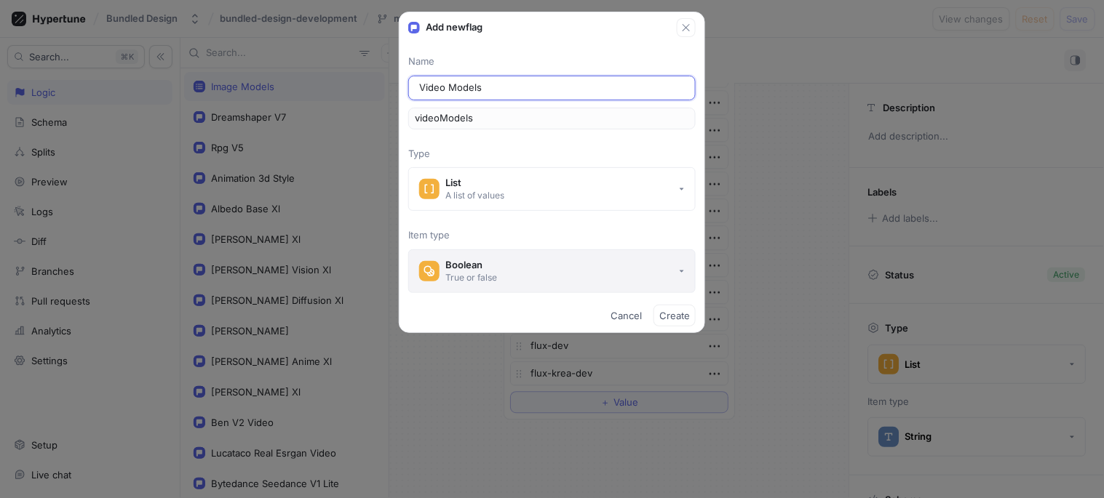
click at [591, 277] on button "Boolean True or false" at bounding box center [551, 272] width 287 height 44
type input "Video Models"
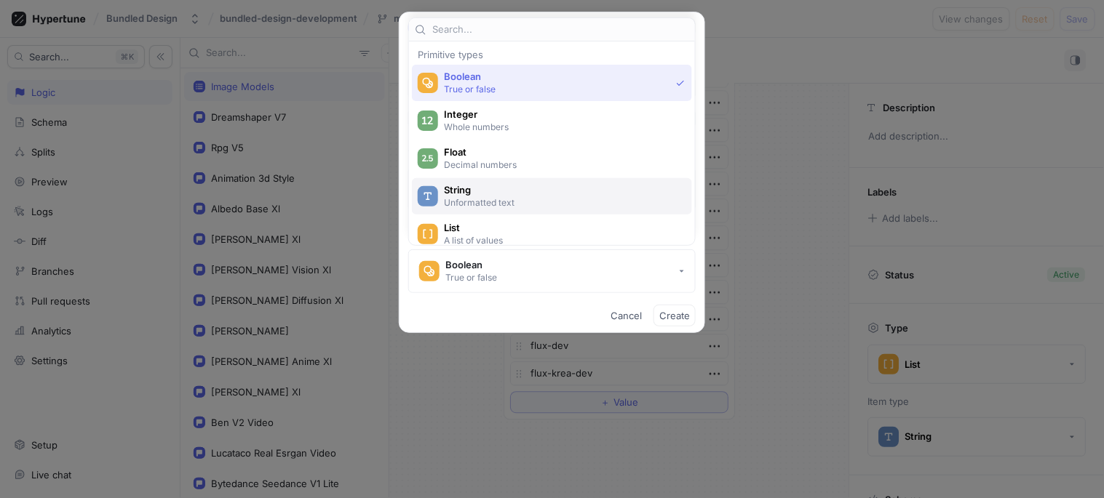
click at [485, 197] on p "Unformatted text" at bounding box center [560, 202] width 233 height 12
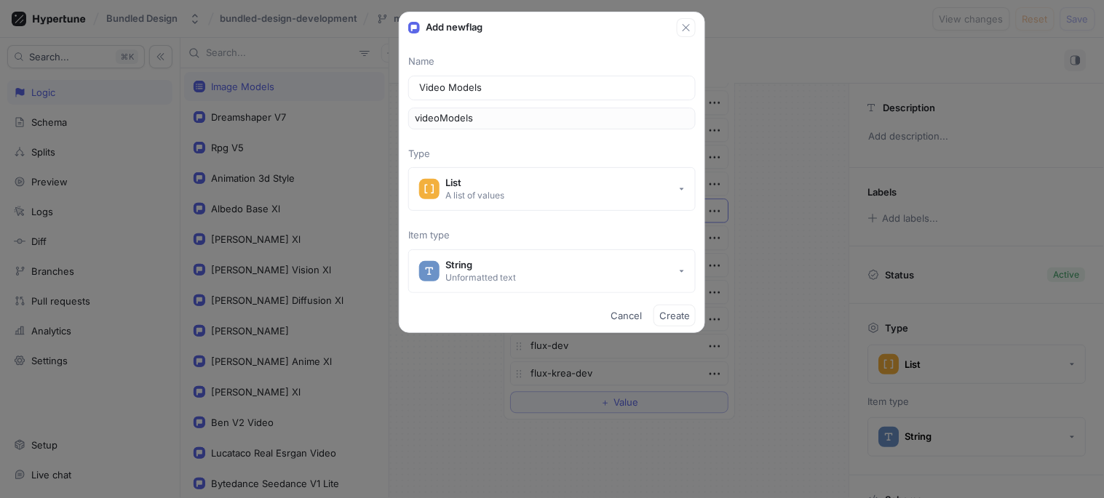
click at [680, 314] on span "Create" at bounding box center [674, 315] width 31 height 9
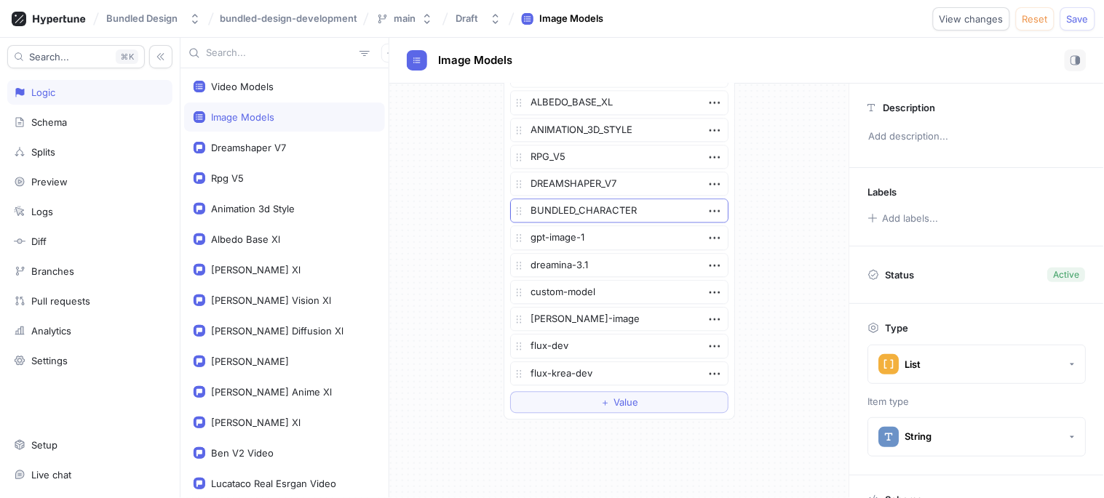
type textarea "x"
type textarea "videoModels: [String!]!"
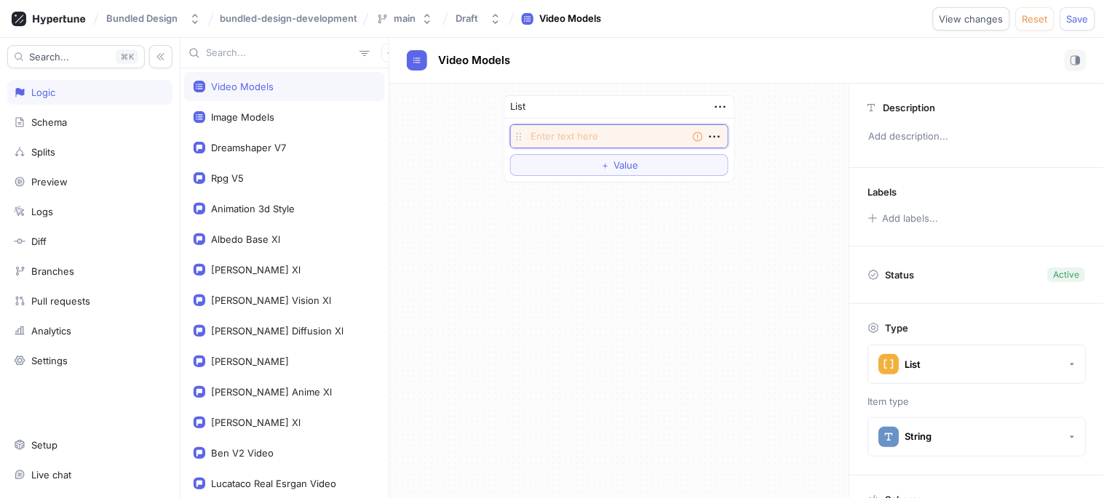
click at [577, 125] on textarea at bounding box center [619, 136] width 218 height 24
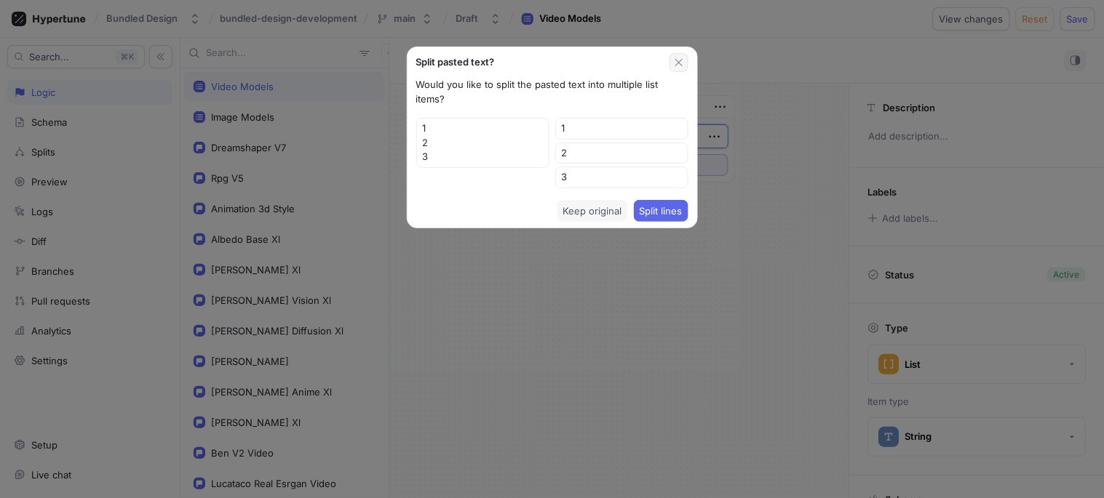
click at [673, 61] on icon "button" at bounding box center [679, 63] width 12 height 12
type textarea "x"
type textarea "export enum Model { KLING_VIDEO_V1_6_PRO = "[PERSON_NAME]-video/v1.6/pro", KLIN…"
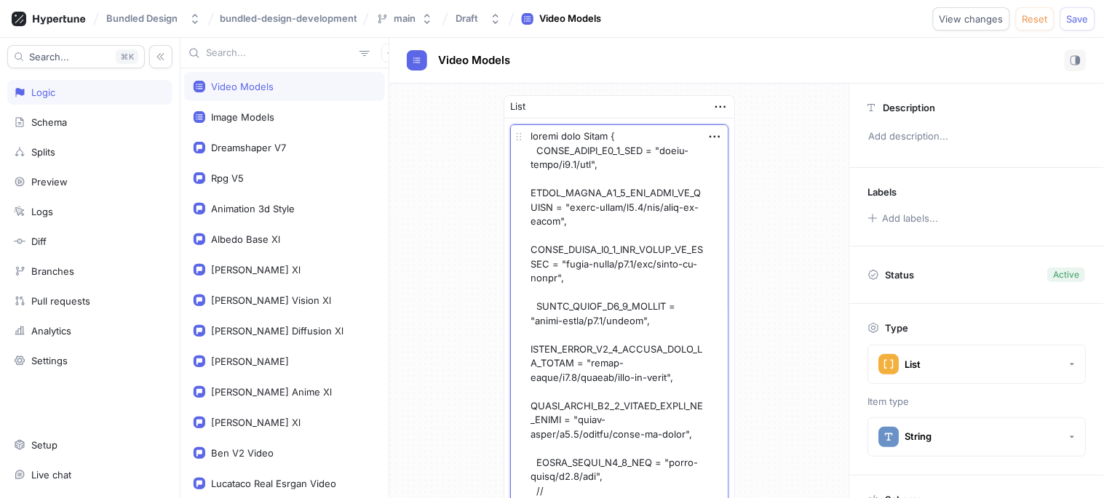
type textarea "x"
type textarea "export enum Model { KLING_VIDEO_V1_6_PRO = "[PERSON_NAME]-video/v1.6/pro", KLIN…"
type textarea "x"
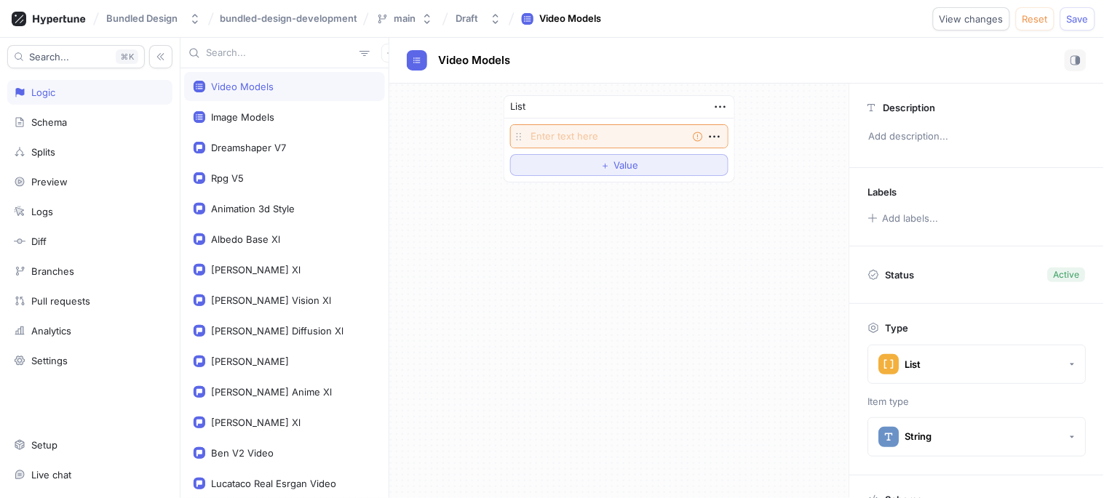
click at [566, 162] on button "＋ Value" at bounding box center [619, 165] width 218 height 22
click at [725, 133] on textarea at bounding box center [619, 136] width 218 height 24
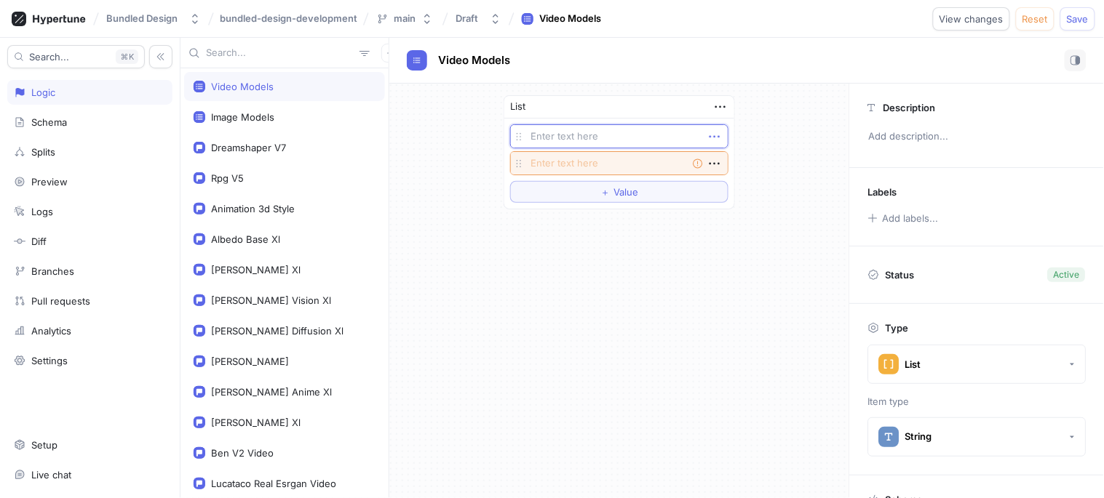
click at [716, 135] on icon "button" at bounding box center [714, 137] width 16 height 16
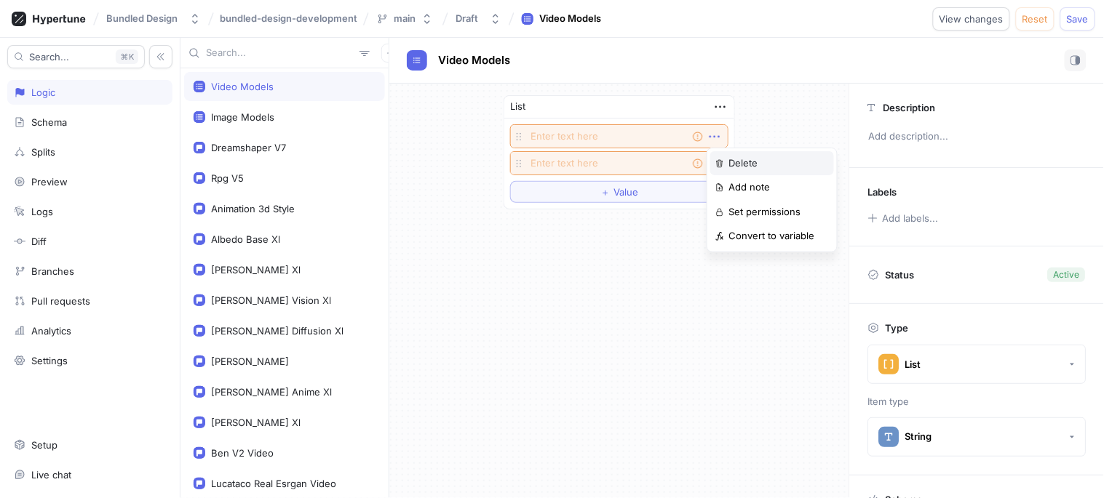
click at [752, 164] on p "Delete" at bounding box center [742, 163] width 29 height 15
type textarea "x"
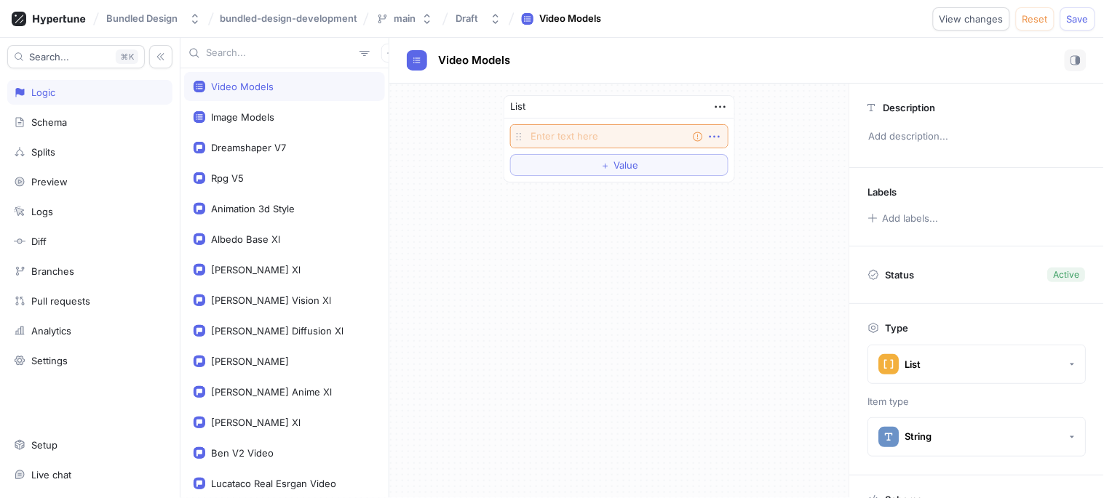
click at [713, 137] on icon "button" at bounding box center [714, 137] width 16 height 16
click at [730, 160] on p "Delete" at bounding box center [742, 163] width 29 height 15
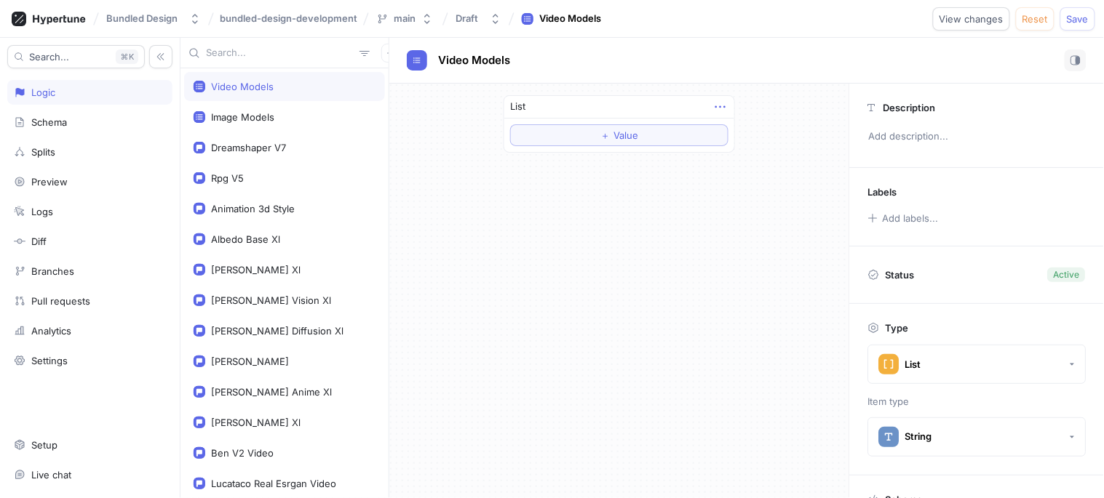
click at [717, 107] on icon "button" at bounding box center [720, 107] width 10 height 2
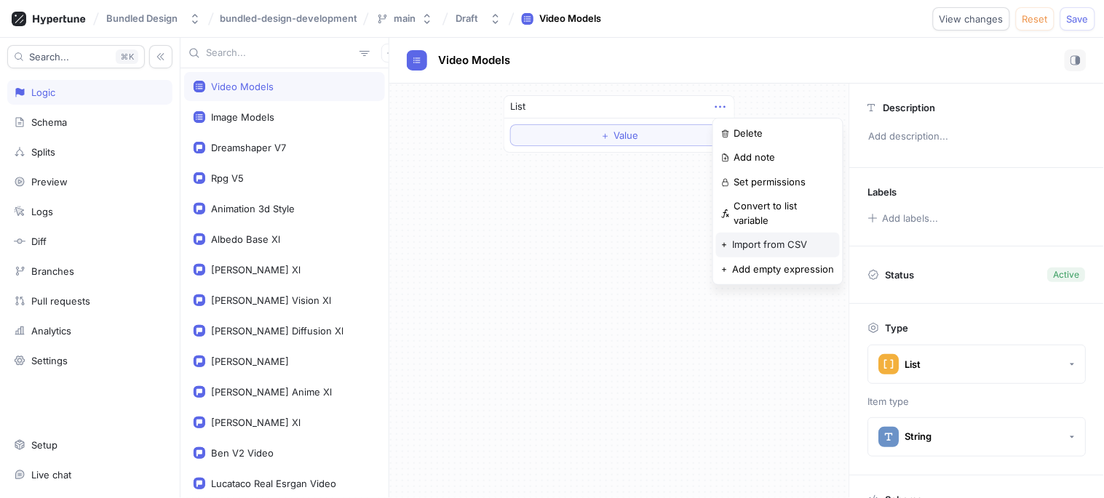
click at [765, 238] on p "Import from CSV" at bounding box center [769, 245] width 75 height 15
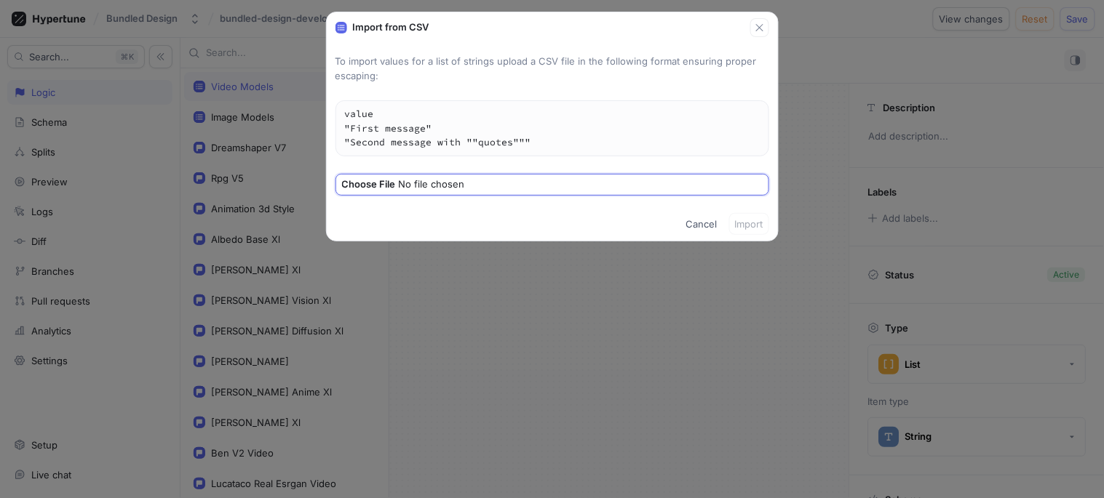
click at [448, 180] on input "file" at bounding box center [553, 185] width 423 height 15
type input "C:\fakepath\video_models.csv"
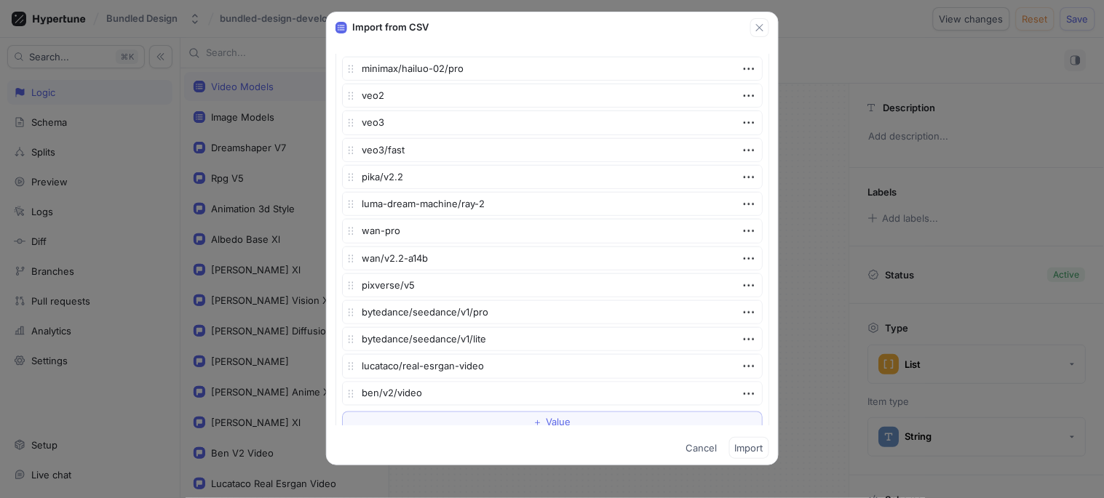
scroll to position [410, 0]
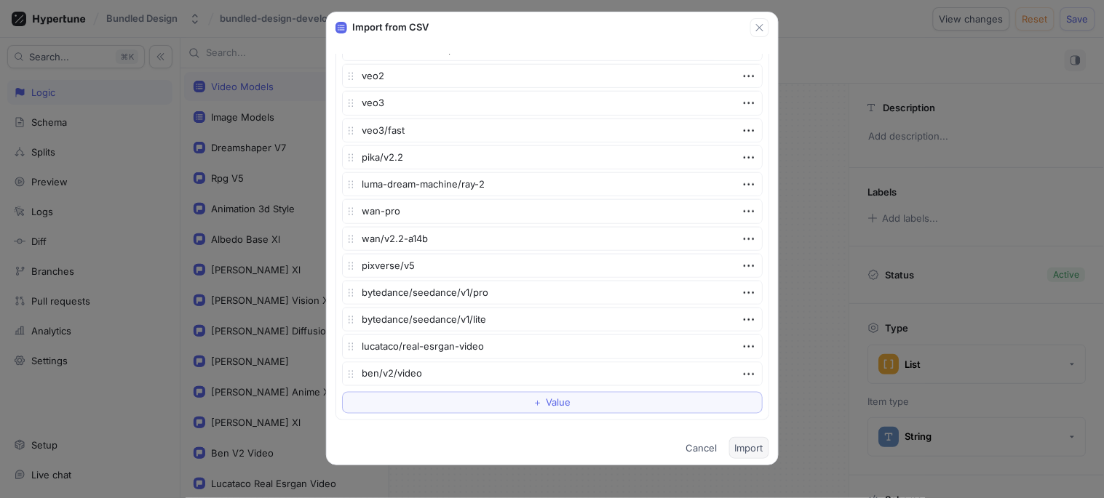
click at [745, 452] on span "Import" at bounding box center [749, 448] width 28 height 9
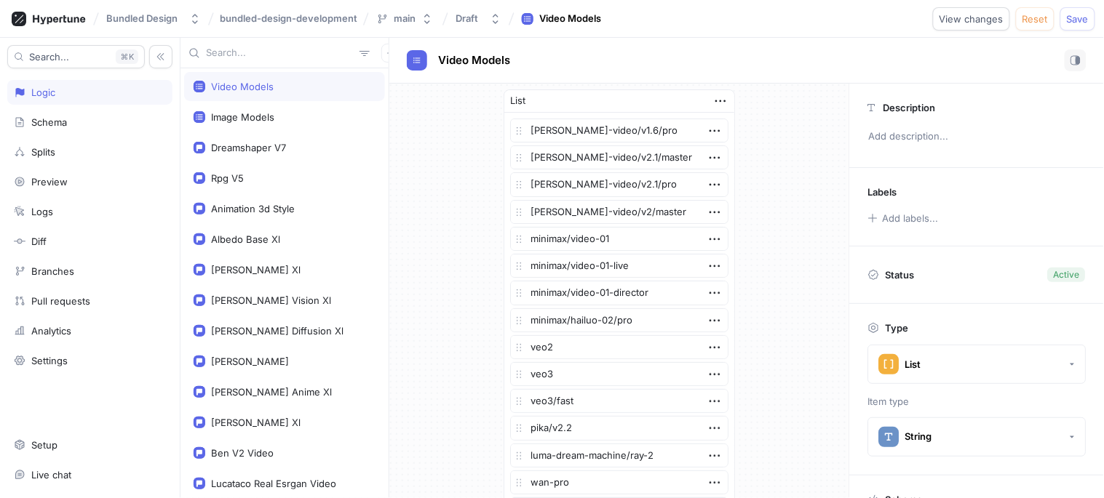
scroll to position [0, 0]
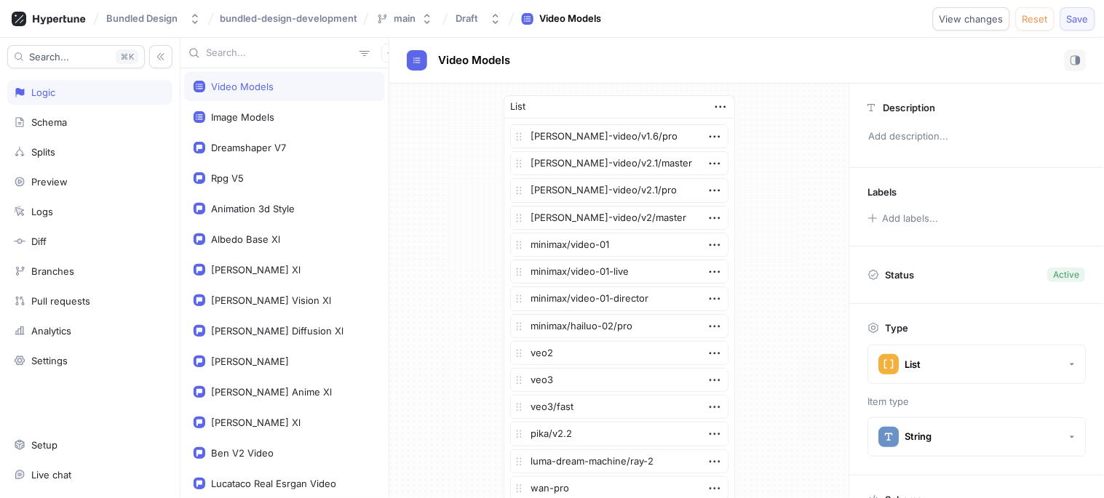
click at [1081, 23] on span "Save" at bounding box center [1078, 19] width 22 height 9
click at [244, 125] on div "Image Models" at bounding box center [284, 117] width 201 height 29
type textarea "x"
type textarea "imageModels: [String!]!"
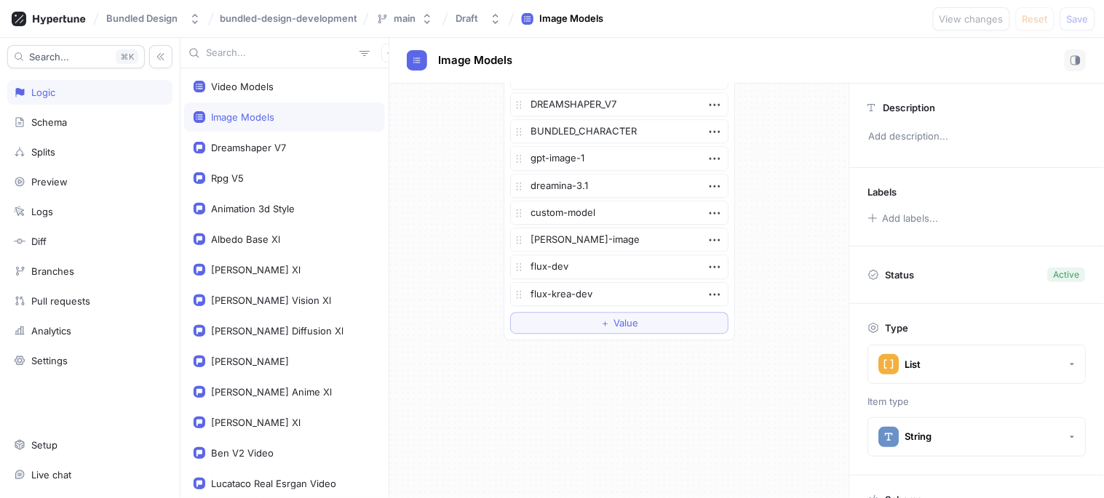
scroll to position [901, 0]
click at [707, 260] on icon "button" at bounding box center [714, 265] width 16 height 16
click at [737, 292] on p "Delete" at bounding box center [736, 291] width 29 height 15
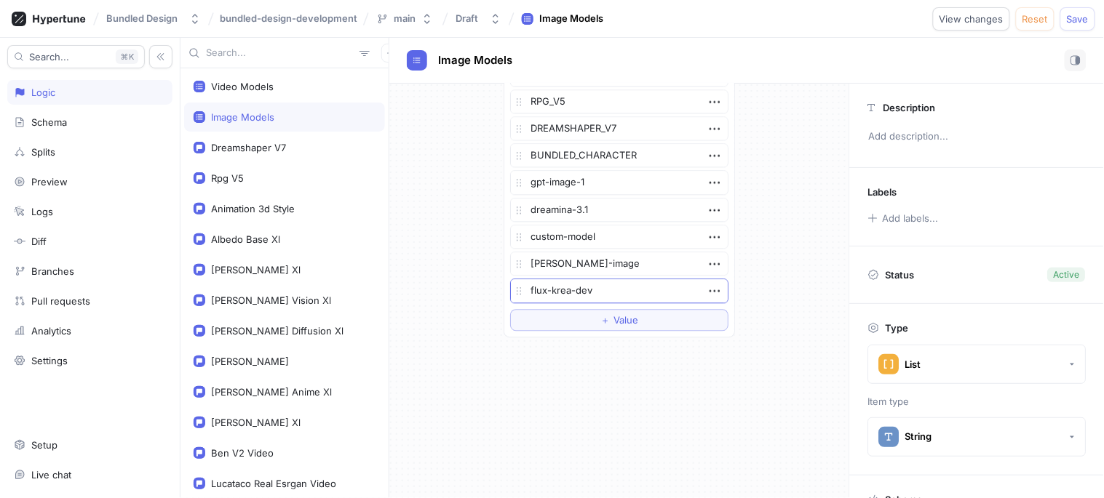
scroll to position [874, 0]
click at [1071, 19] on span "Save" at bounding box center [1078, 19] width 22 height 9
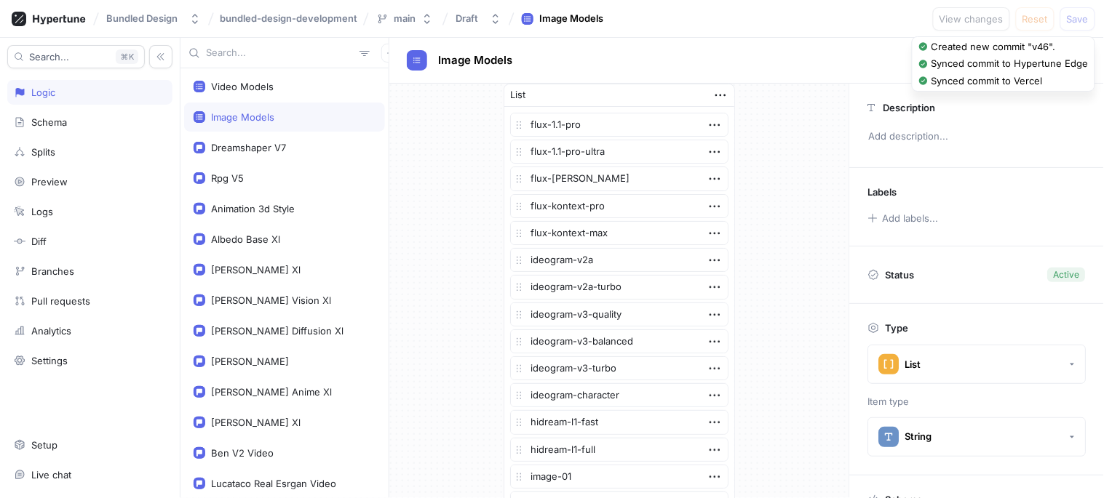
scroll to position [0, 0]
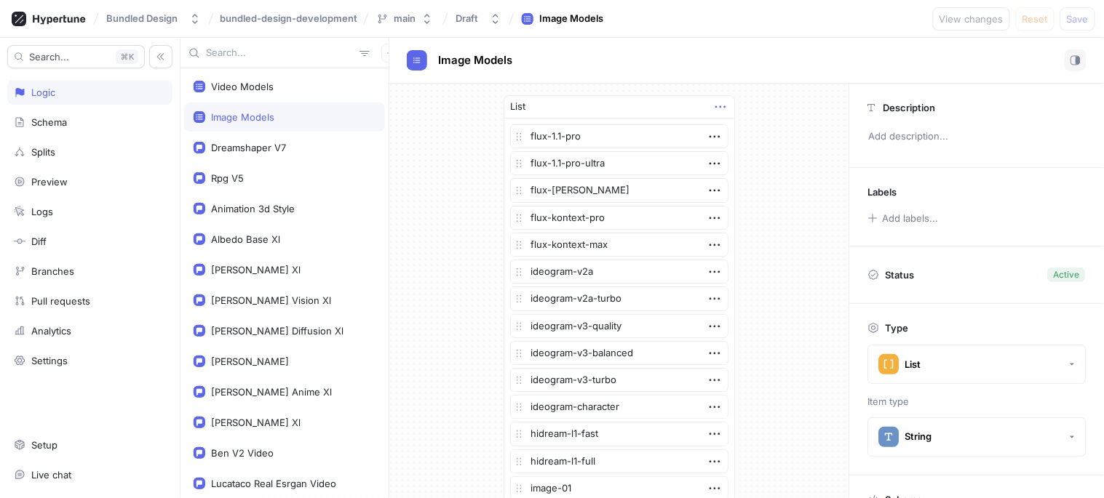
click at [712, 109] on icon "button" at bounding box center [720, 107] width 16 height 16
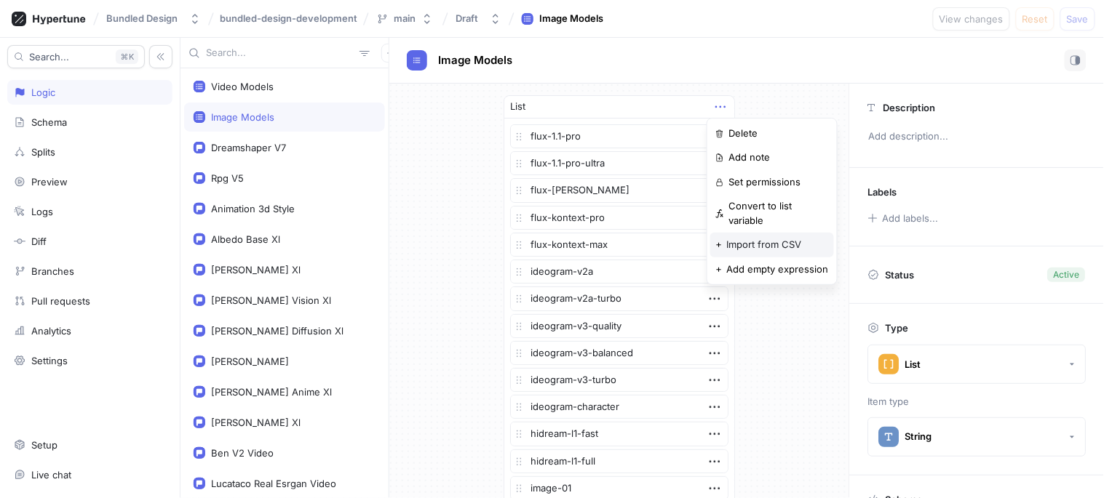
click at [752, 238] on p "Import from CSV" at bounding box center [764, 245] width 75 height 15
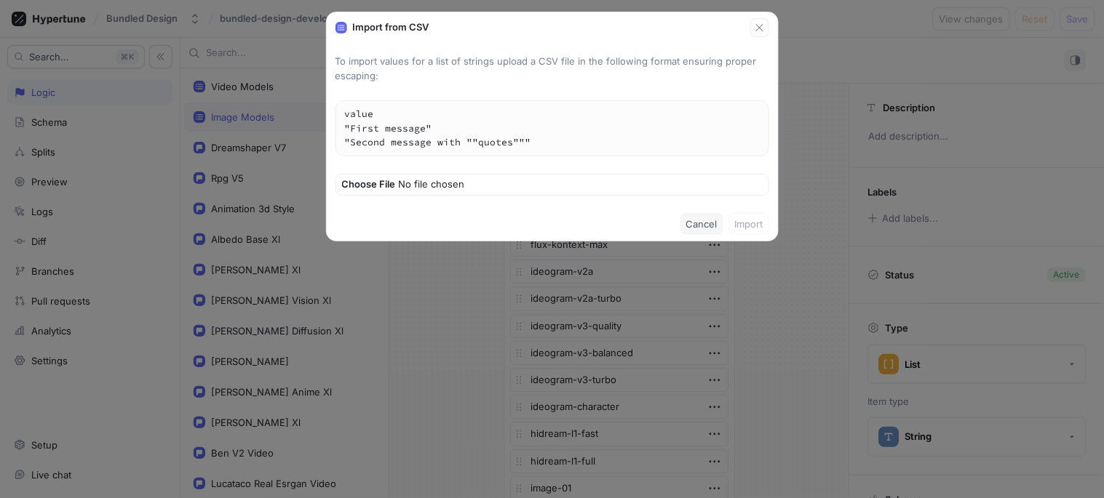
click at [686, 220] on span "Cancel" at bounding box center [701, 224] width 31 height 9
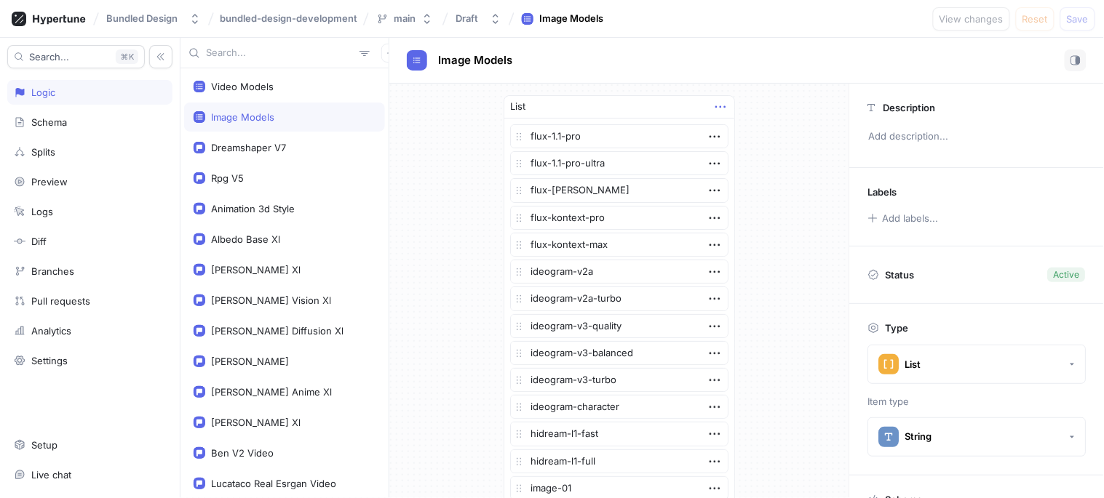
click at [712, 103] on icon "button" at bounding box center [720, 107] width 16 height 16
click at [595, 103] on div "List" at bounding box center [619, 107] width 230 height 23
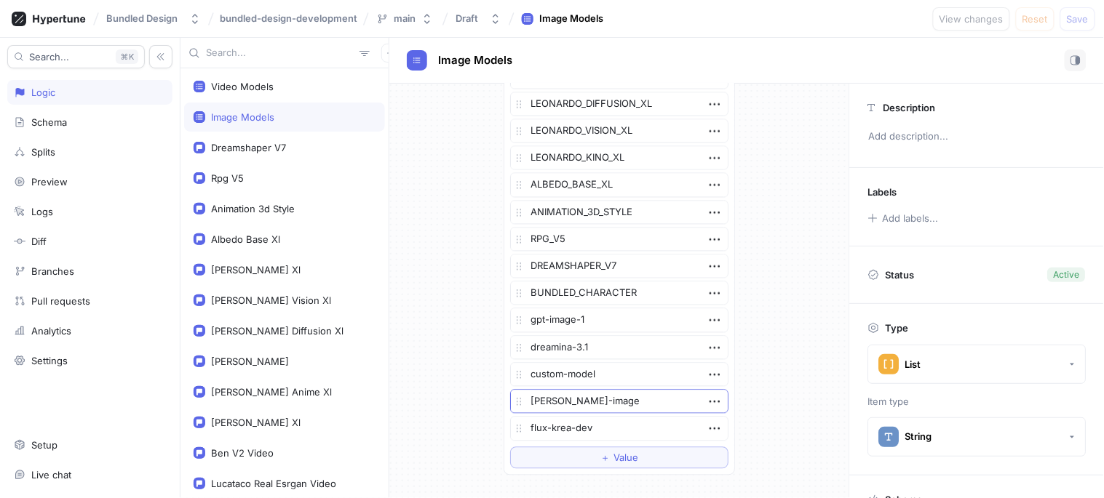
scroll to position [874, 0]
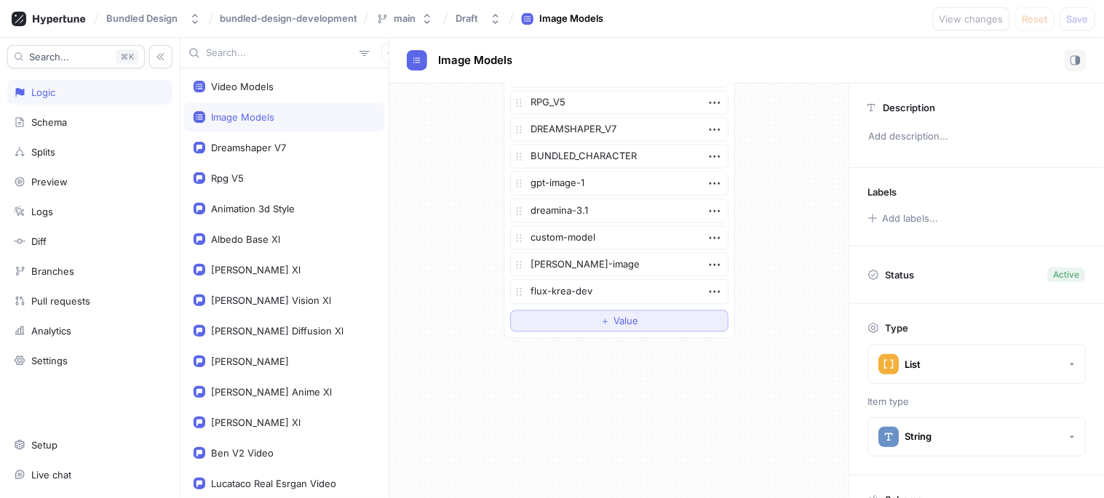
click at [613, 322] on span "Value" at bounding box center [625, 320] width 25 height 9
type textarea "x"
type textarea "f"
type textarea "x"
type textarea "flu"
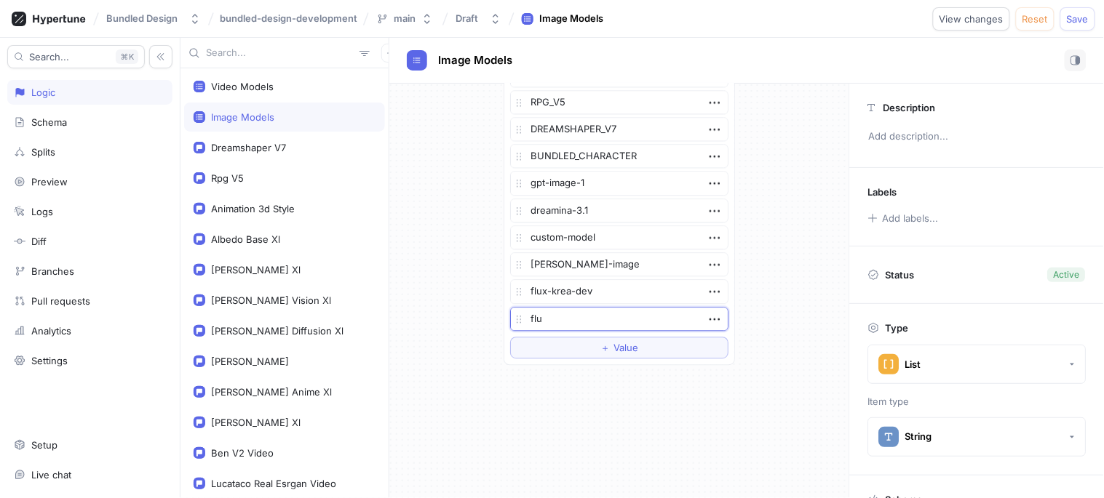
type textarea "x"
type textarea "flux"
type textarea "x"
type textarea "flux-de"
type textarea "x"
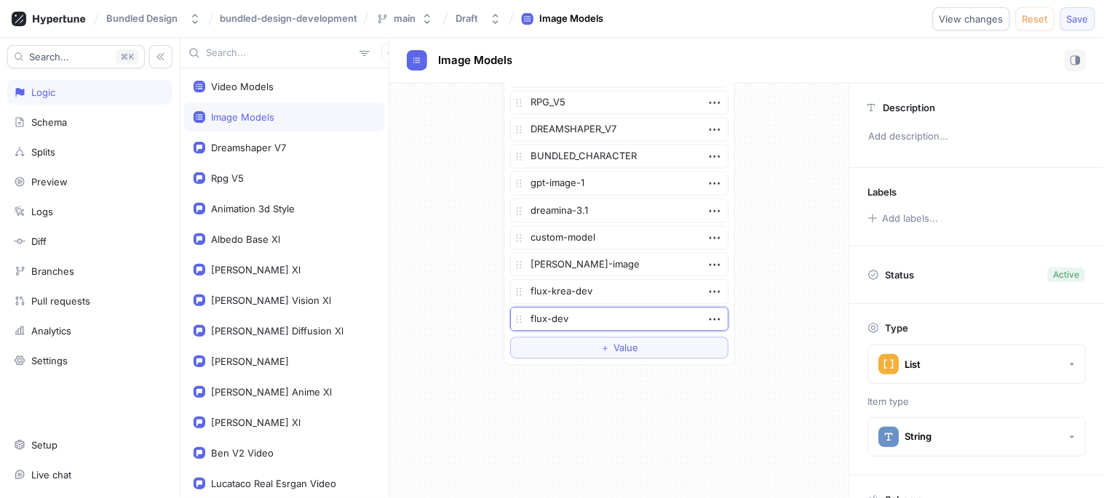
type textarea "flux-dev"
click at [1071, 22] on span "Save" at bounding box center [1078, 19] width 22 height 9
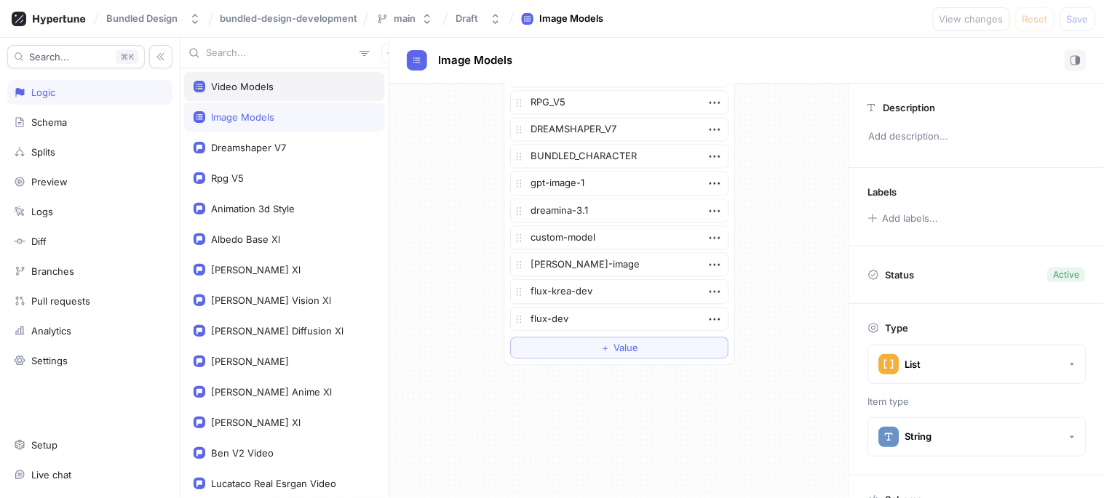
click at [242, 90] on div "Video Models" at bounding box center [242, 87] width 63 height 12
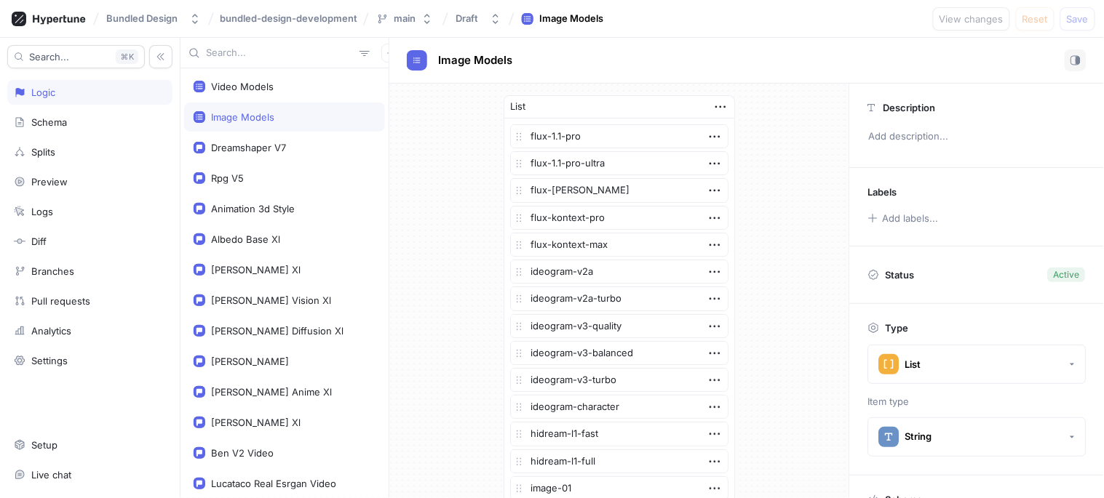
type textarea "x"
type textarea "videoModels: [String!]!"
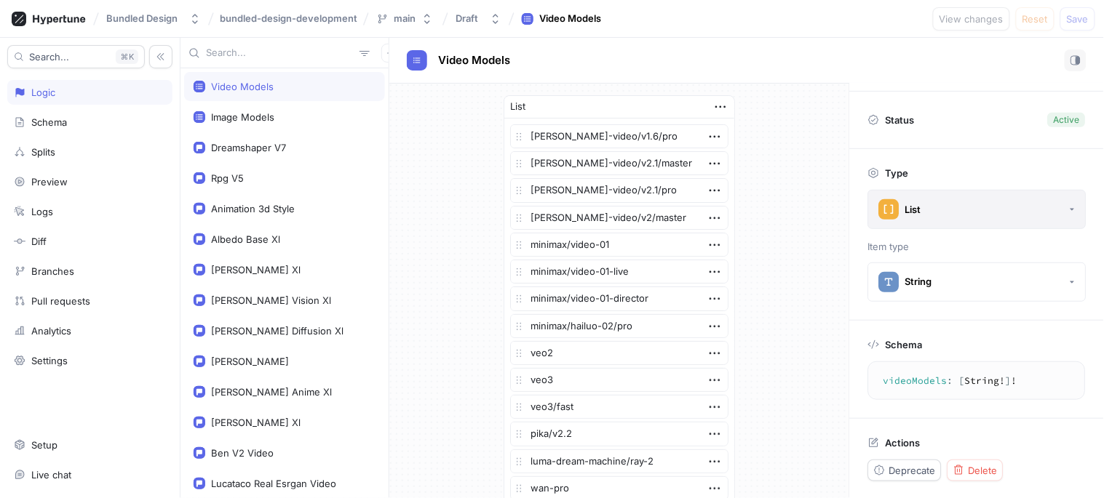
scroll to position [156, 0]
click at [931, 380] on textarea "videoModels: [String!]!" at bounding box center [976, 380] width 204 height 26
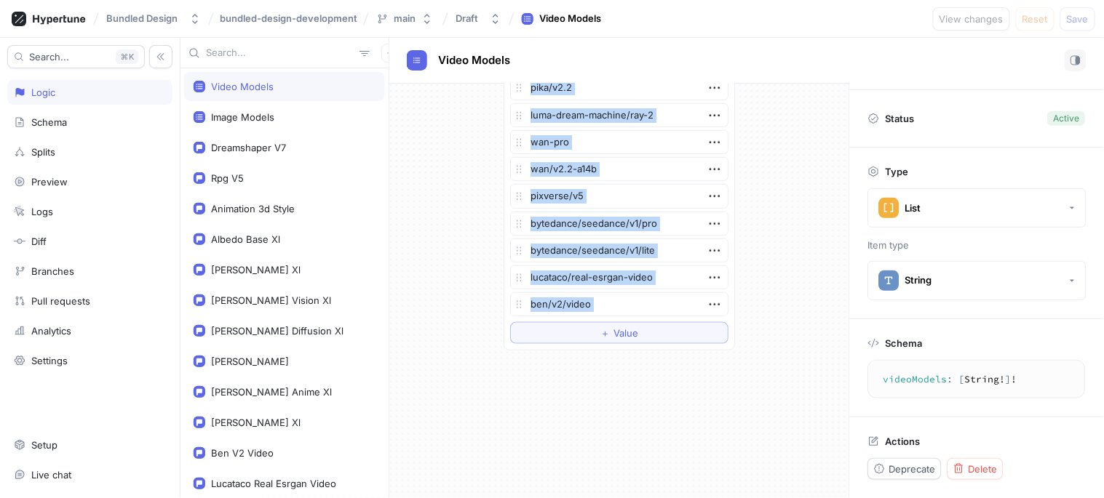
scroll to position [359, 0]
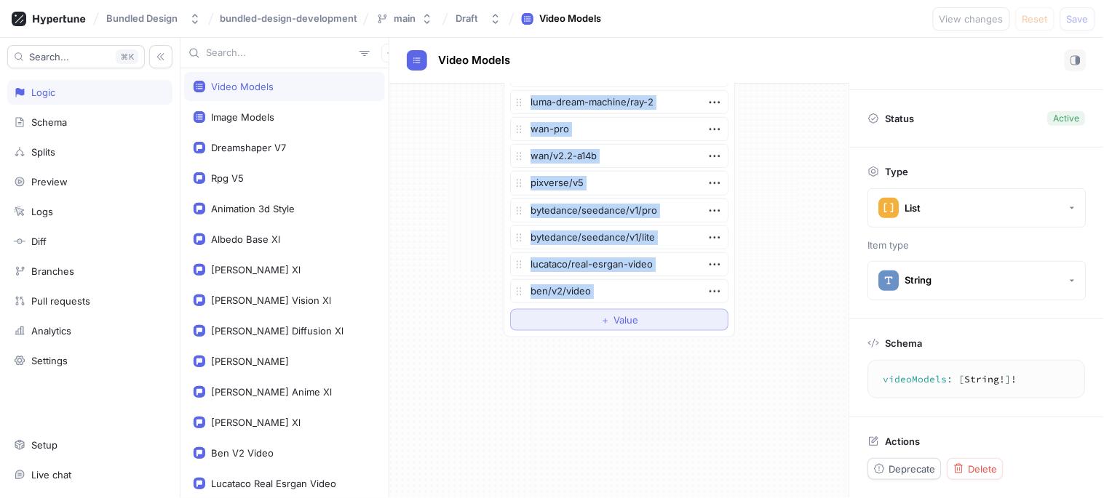
drag, startPoint x: 491, startPoint y: 126, endPoint x: 586, endPoint y: 313, distance: 209.5
click at [586, 313] on div "List [PERSON_NAME]-video/v1.6/pro [PERSON_NAME]-video/v2.1/master [PERSON_NAME]…" at bounding box center [619, 36] width 255 height 625
copy div "[PERSON_NAME]-video/v1.6/pro [PERSON_NAME]-video/v2.1/master [PERSON_NAME]-vide…"
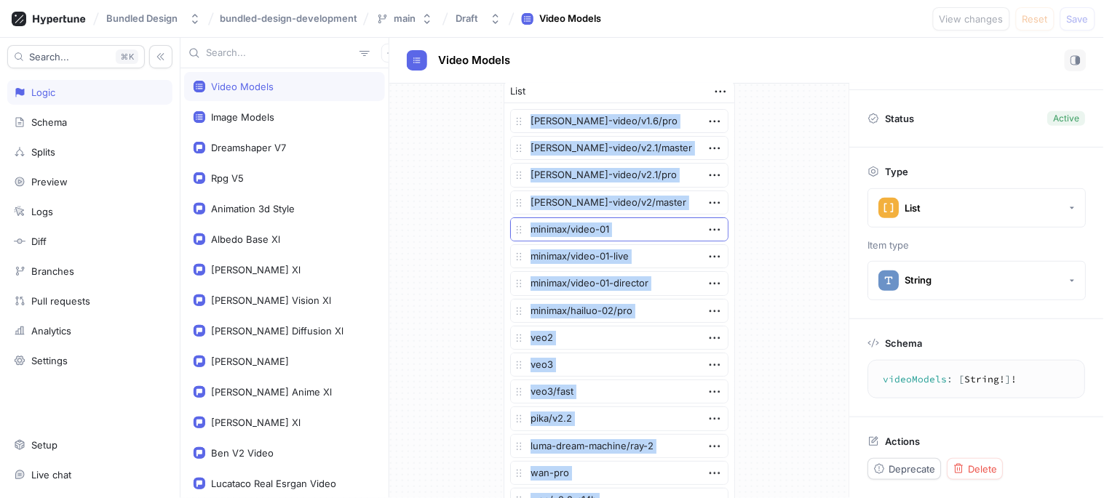
scroll to position [0, 0]
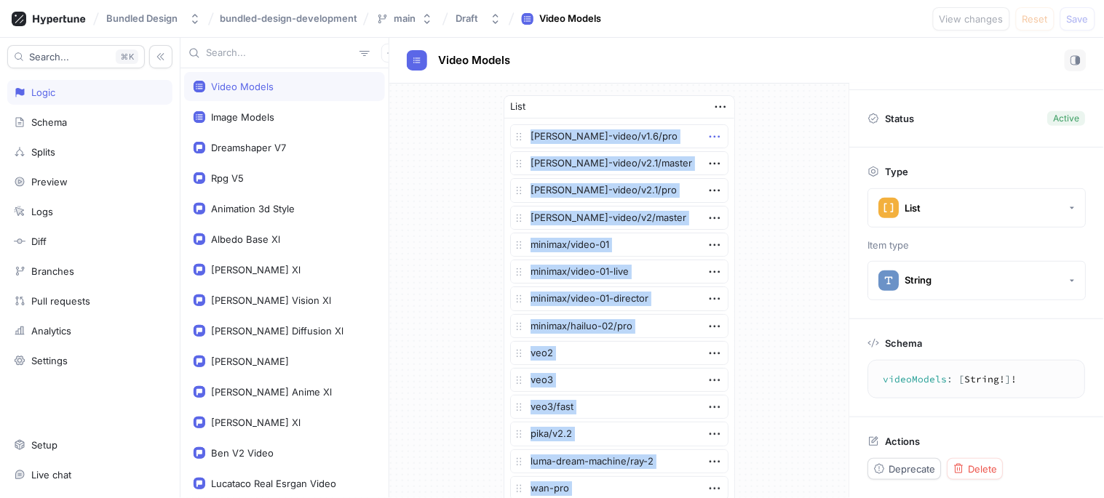
click at [709, 135] on icon "button" at bounding box center [714, 137] width 16 height 16
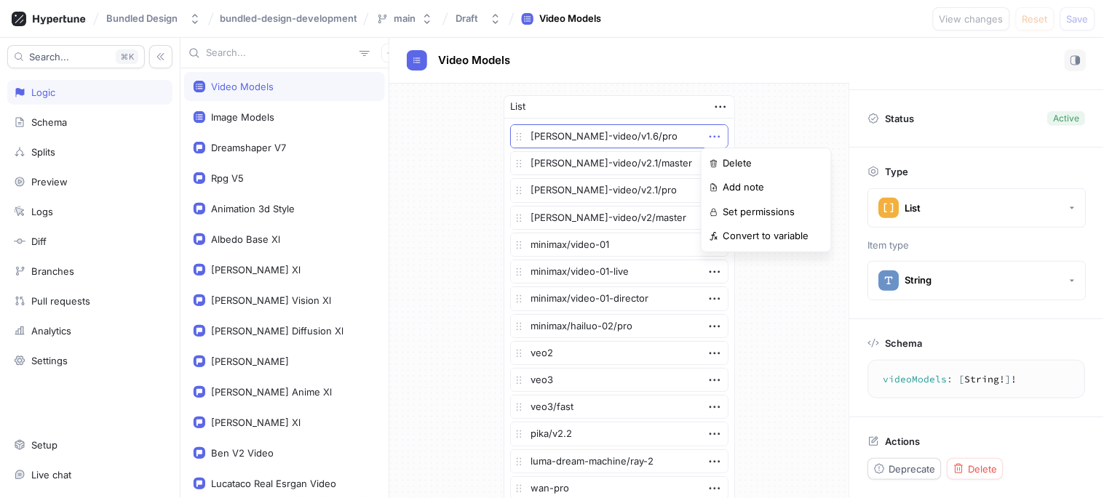
click at [629, 135] on div "[PERSON_NAME]-video/v1.6/pro" at bounding box center [619, 136] width 218 height 24
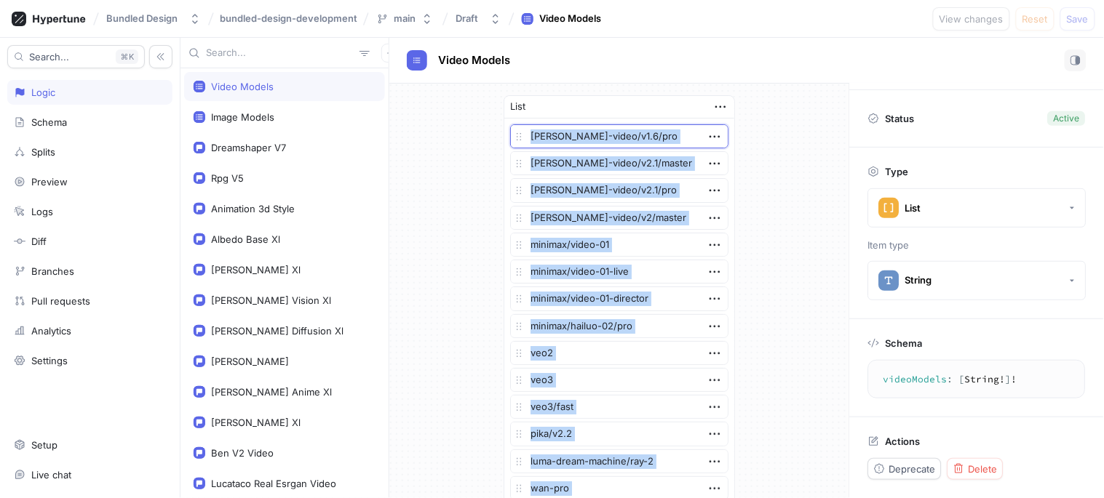
click at [629, 135] on textarea "[PERSON_NAME]-video/v1.6/pro" at bounding box center [619, 136] width 218 height 24
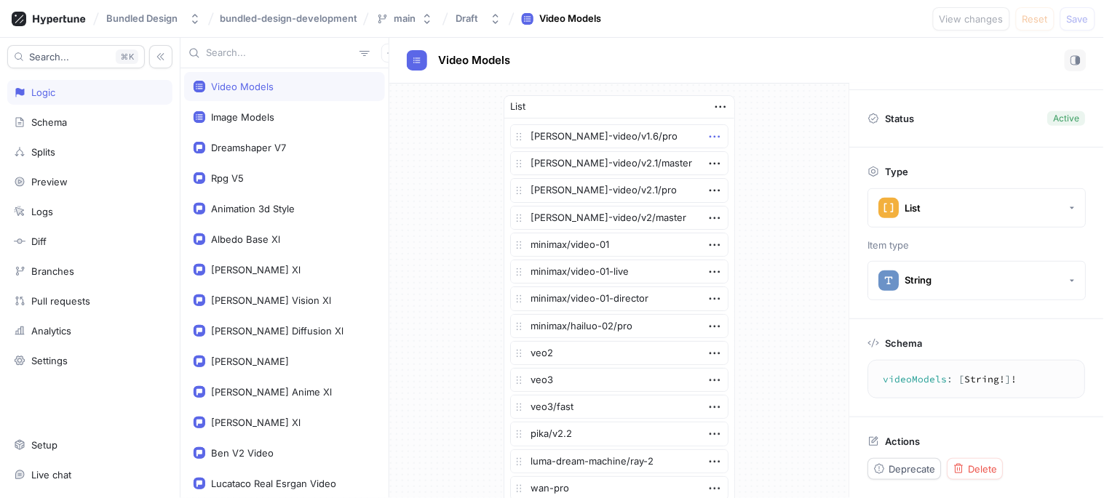
click at [714, 136] on icon "button" at bounding box center [714, 137] width 16 height 16
click at [754, 161] on div "Delete" at bounding box center [766, 163] width 124 height 25
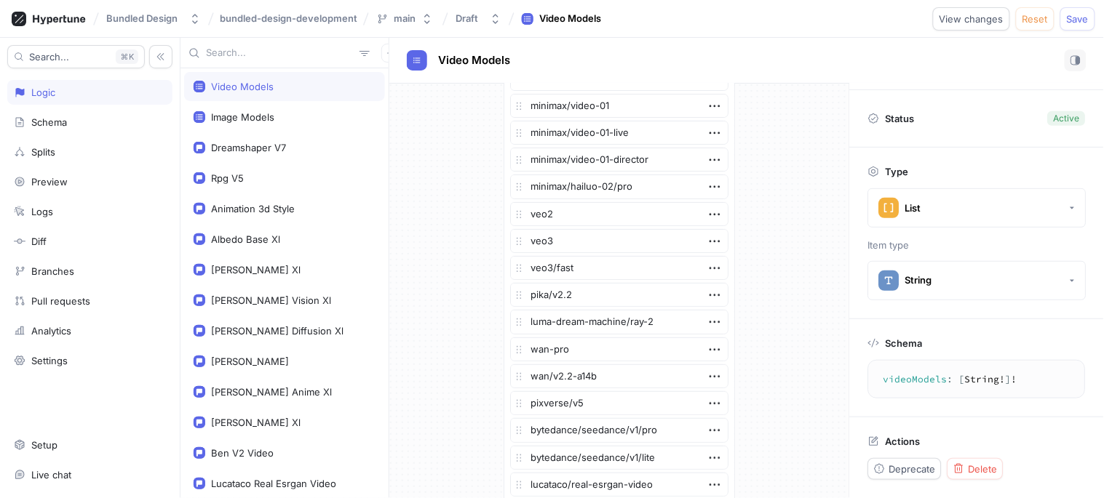
scroll to position [162, 0]
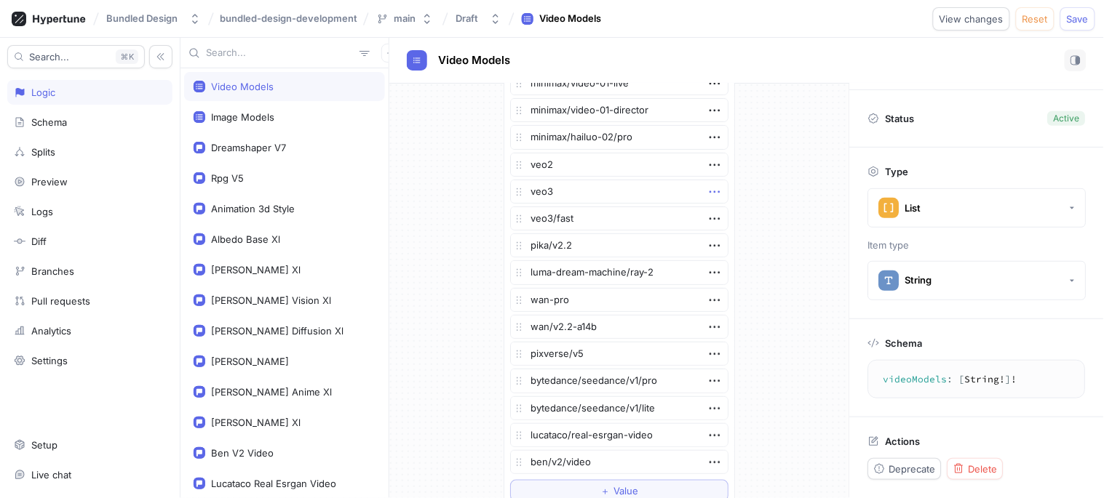
click at [711, 191] on icon "button" at bounding box center [714, 192] width 16 height 16
click at [730, 217] on p "Delete" at bounding box center [736, 218] width 29 height 15
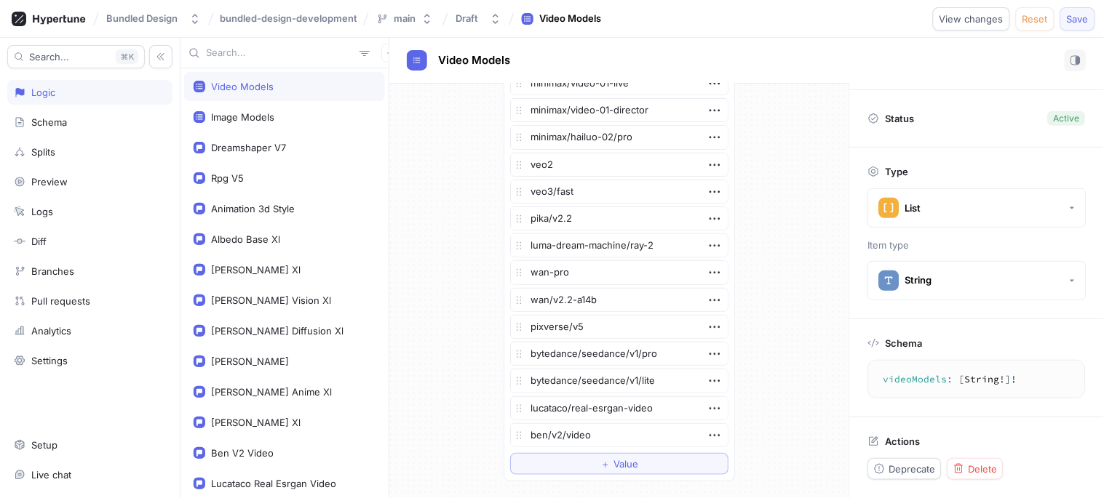
click at [1088, 19] on span "Save" at bounding box center [1078, 19] width 22 height 9
click at [575, 471] on button "＋ Value" at bounding box center [619, 464] width 218 height 22
type textarea "x"
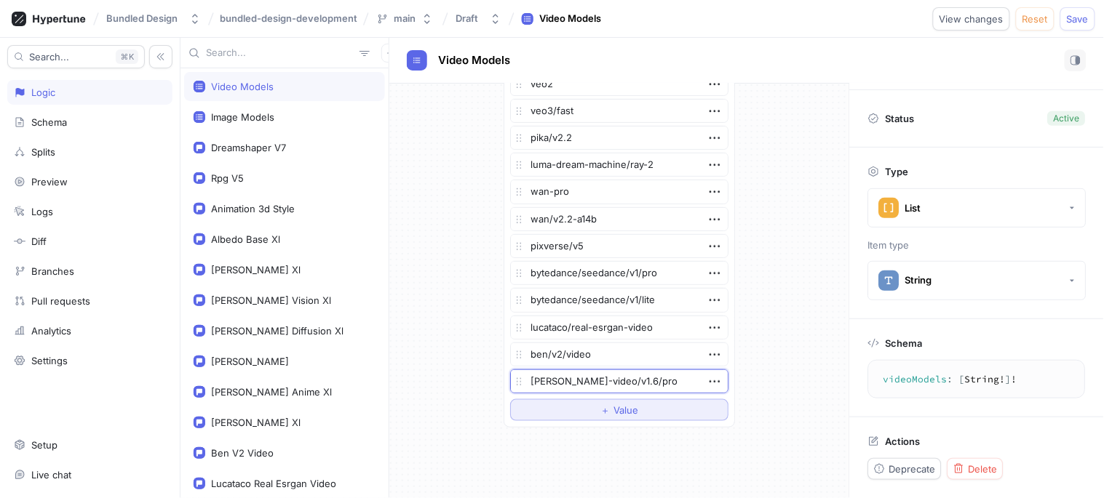
type textarea "[PERSON_NAME]-video/v1.6/pro"
click at [600, 406] on span "＋" at bounding box center [604, 410] width 9 height 9
paste textarea "veo3"
type textarea "x"
type textarea "veo3"
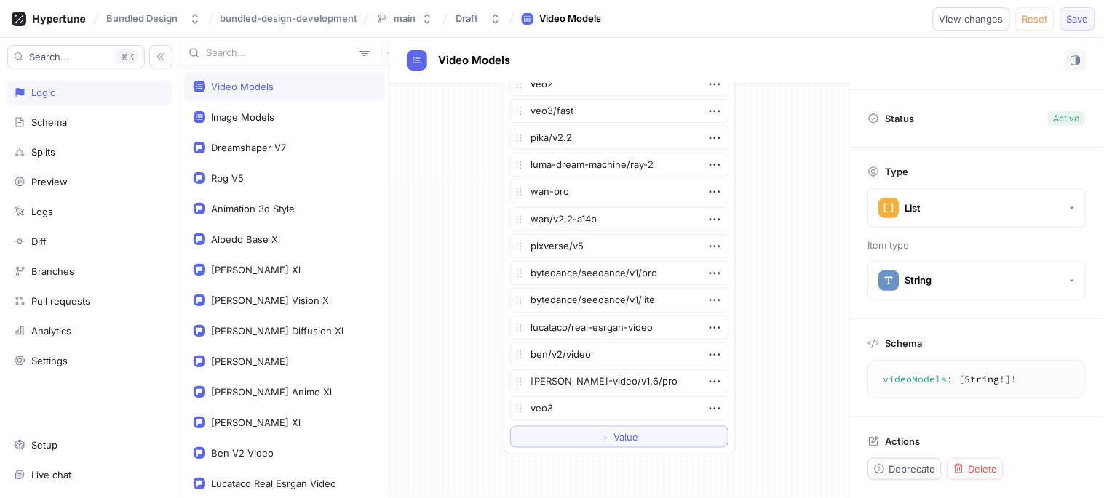
click at [1088, 24] on button "Save" at bounding box center [1077, 18] width 35 height 23
click at [381, 52] on div at bounding box center [284, 53] width 208 height 31
click at [381, 52] on button "button" at bounding box center [390, 53] width 19 height 19
click at [380, 84] on div "Flag" at bounding box center [408, 81] width 86 height 25
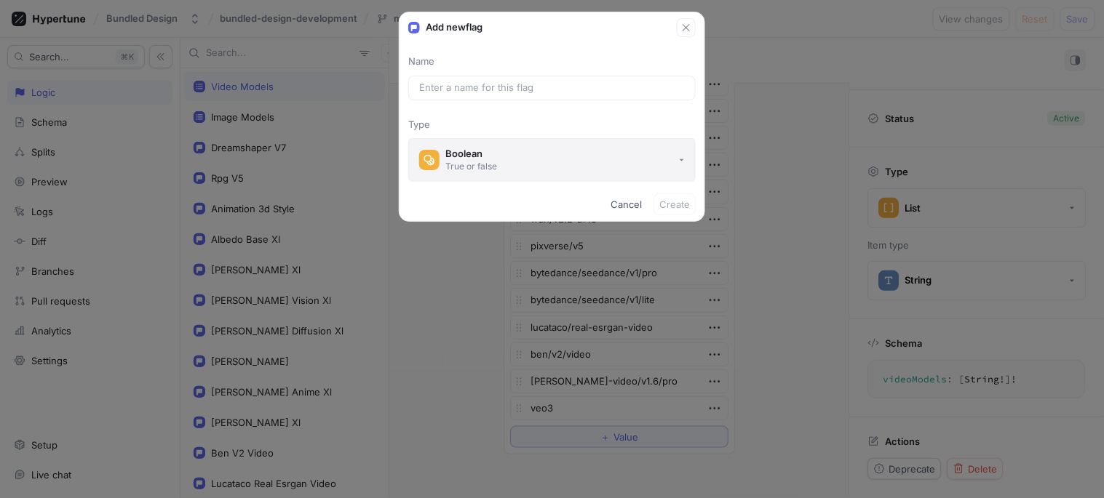
click at [498, 163] on button "Boolean True or false" at bounding box center [551, 160] width 287 height 44
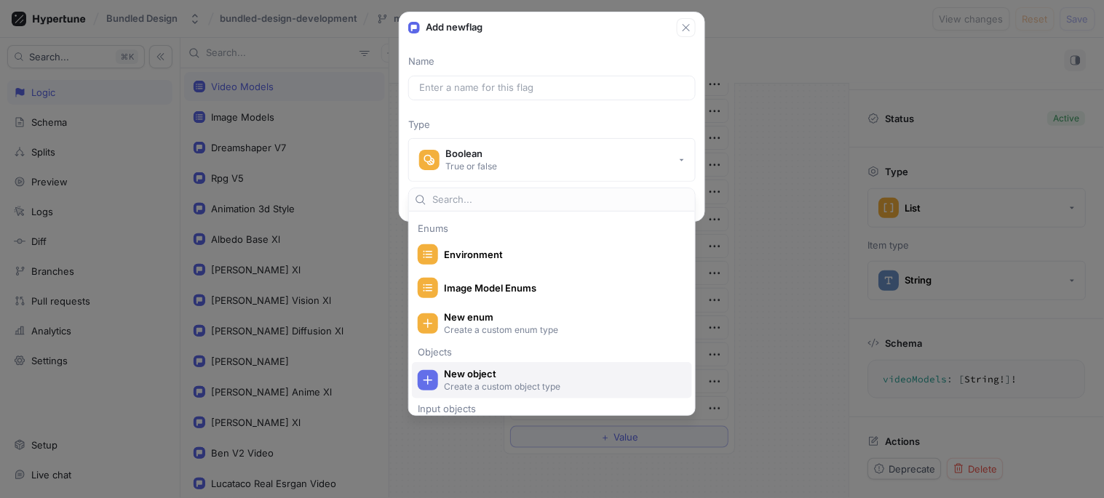
click at [519, 376] on span "New object" at bounding box center [561, 374] width 235 height 12
type textarea "x"
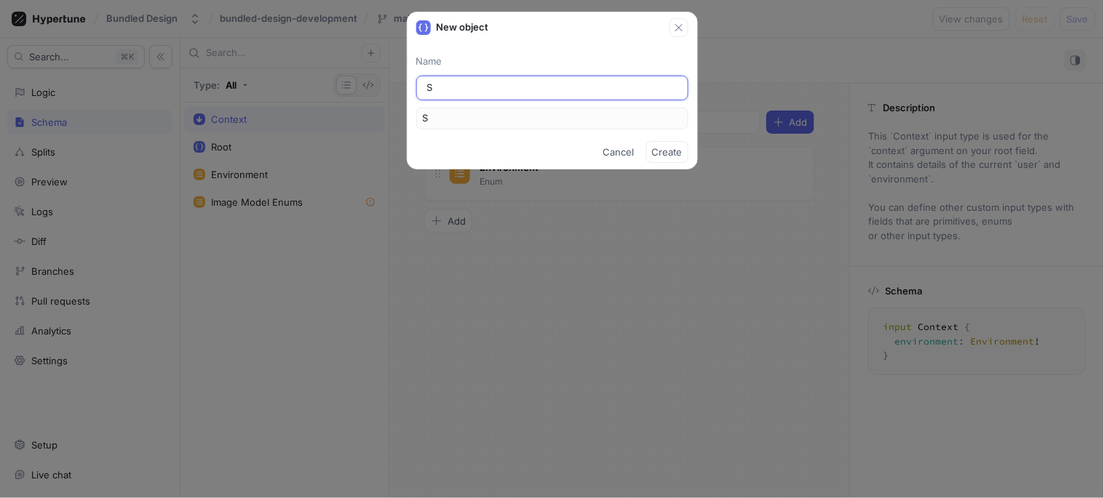
type input "Si"
type input "Sid"
type input "Side"
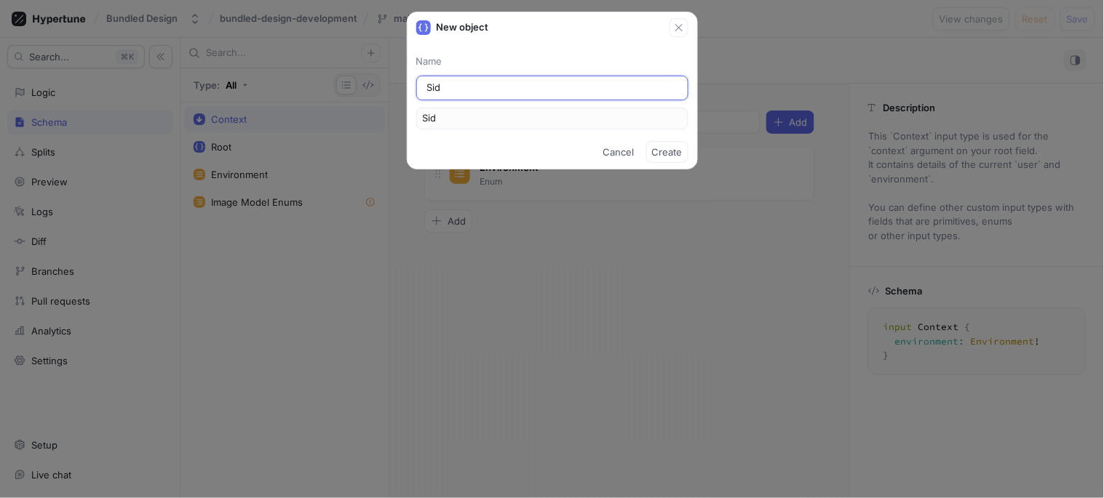
type input "Side"
type input "Sideb"
type input "Sideba"
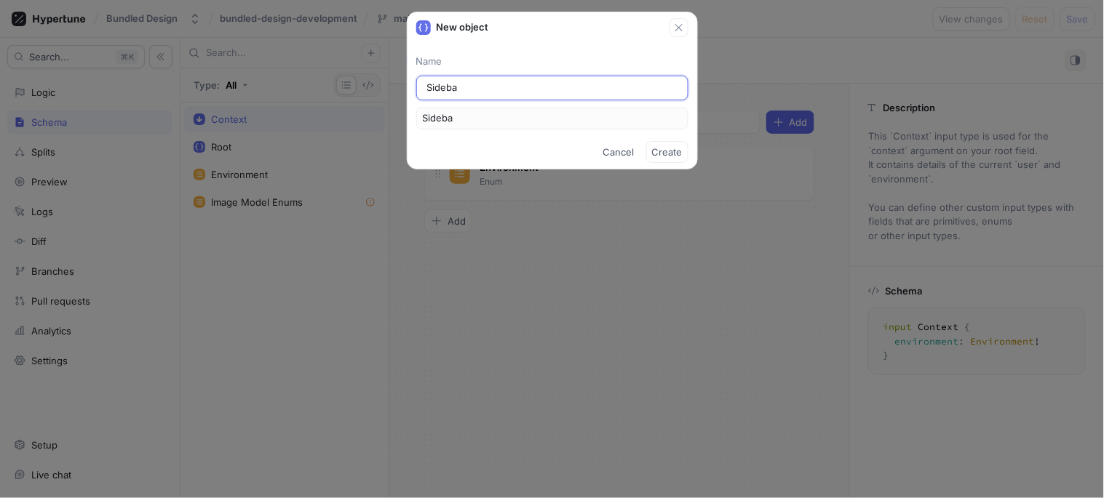
type input "Sidebar"
type input "SidebarL"
type input "SidebarLi"
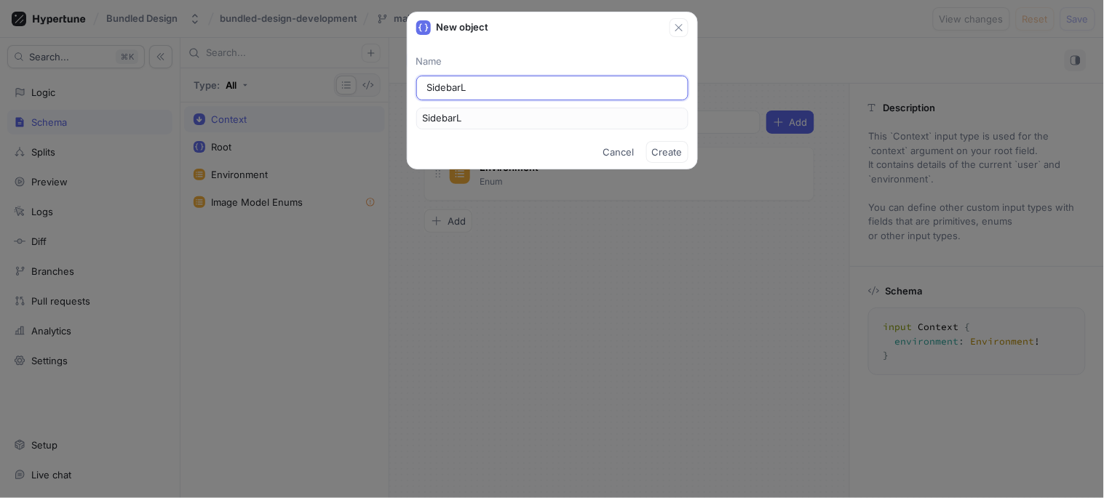
type input "SidebarLi"
type input "SidebarLin"
type input "SidebarLink"
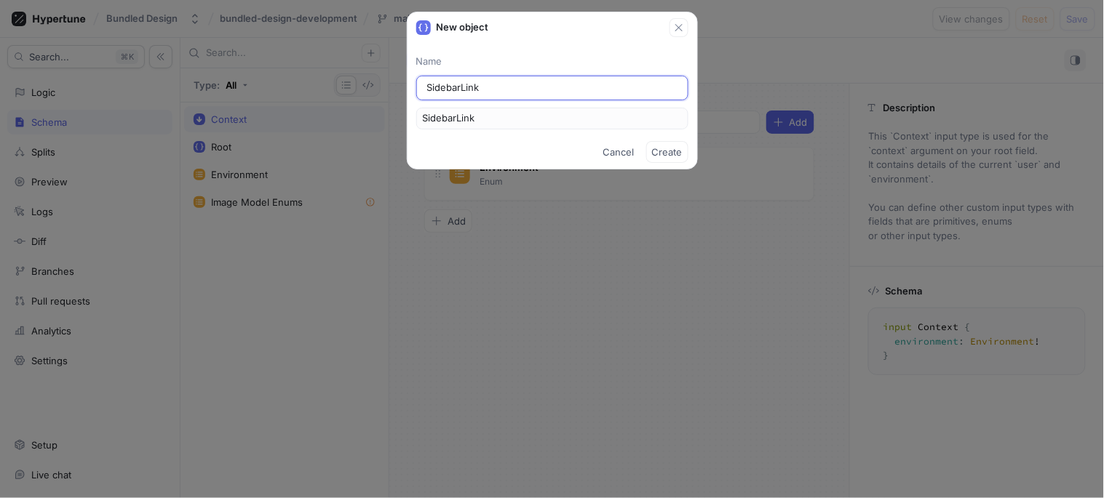
type input "SidebarLinks"
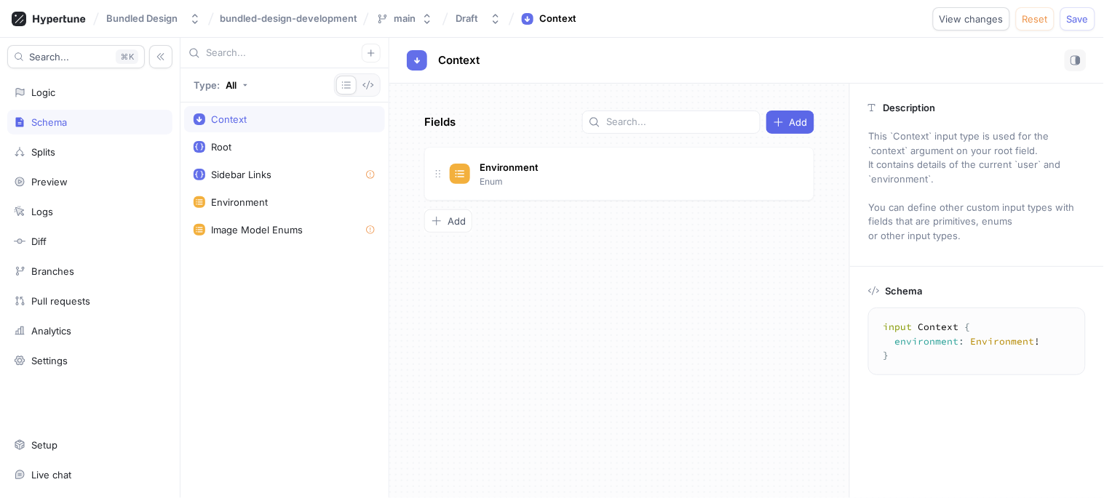
type textarea "x"
type textarea "type SidebarLinks"
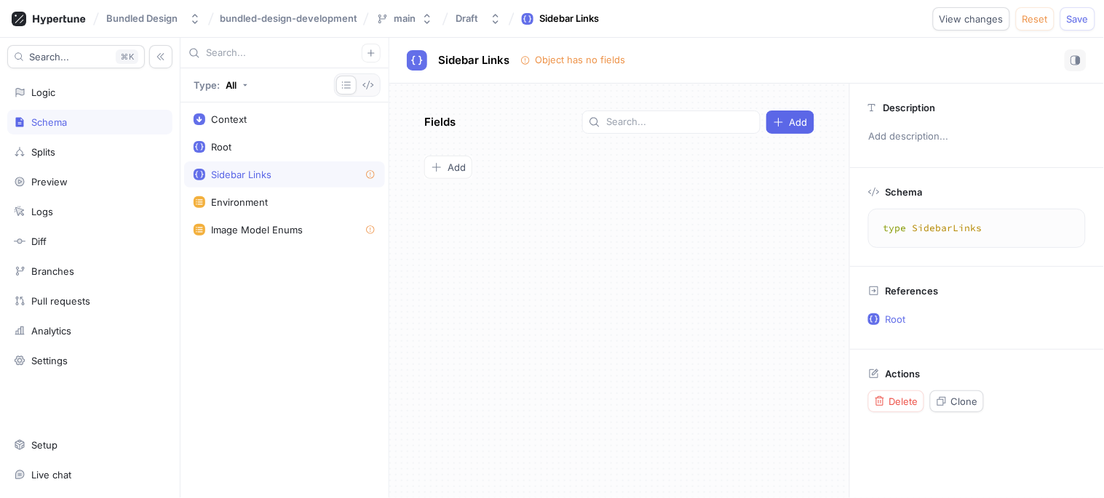
click at [469, 154] on div "Fields Add To pick up a draggable item, press the space bar. While dragging, us…" at bounding box center [619, 291] width 460 height 415
click at [463, 171] on span "Add" at bounding box center [456, 167] width 18 height 9
type textarea "x"
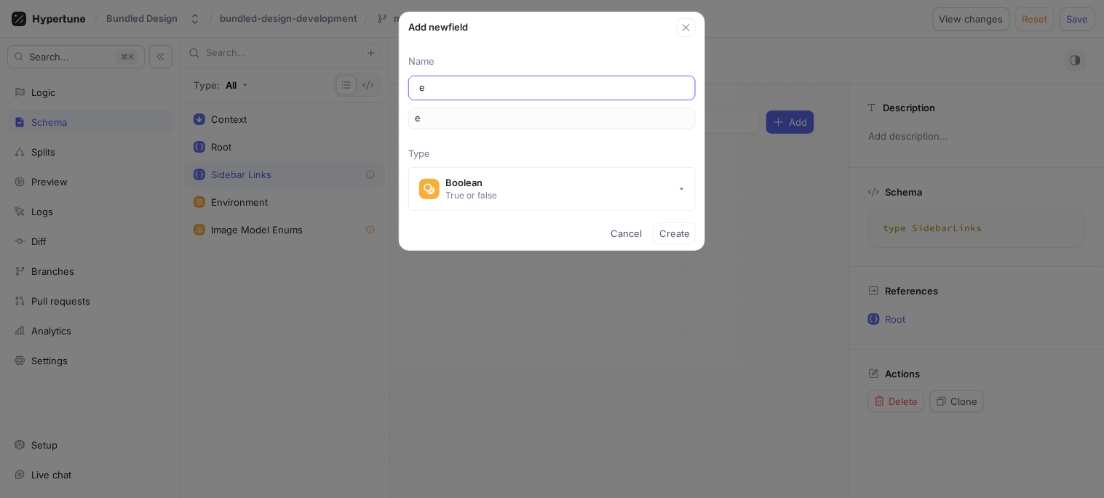
type input "er"
type input "ere"
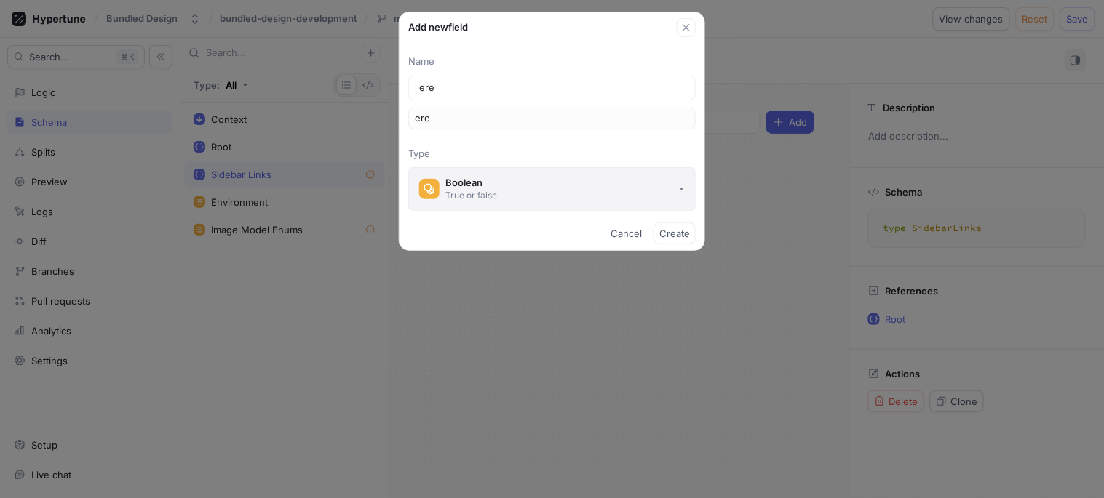
type input "erer"
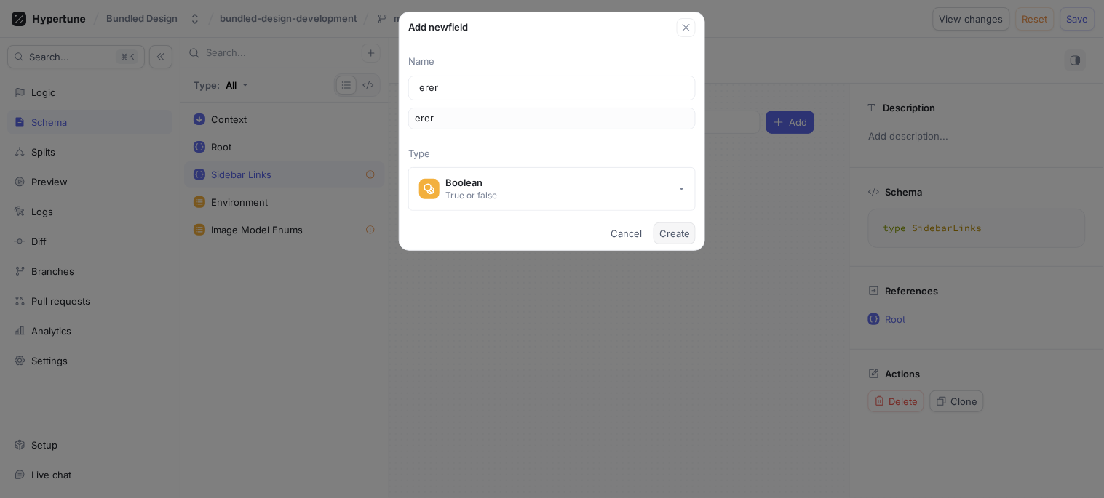
type input "erer"
click at [666, 233] on span "Create" at bounding box center [674, 233] width 31 height 9
type textarea "x"
type textarea "type SidebarLinks { erer: Boolean! }"
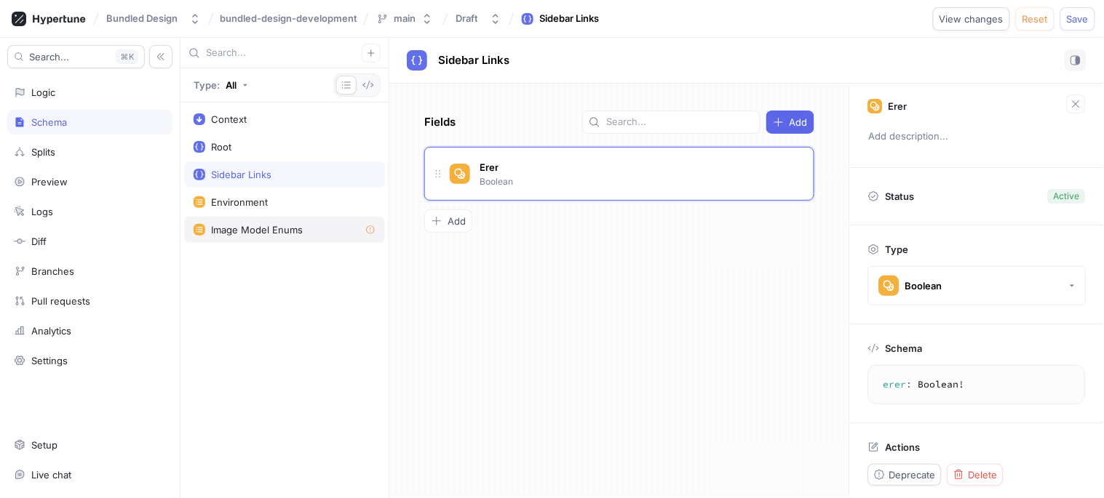
click at [230, 235] on div "Image Model Enums" at bounding box center [257, 230] width 92 height 12
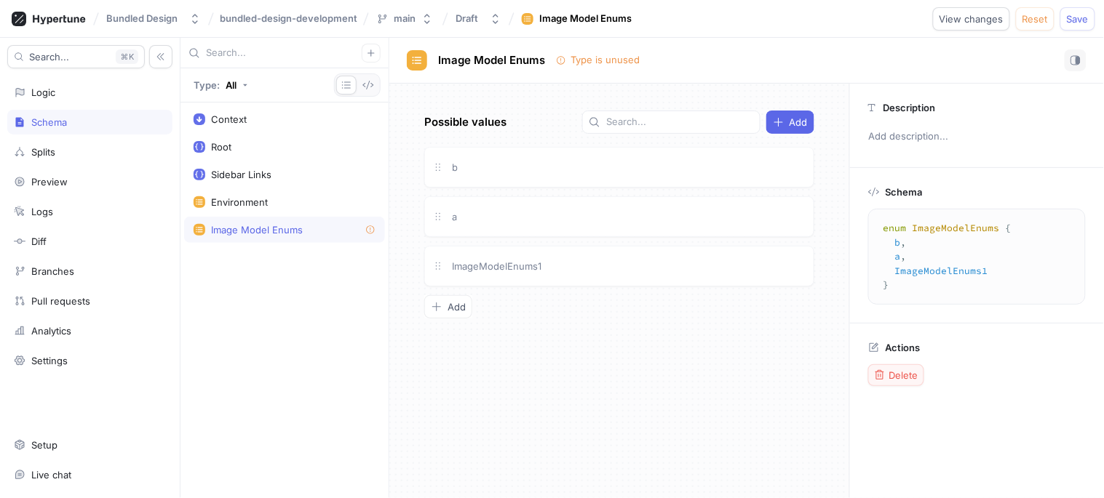
click at [912, 376] on span "Delete" at bounding box center [903, 375] width 29 height 9
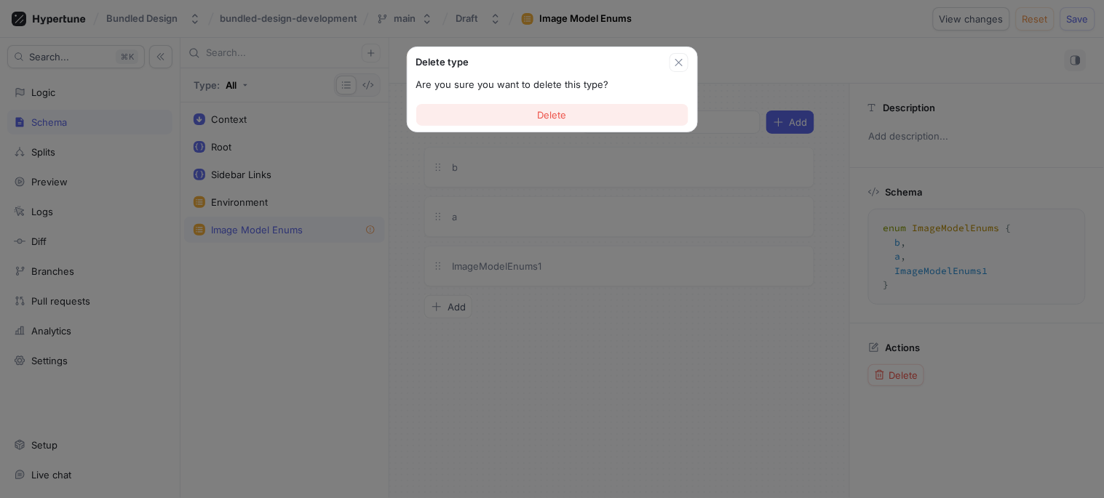
click at [562, 115] on span "Delete" at bounding box center [552, 115] width 29 height 9
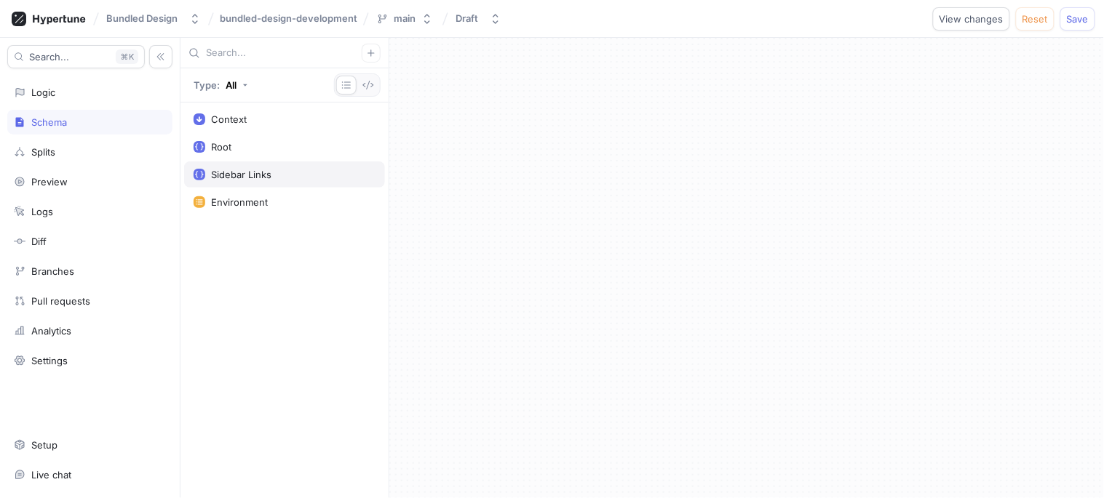
click at [247, 170] on div "Sidebar Links" at bounding box center [241, 175] width 60 height 12
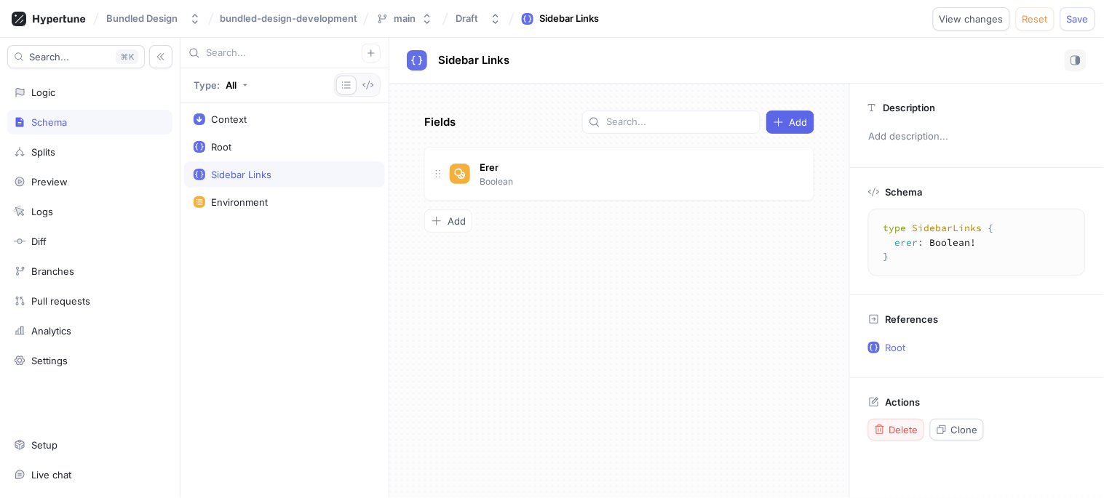
click at [899, 427] on span "Delete" at bounding box center [903, 430] width 29 height 9
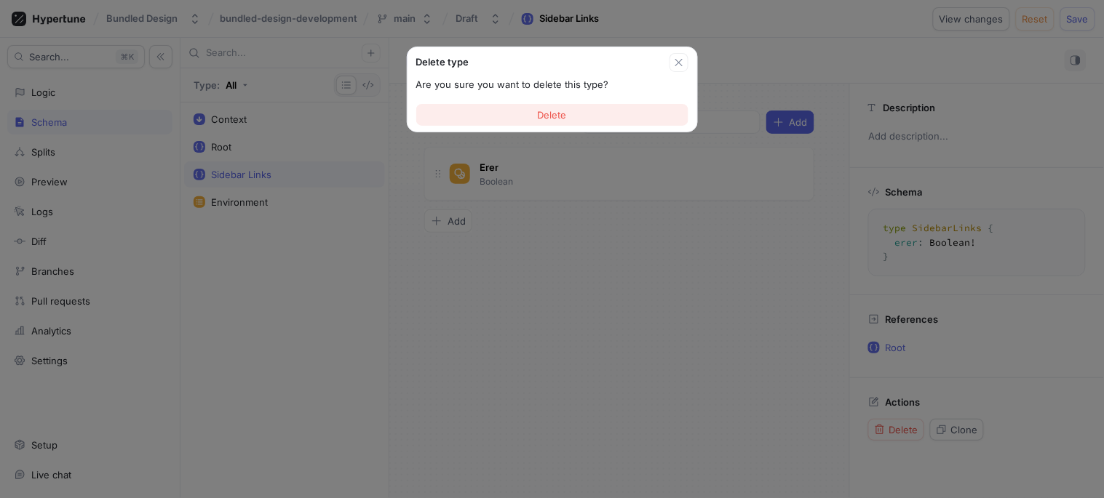
click at [589, 113] on button "Delete" at bounding box center [552, 115] width 272 height 22
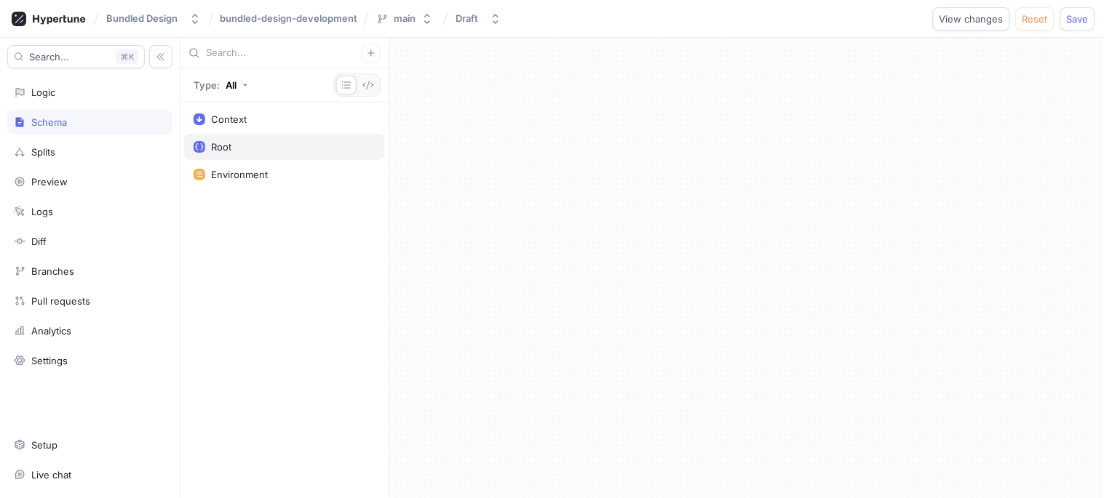
click at [242, 143] on div "Root" at bounding box center [285, 147] width 182 height 12
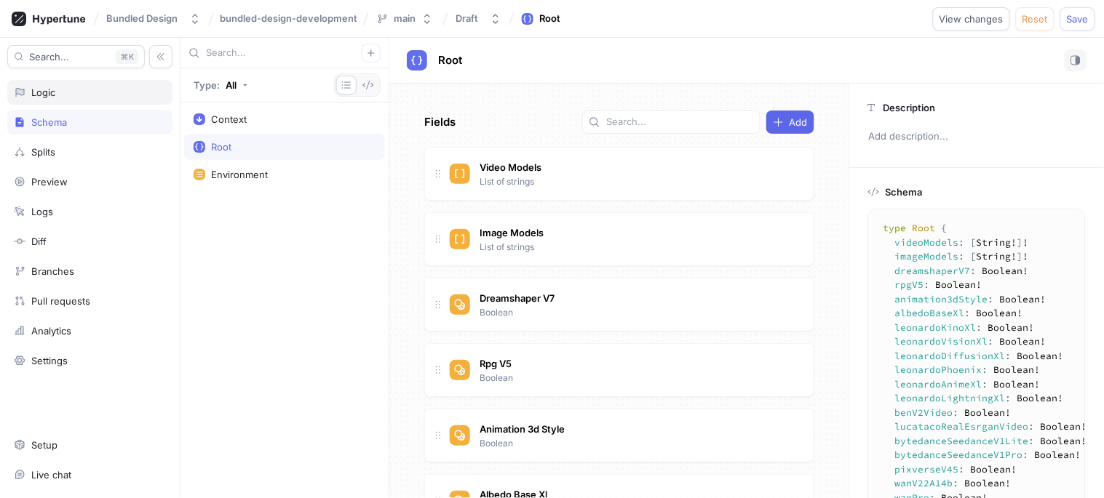
click at [88, 87] on div "Logic" at bounding box center [90, 93] width 152 height 12
type textarea "x"
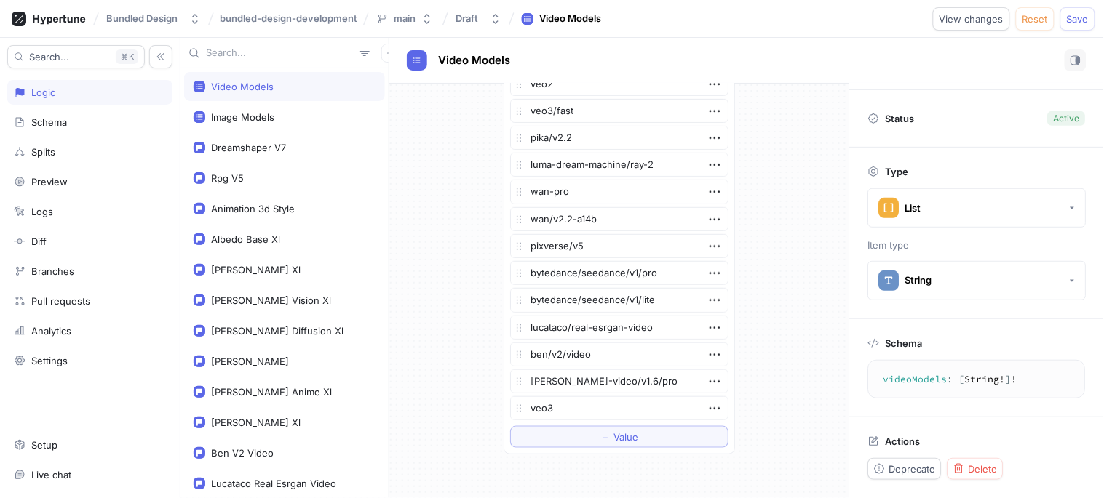
scroll to position [213, 0]
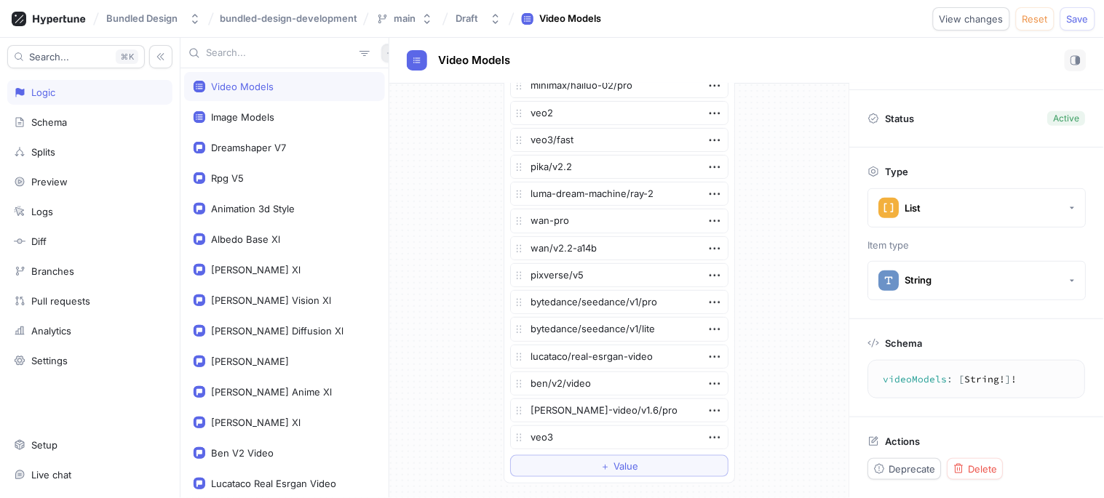
click at [386, 49] on icon "button" at bounding box center [390, 53] width 9 height 9
click at [391, 77] on p "Flag" at bounding box center [392, 81] width 19 height 15
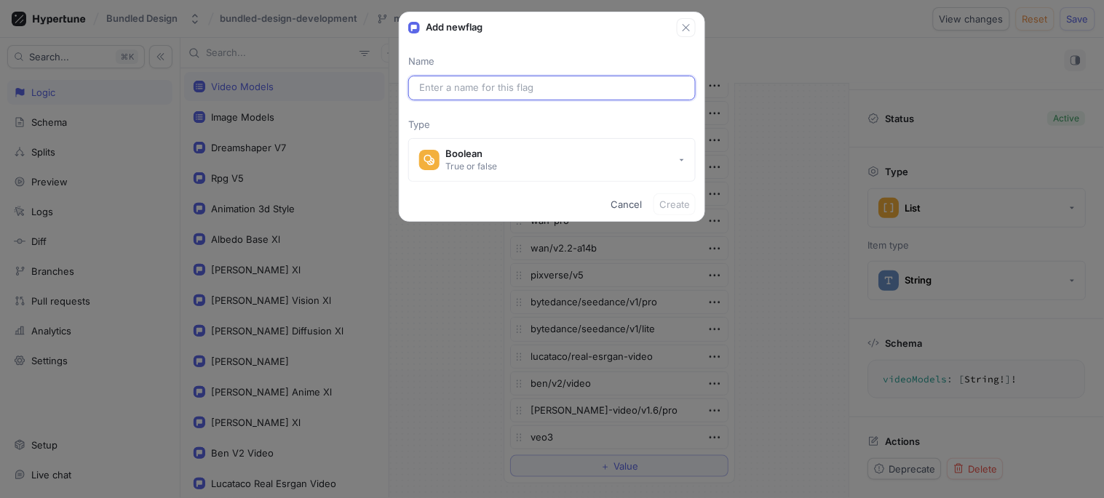
paste input "videoEditorEnabled"
type input "videoEditorEnabled"
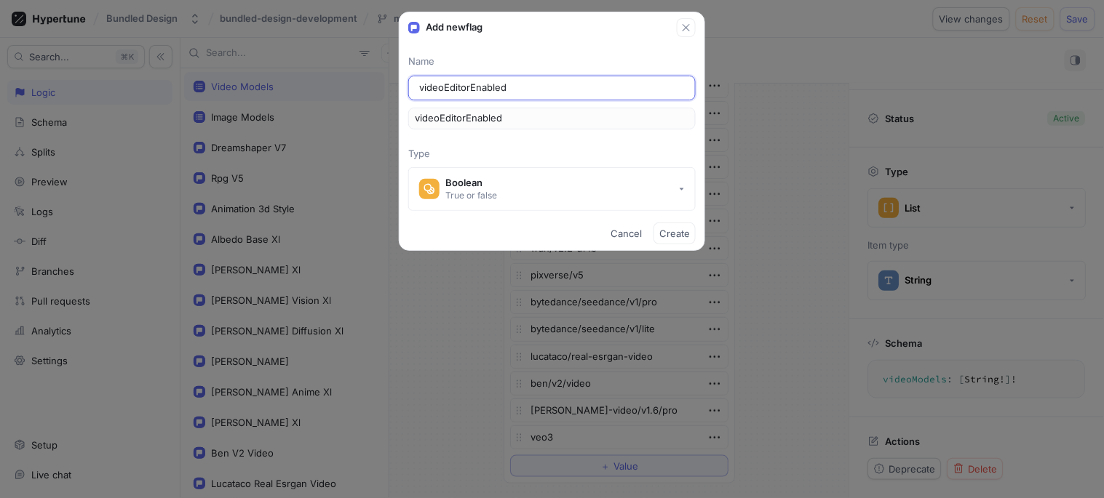
drag, startPoint x: 471, startPoint y: 89, endPoint x: 724, endPoint y: 95, distance: 253.2
click at [724, 95] on div "Add new flag Name videoEditorEnabled videoEditorEnabled Type Boolean True or fa…" at bounding box center [552, 249] width 1104 height 498
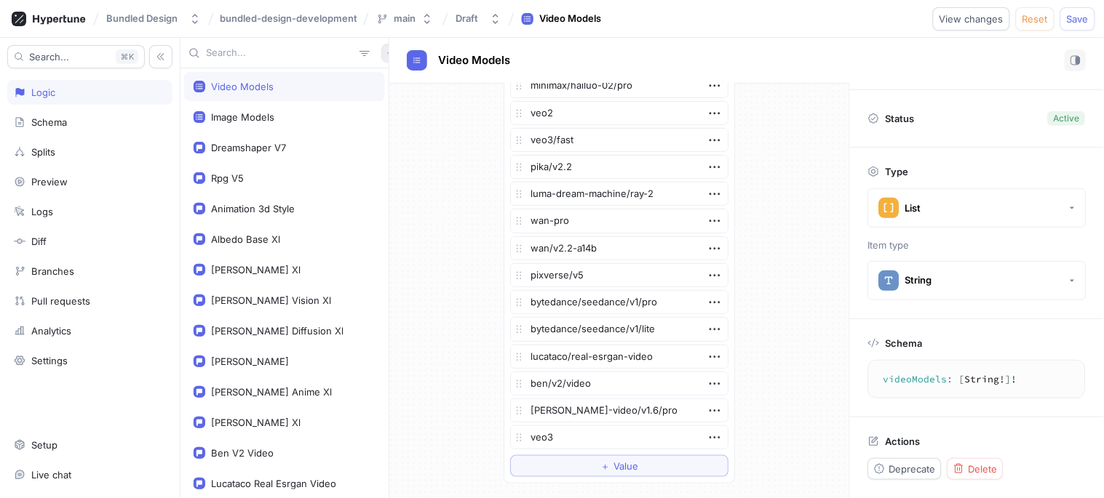
click at [387, 49] on icon "button" at bounding box center [390, 52] width 7 height 7
click at [398, 84] on p "Flag" at bounding box center [392, 81] width 19 height 15
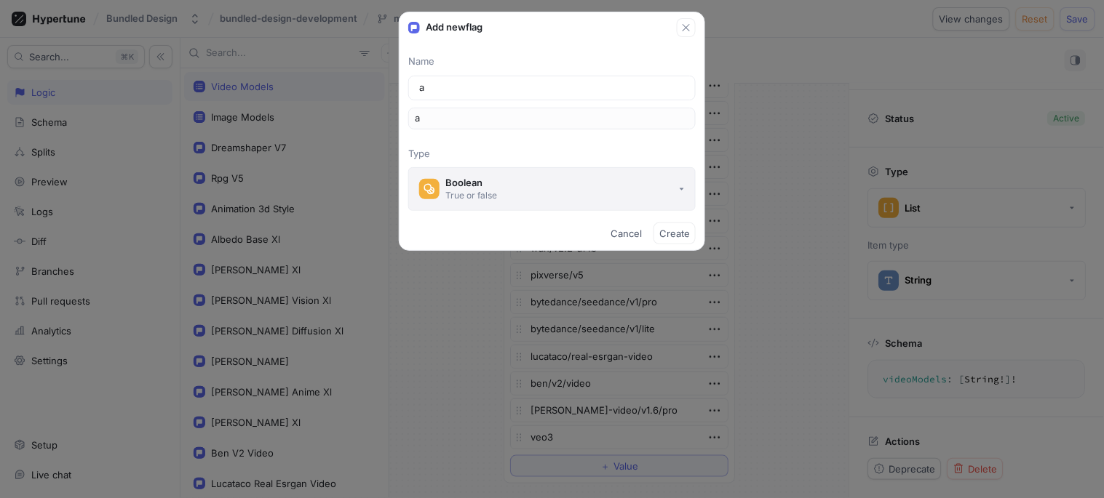
type input "ag"
type input "age"
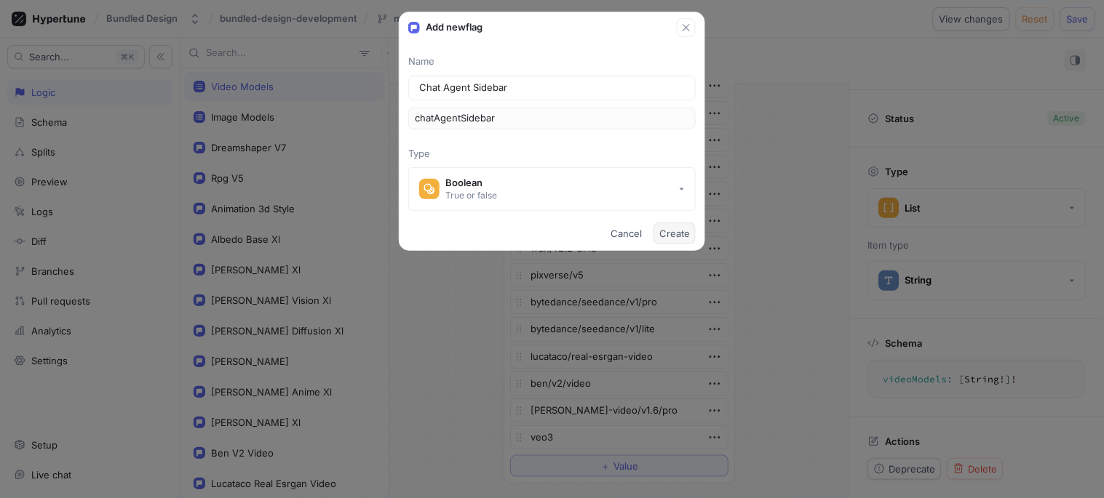
click at [670, 227] on button "Create" at bounding box center [674, 234] width 42 height 22
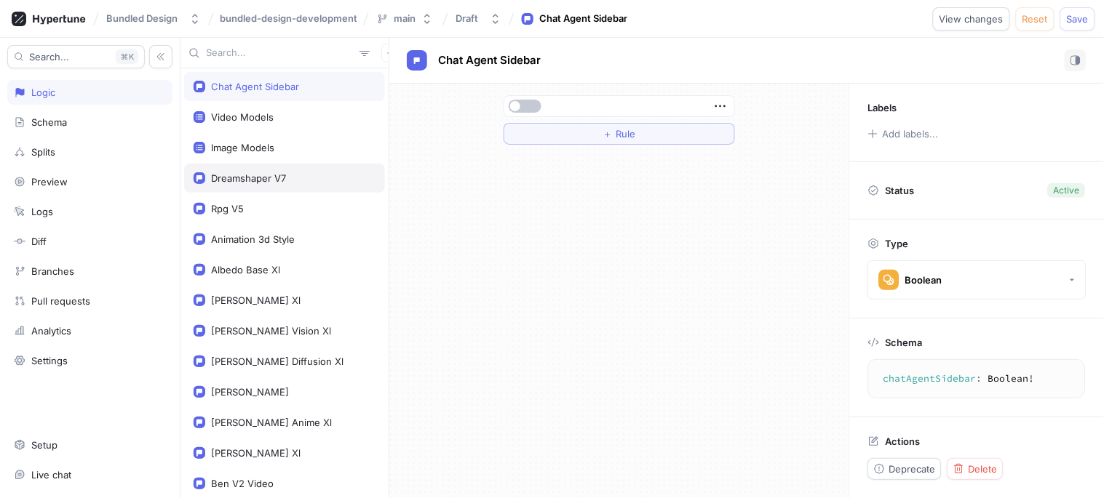
scroll to position [84, 0]
click at [534, 107] on button "button" at bounding box center [525, 106] width 33 height 13
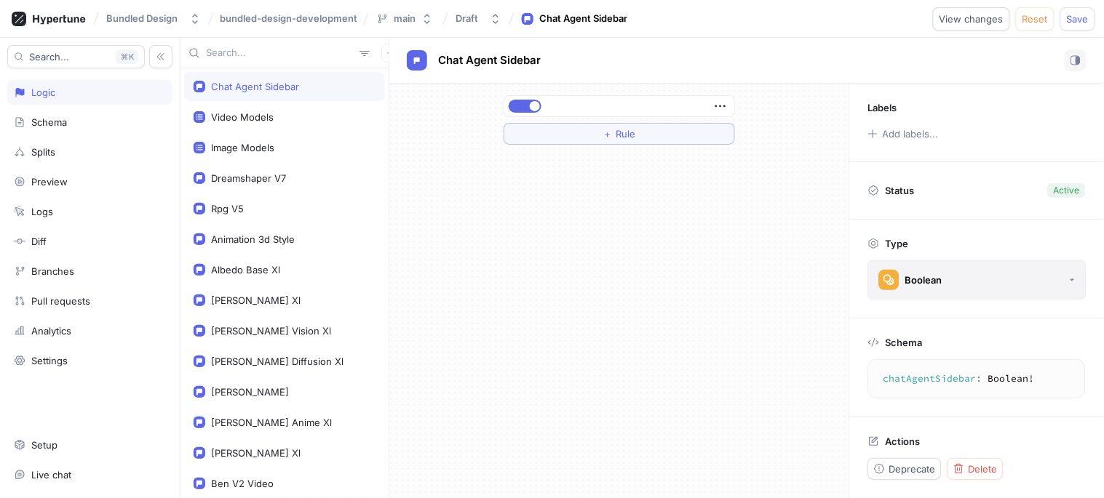
scroll to position [84, 0]
click at [1093, 22] on button "Save" at bounding box center [1077, 18] width 35 height 23
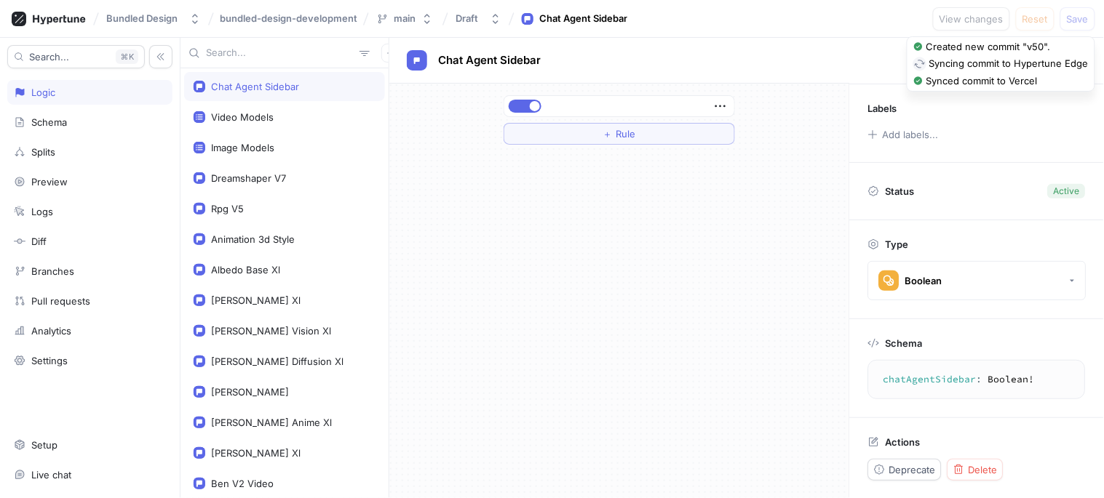
click at [932, 379] on textarea "chatAgentSidebar: Boolean!" at bounding box center [976, 380] width 204 height 26
